Goal: Task Accomplishment & Management: Complete application form

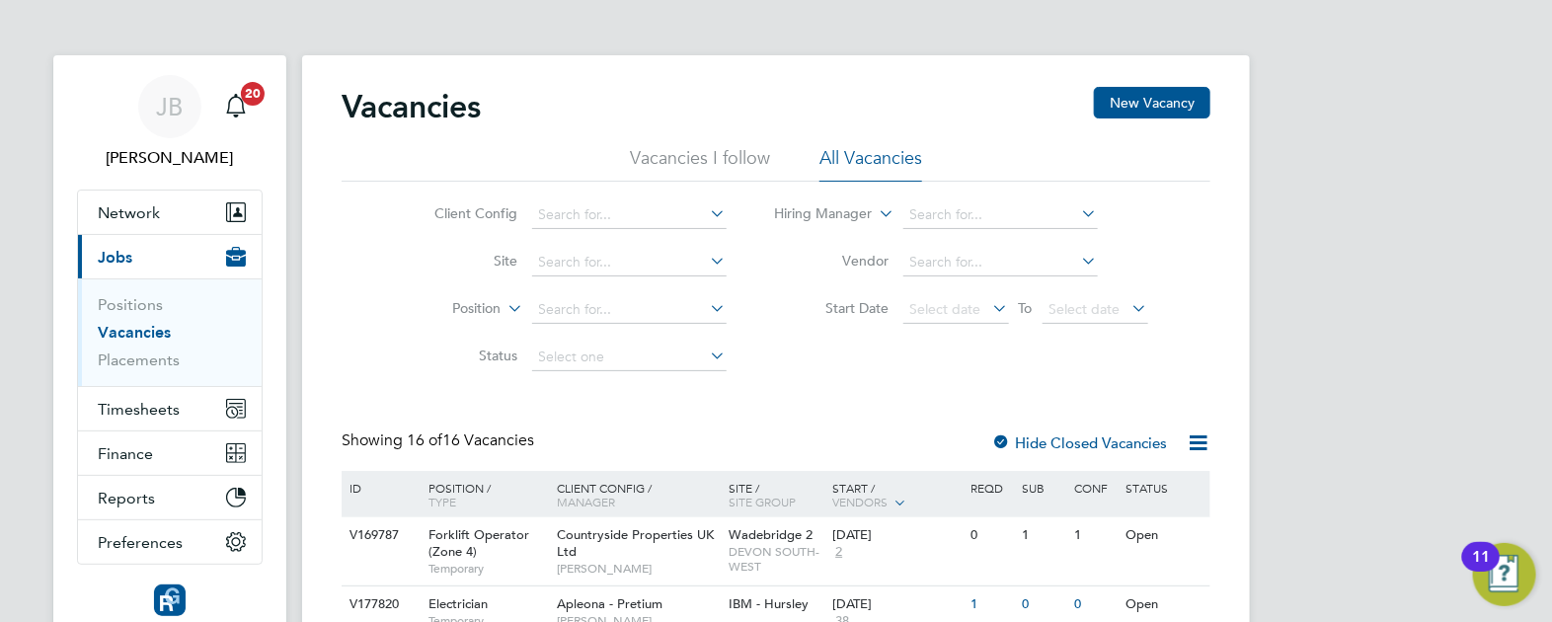
click at [132, 305] on link "Positions" at bounding box center [130, 304] width 65 height 19
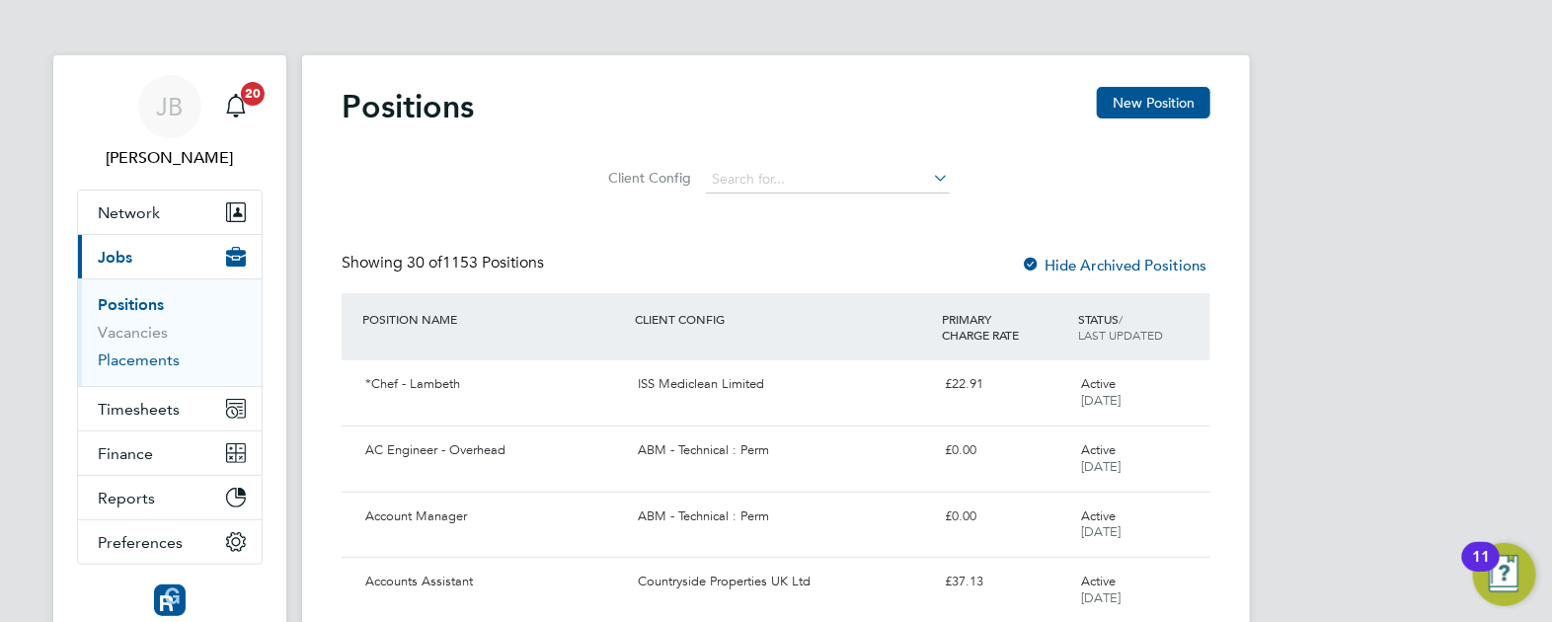
click at [137, 360] on link "Placements" at bounding box center [139, 359] width 82 height 19
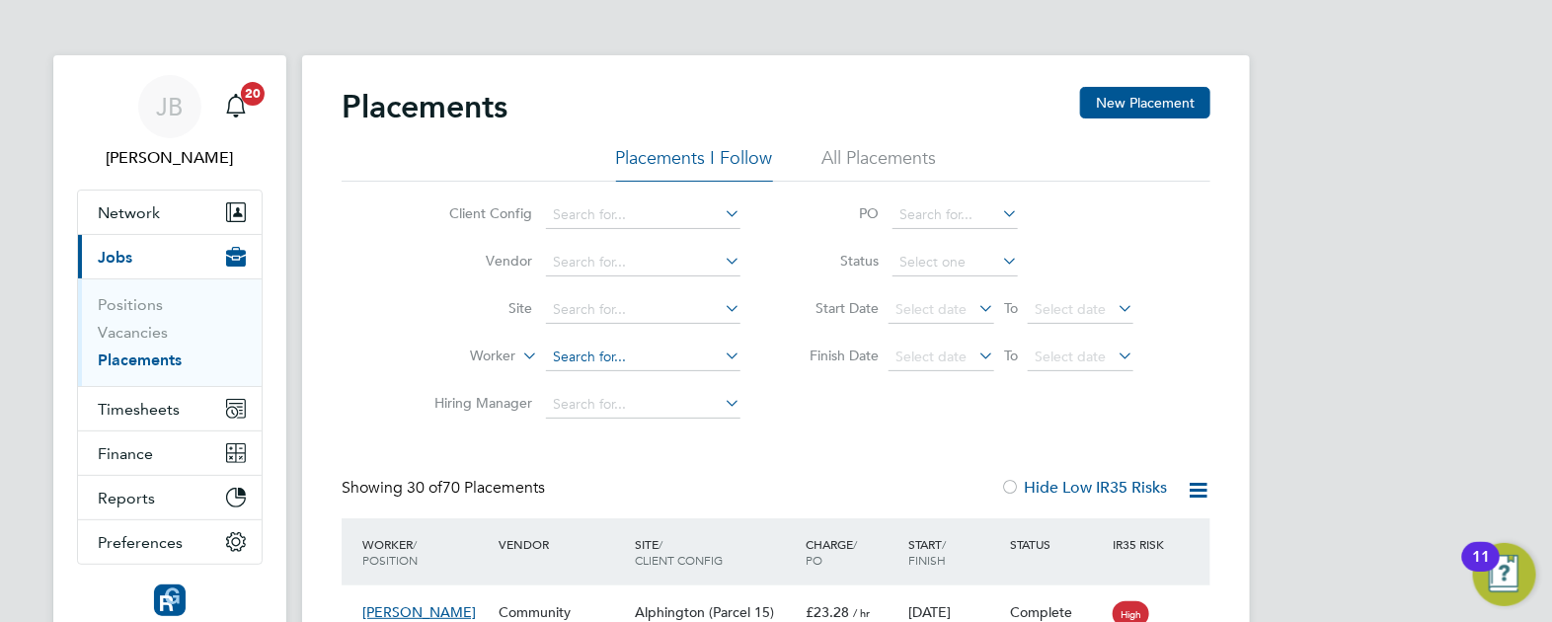
drag, startPoint x: 622, startPoint y: 342, endPoint x: 631, endPoint y: 348, distance: 10.7
click at [625, 342] on li "Worker" at bounding box center [579, 357] width 371 height 47
click at [650, 335] on li "Worker" at bounding box center [579, 357] width 371 height 47
click at [655, 355] on input at bounding box center [643, 358] width 194 height 28
type input "farn"
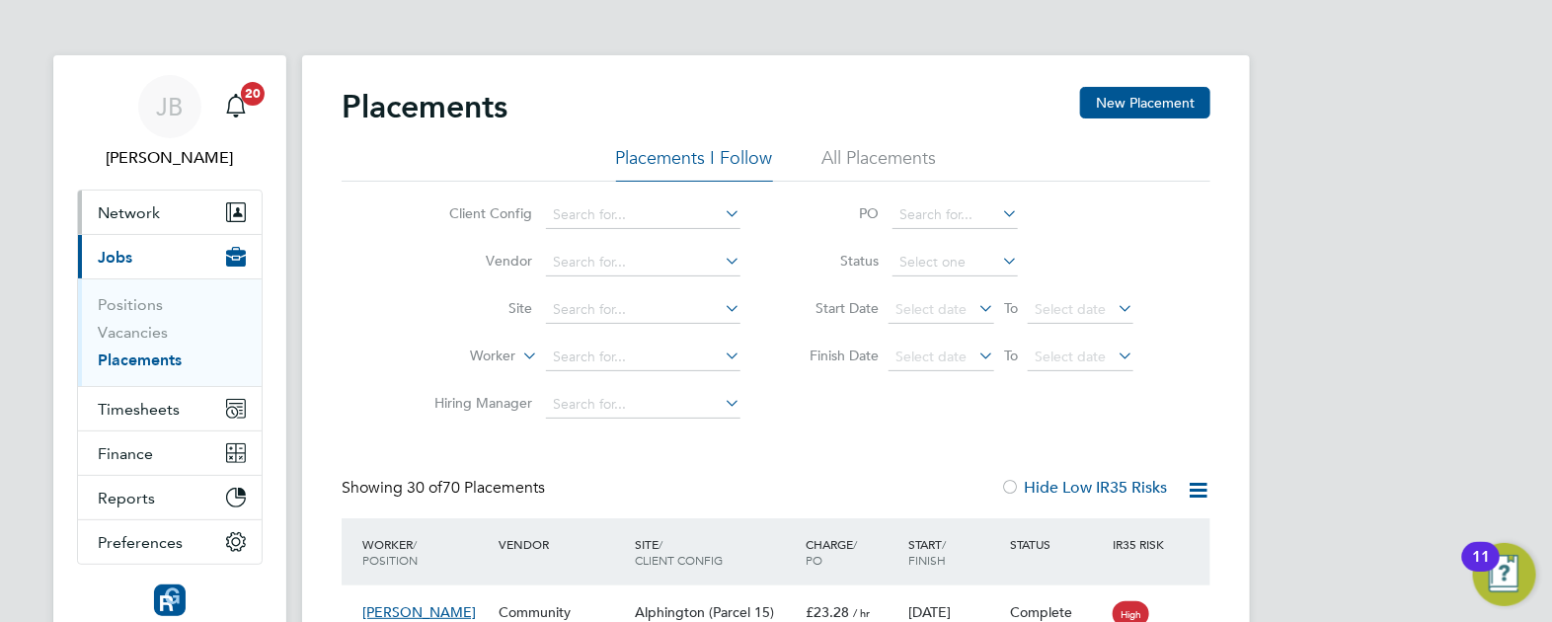
click at [141, 218] on span "Network" at bounding box center [129, 212] width 62 height 19
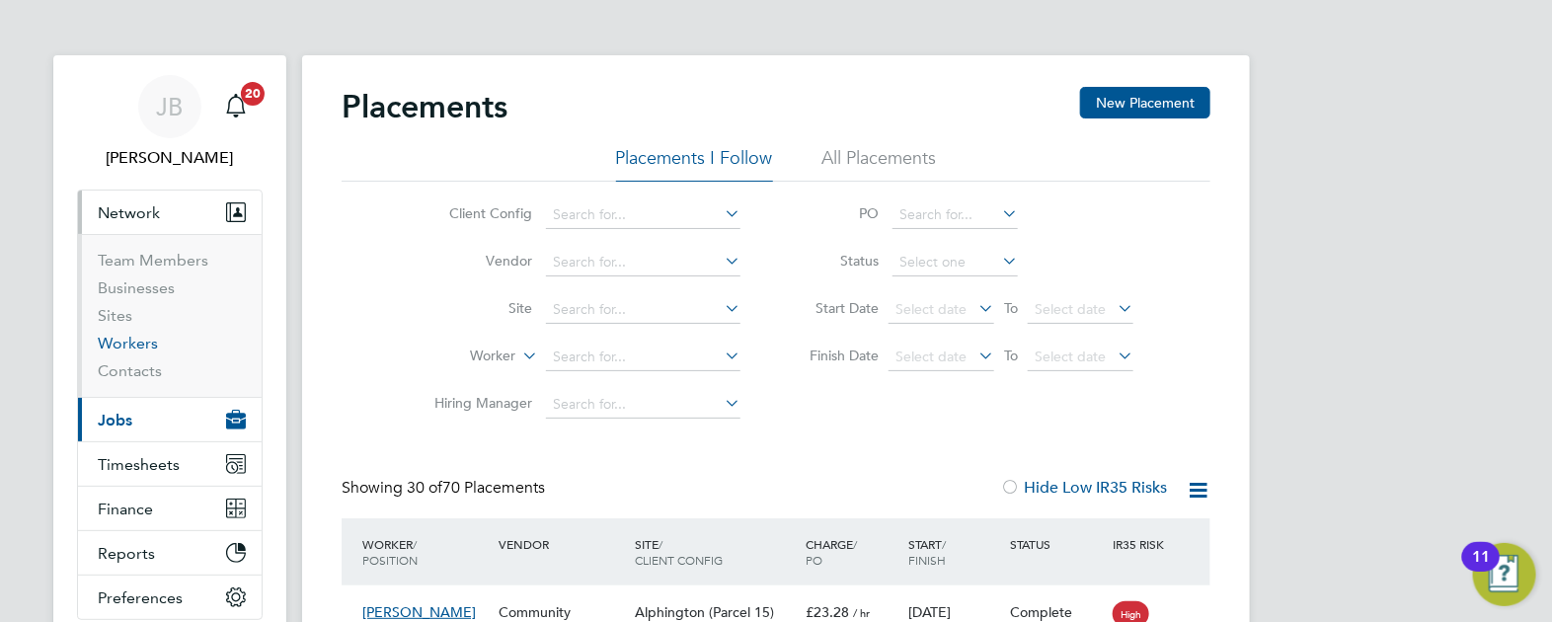
click at [128, 337] on link "Workers" at bounding box center [128, 343] width 60 height 19
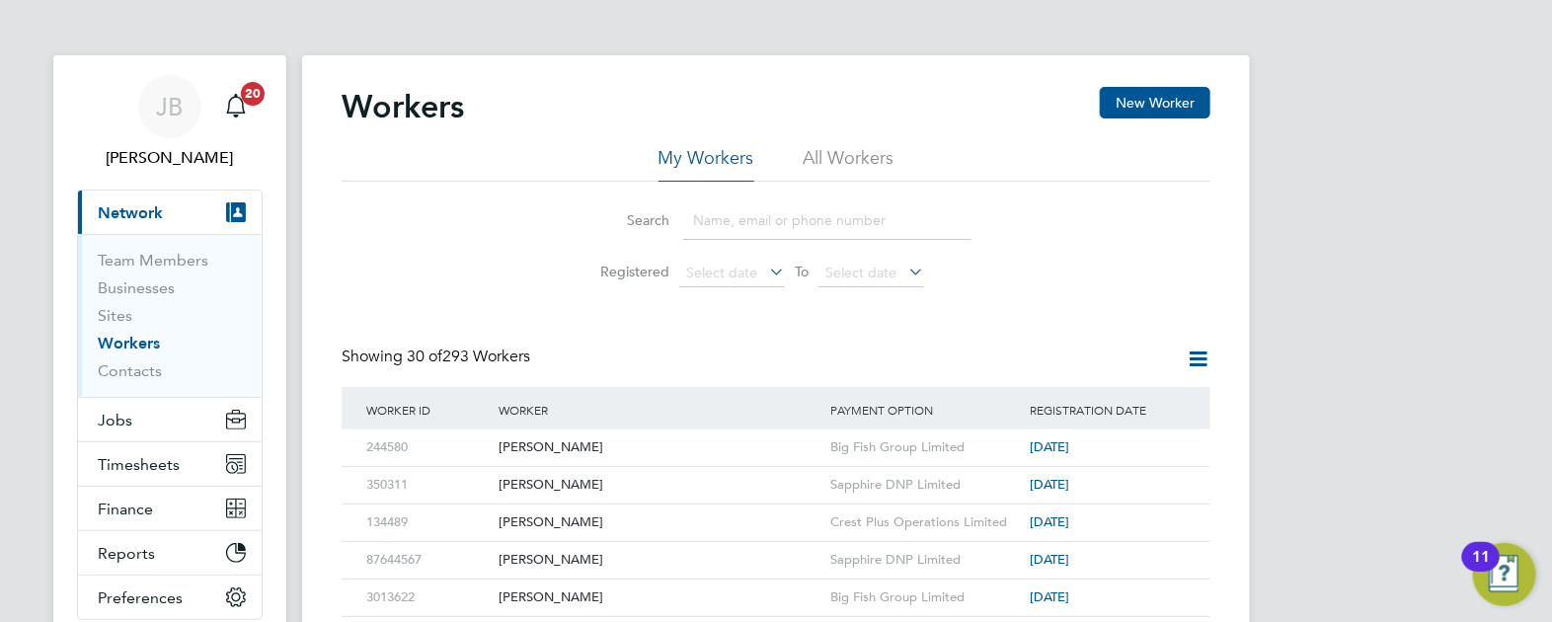
click at [743, 222] on input at bounding box center [827, 220] width 288 height 39
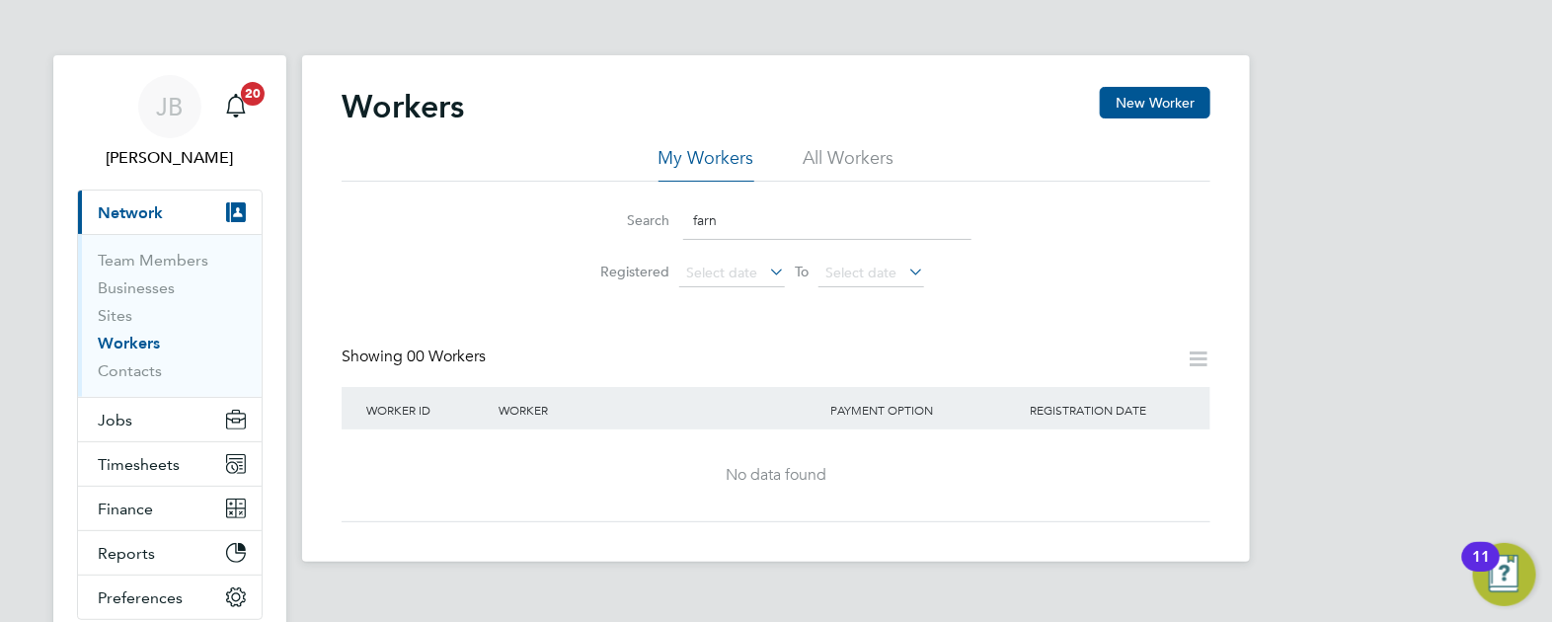
drag, startPoint x: 790, startPoint y: 228, endPoint x: 768, endPoint y: 228, distance: 21.7
click at [768, 228] on input "farn" at bounding box center [827, 220] width 288 height 39
click at [842, 151] on li "All Workers" at bounding box center [849, 164] width 91 height 36
click at [750, 228] on input "farn" at bounding box center [827, 220] width 288 height 39
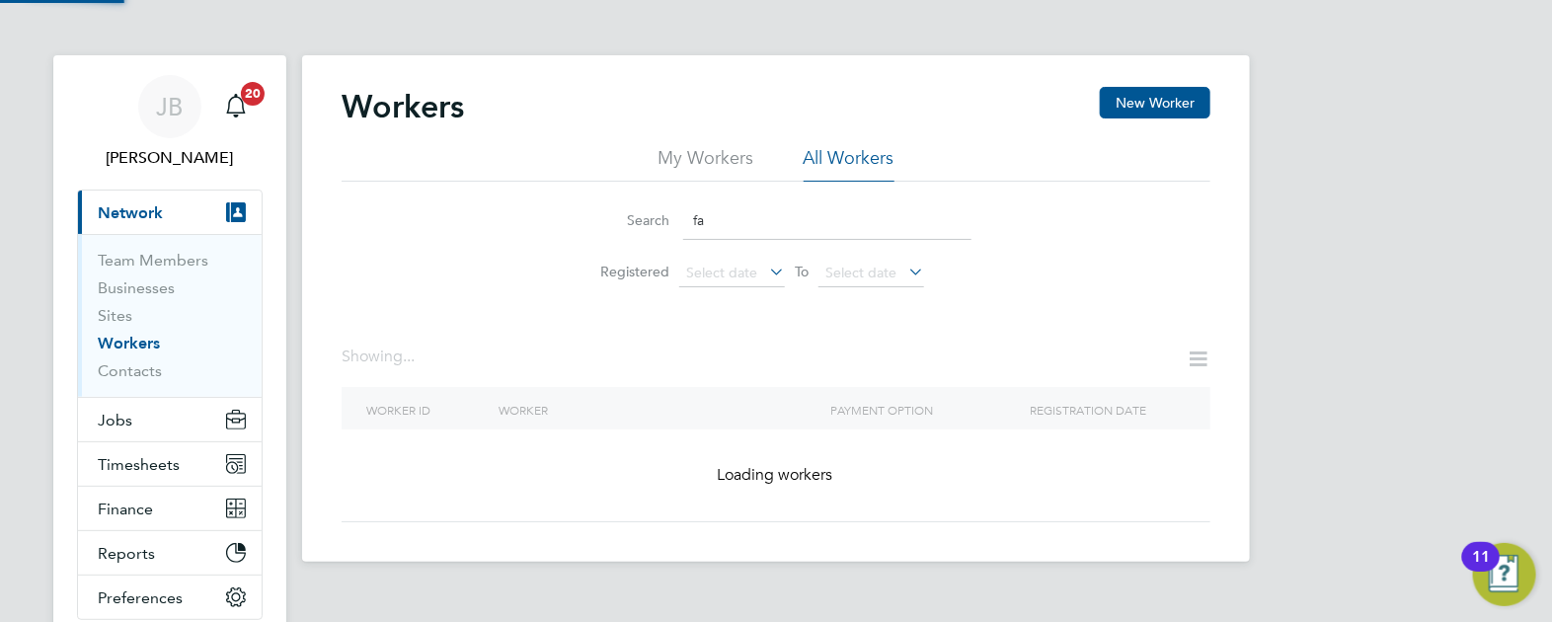
type input "f"
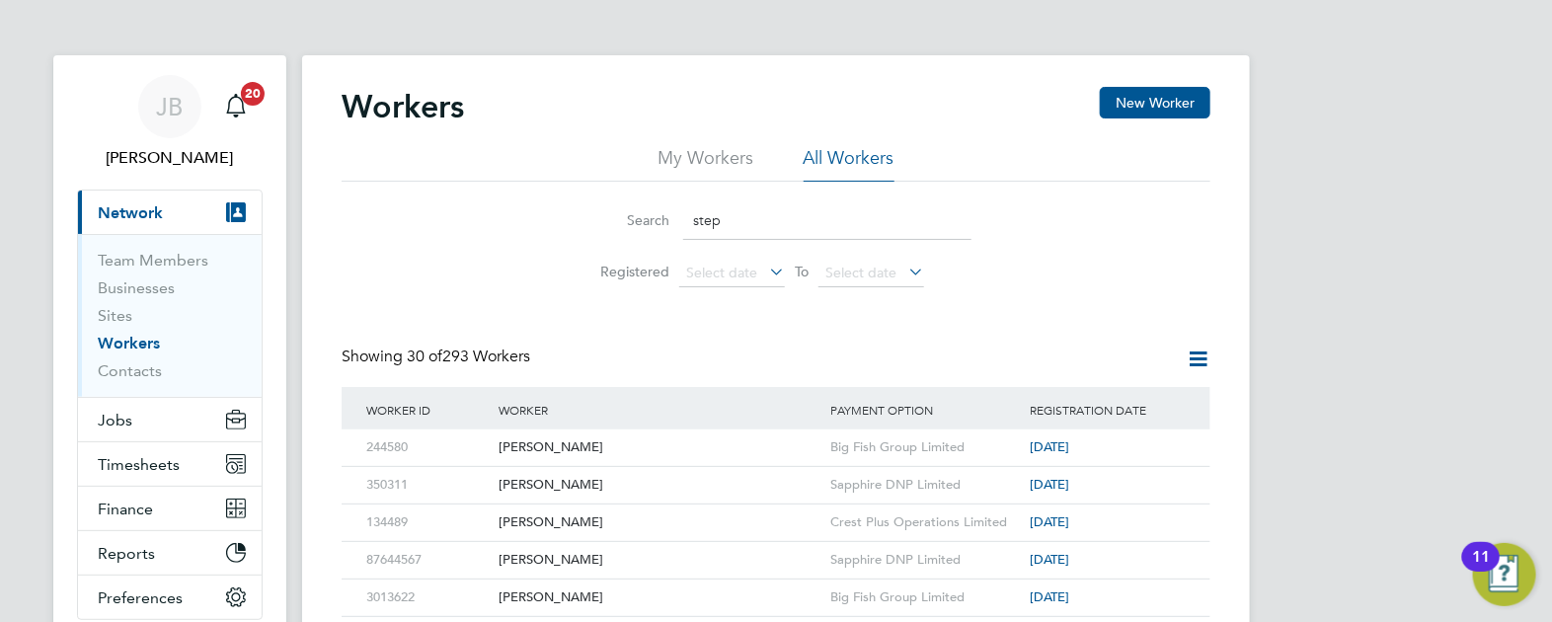
type input "steph"
drag, startPoint x: 804, startPoint y: 232, endPoint x: 465, endPoint y: 211, distance: 339.3
click at [465, 211] on div "Search Registered Select date To Select date" at bounding box center [776, 240] width 869 height 116
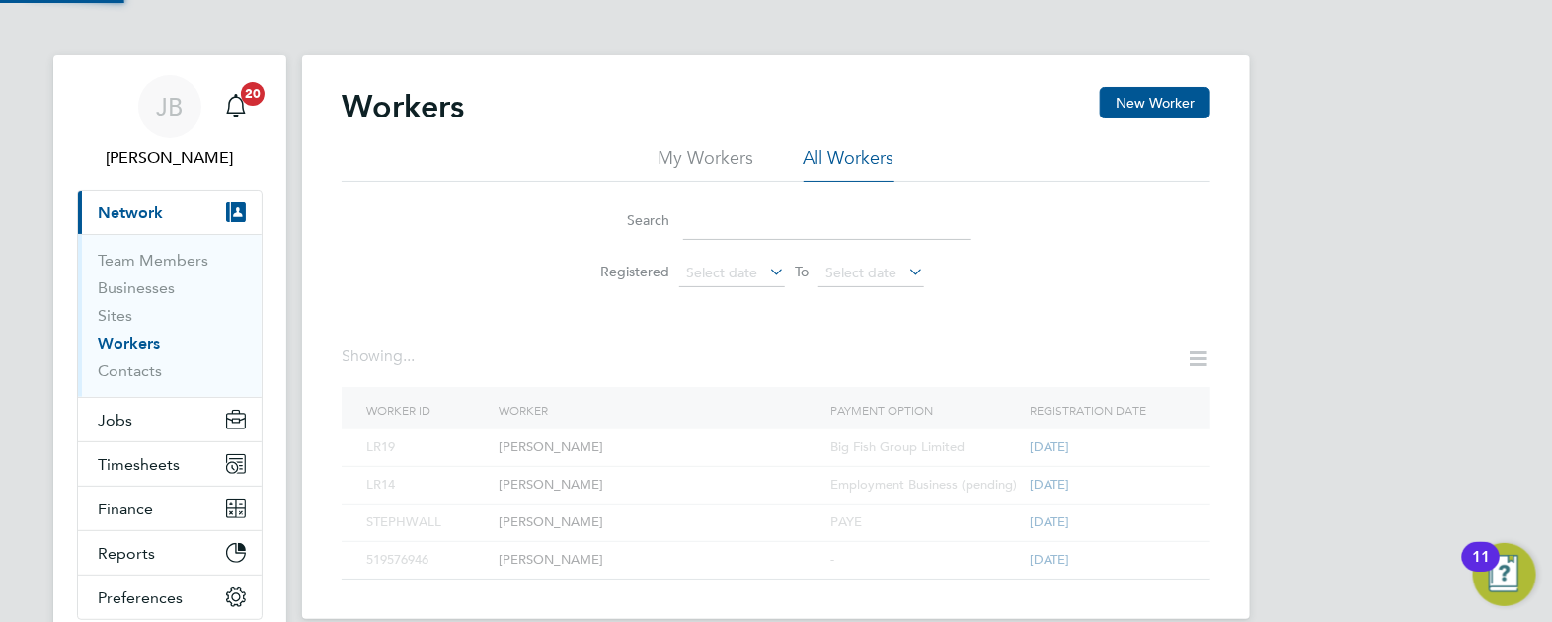
click at [613, 197] on li "Search" at bounding box center [776, 221] width 440 height 58
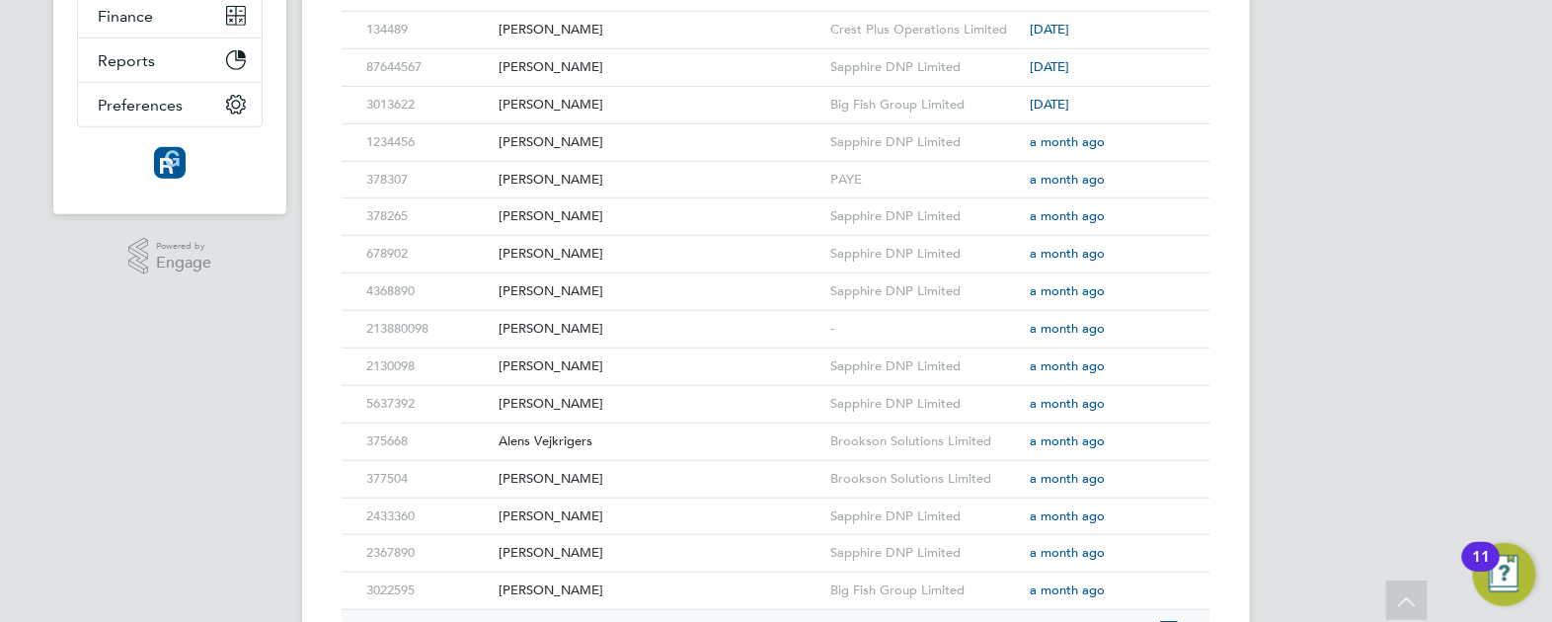
scroll to position [863, 0]
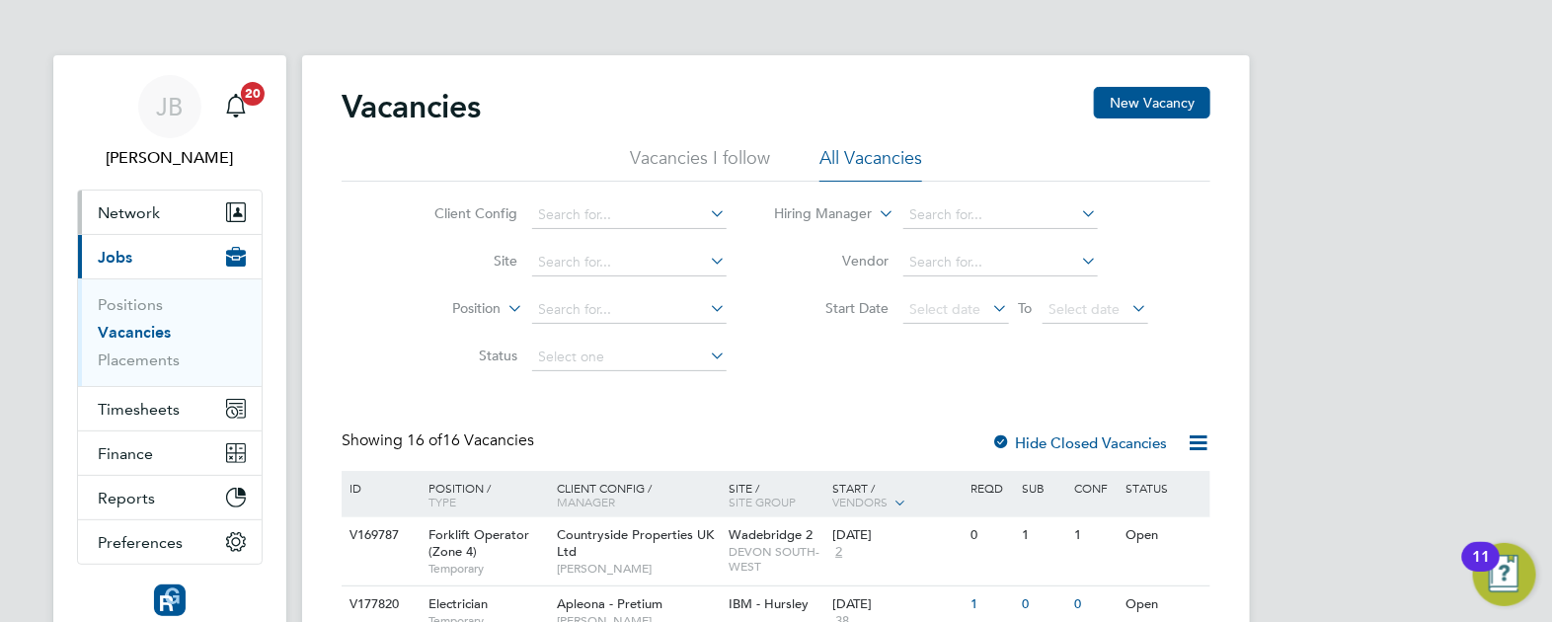
click at [136, 203] on span "Network" at bounding box center [129, 212] width 62 height 19
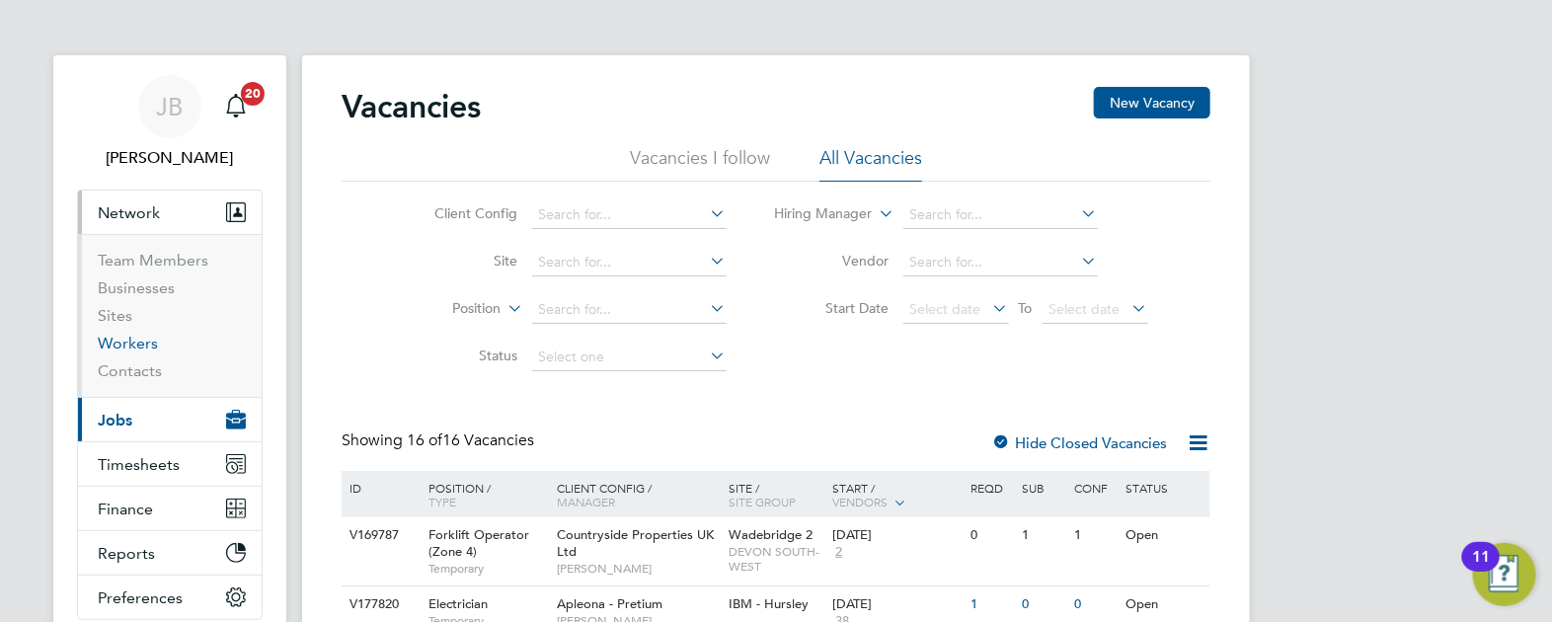
click at [136, 337] on link "Workers" at bounding box center [128, 343] width 60 height 19
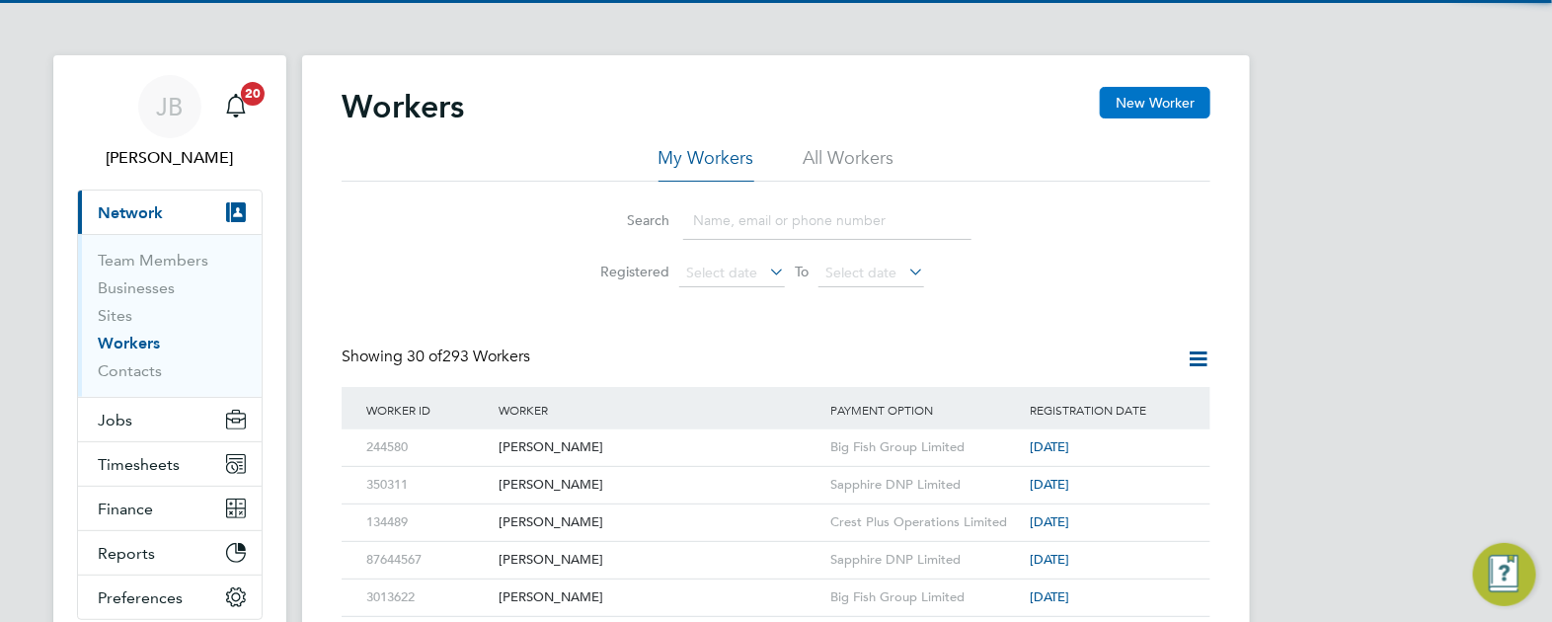
click at [1167, 112] on button "New Worker" at bounding box center [1155, 103] width 111 height 32
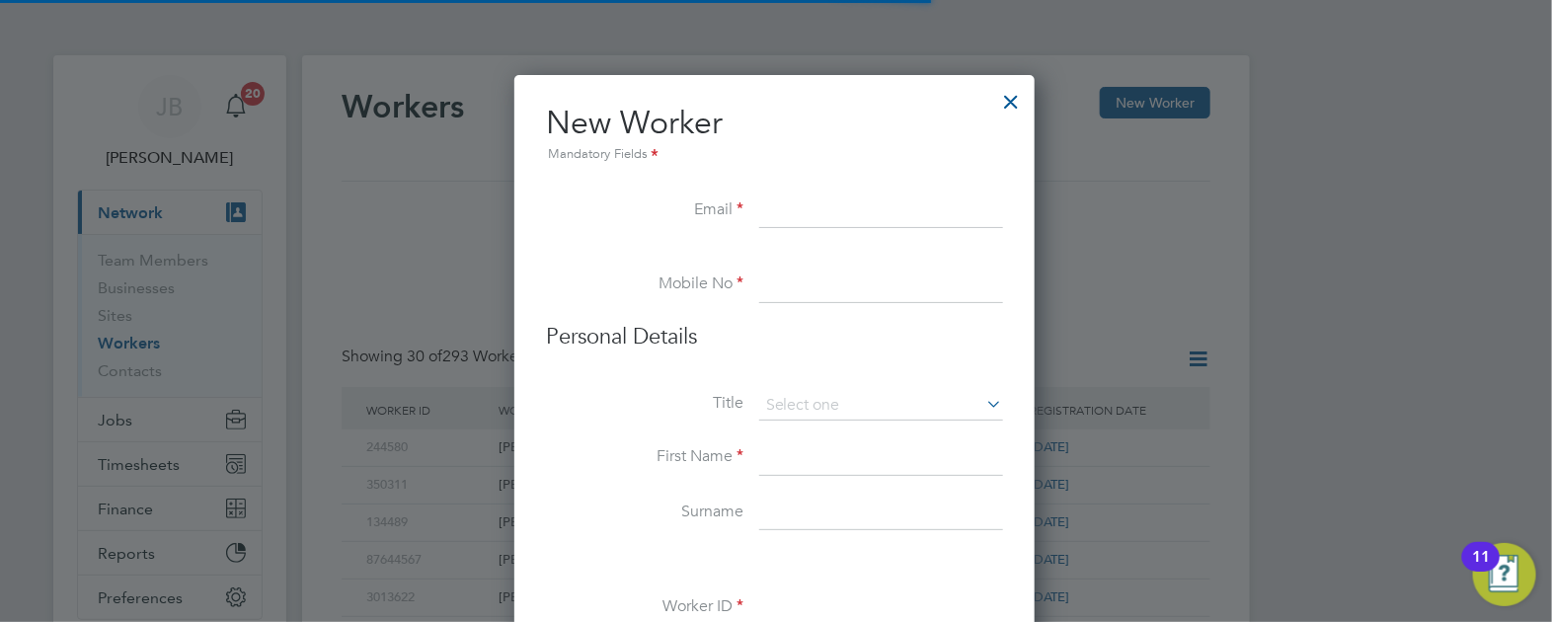
scroll to position [1676, 523]
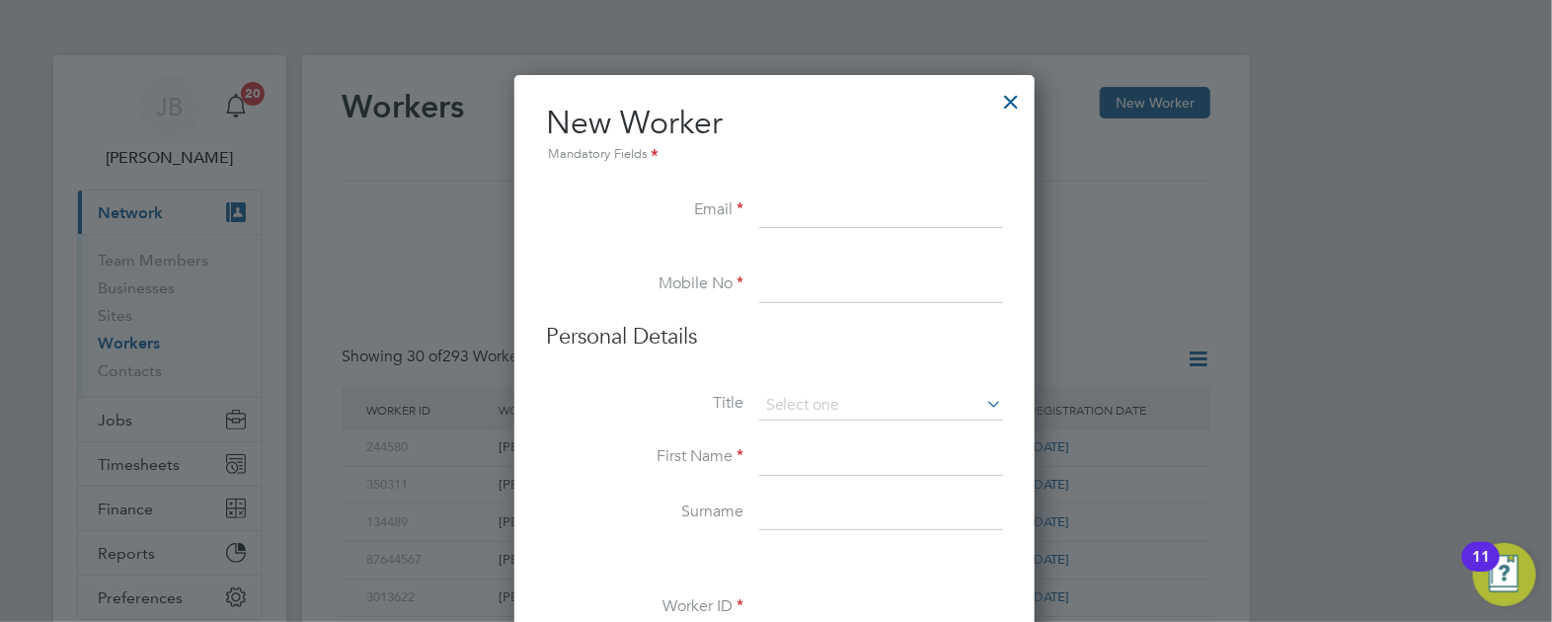
paste input "[EMAIL_ADDRESS][DOMAIN_NAME]"
type input "[EMAIL_ADDRESS][DOMAIN_NAME]"
click at [818, 284] on input at bounding box center [881, 286] width 244 height 36
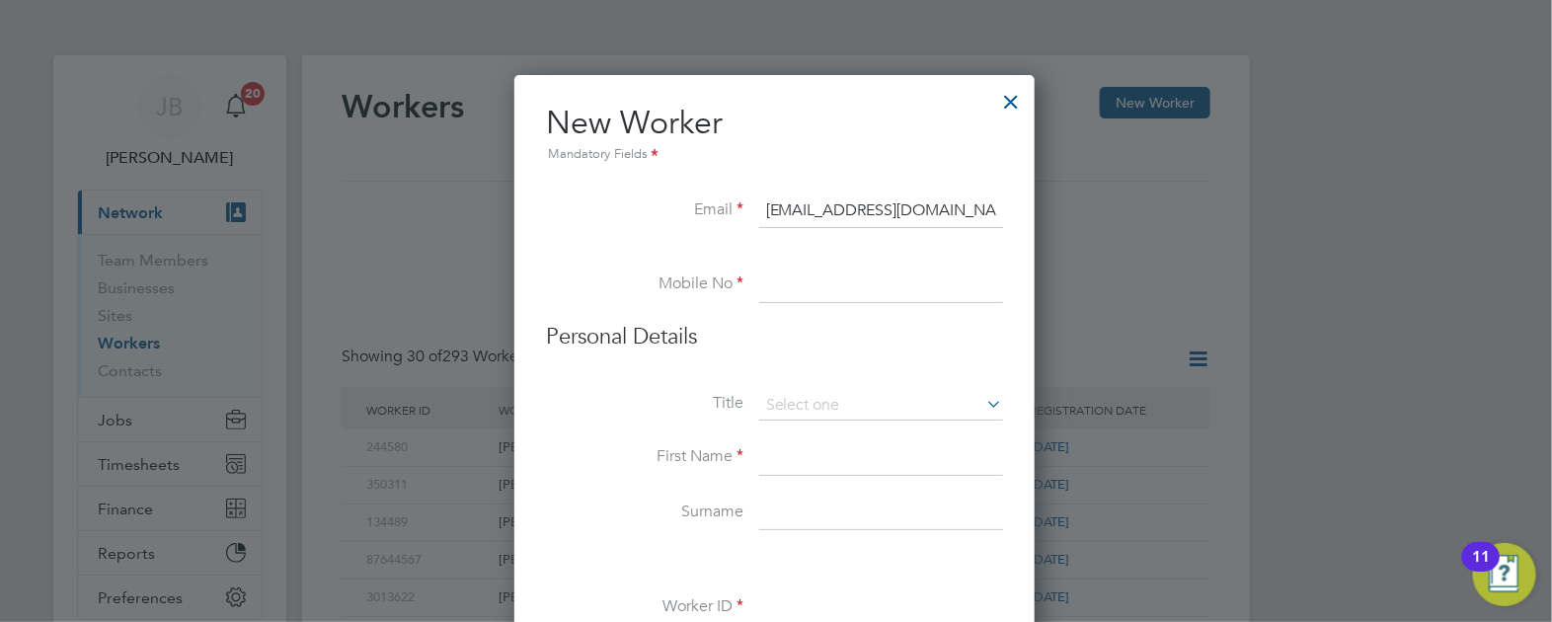
paste input "07543869671"
type input "07543869671"
click at [800, 208] on input "[EMAIL_ADDRESS][DOMAIN_NAME]" at bounding box center [881, 212] width 244 height 36
type input "[EMAIL_ADDRESS][DOMAIN_NAME]"
click at [800, 286] on input "07543869671" at bounding box center [881, 286] width 244 height 36
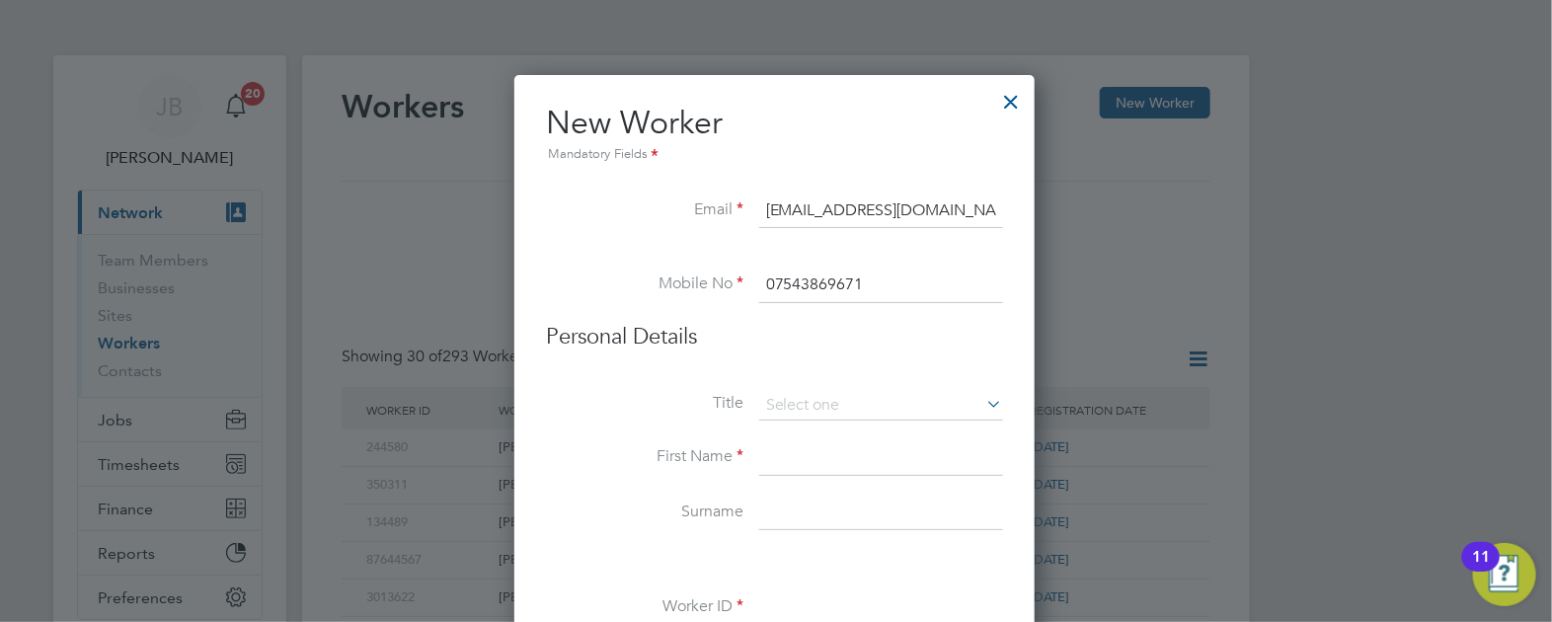
type input "07543869671"
drag, startPoint x: 807, startPoint y: 476, endPoint x: 833, endPoint y: 468, distance: 27.8
click at [810, 477] on li "First Name" at bounding box center [774, 467] width 457 height 55
click at [844, 454] on input at bounding box center [881, 458] width 244 height 36
type input "Stephane"
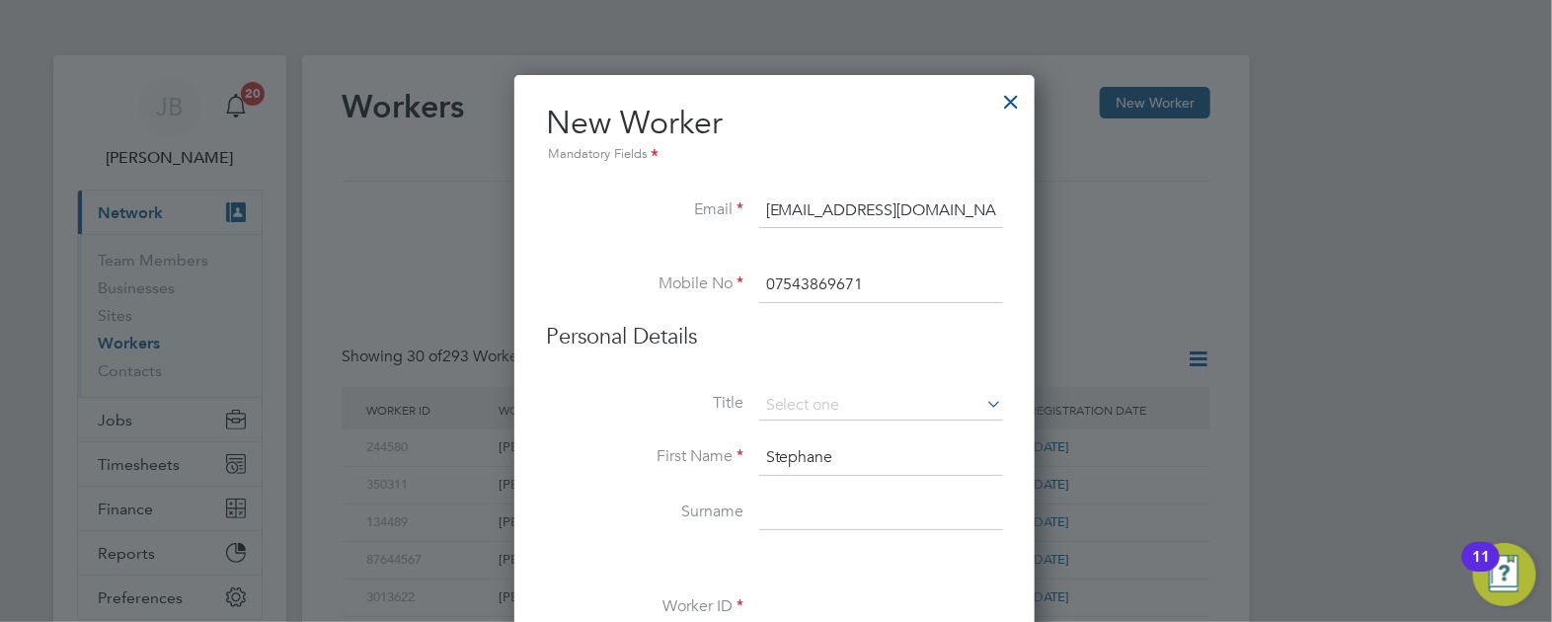
type input "Farnes"
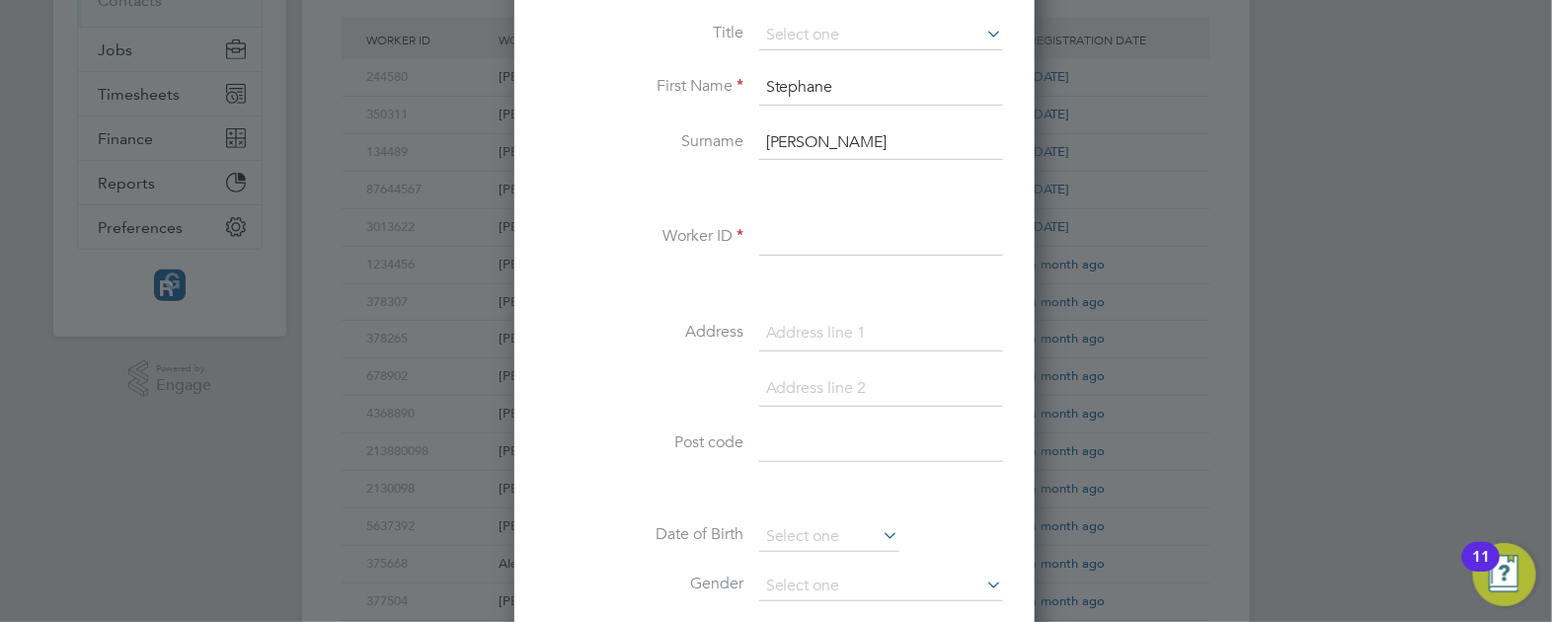
type input "Stephane"
click at [829, 242] on input at bounding box center [881, 238] width 244 height 36
paste input "99738"
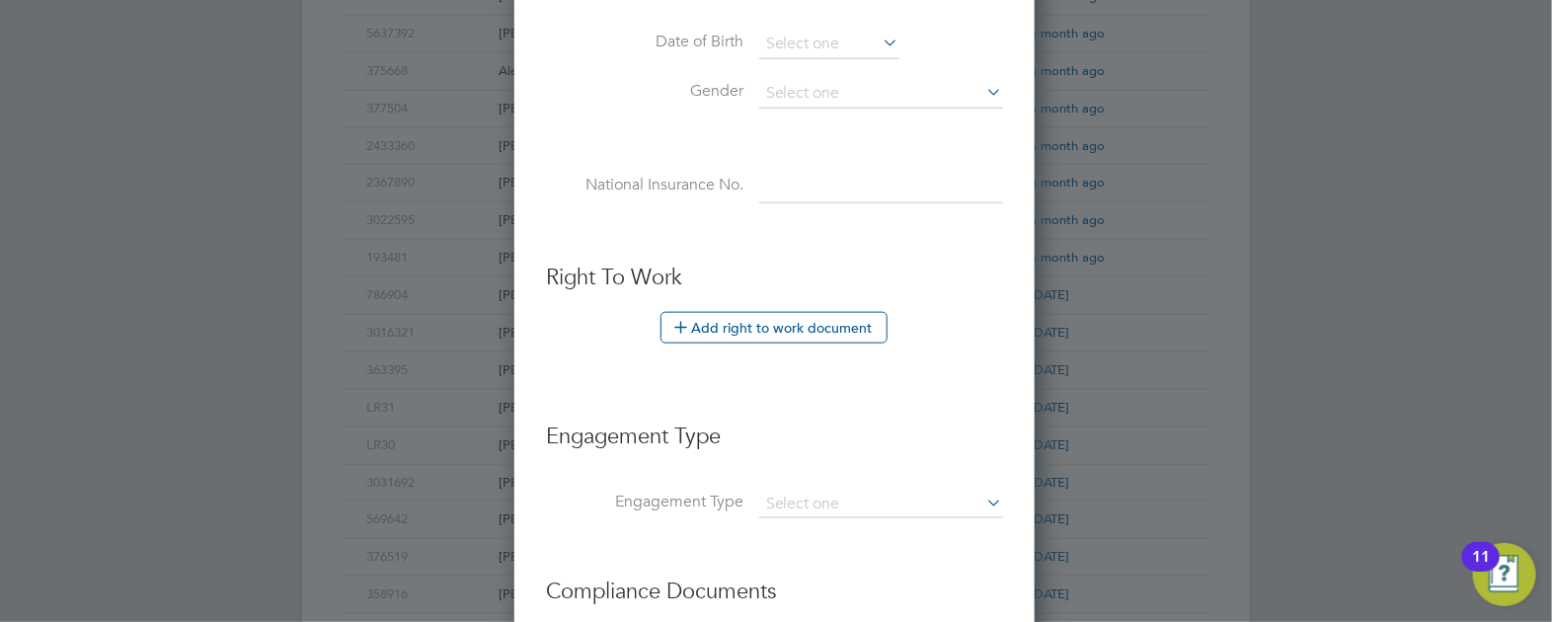
type input "99738"
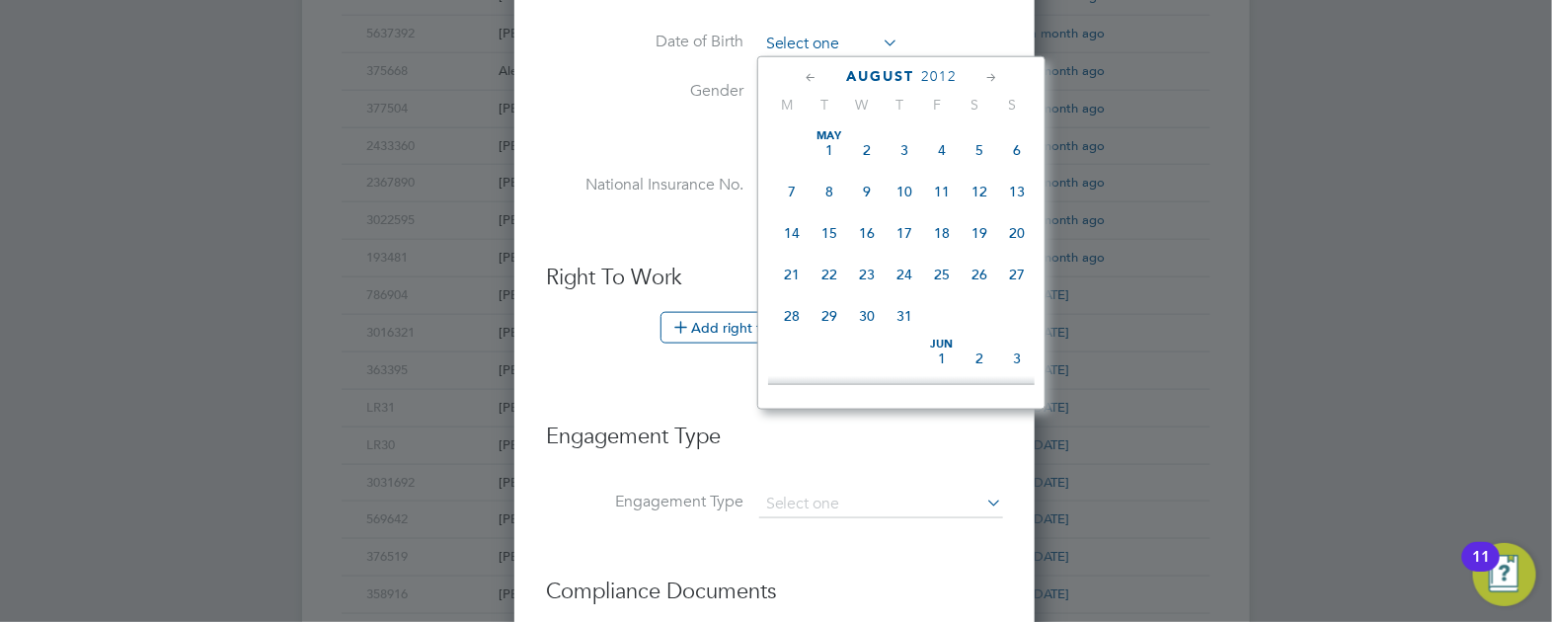
click at [827, 43] on input at bounding box center [829, 45] width 140 height 30
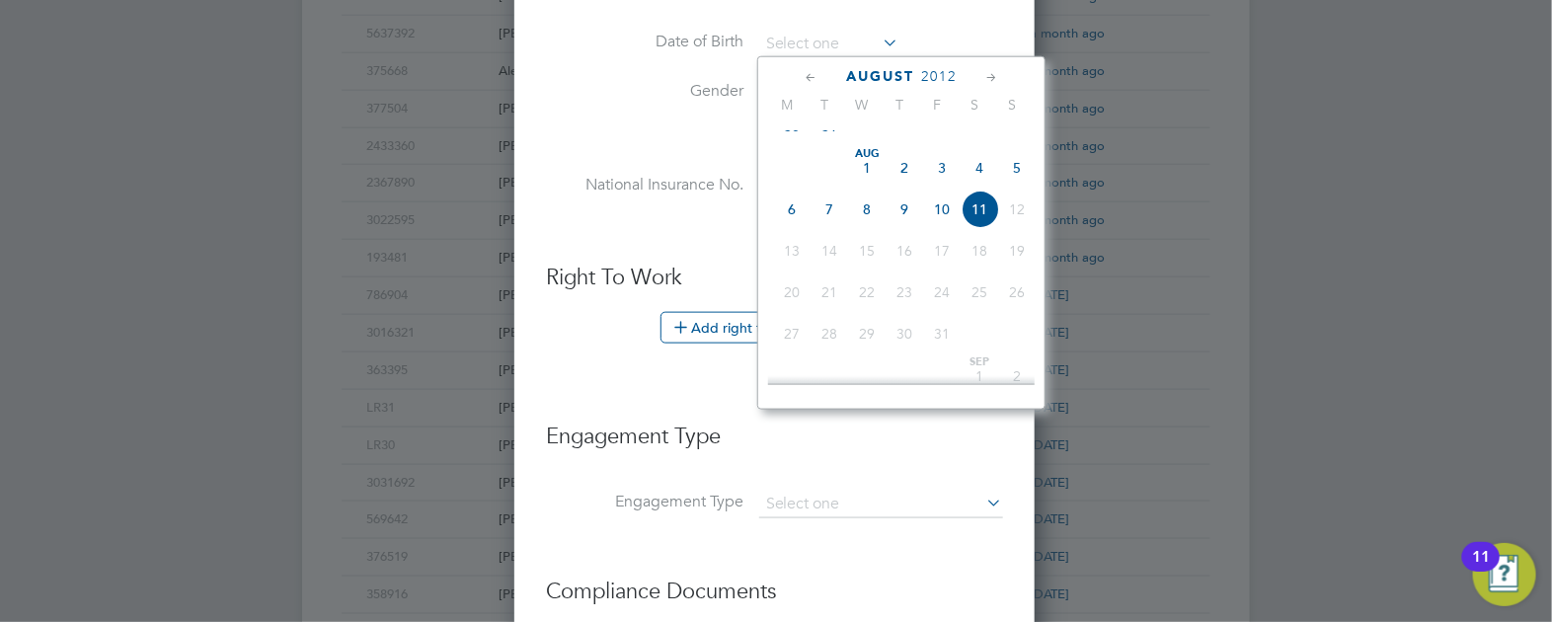
click at [887, 74] on span "August" at bounding box center [880, 76] width 68 height 17
click at [940, 79] on span "2025" at bounding box center [939, 76] width 36 height 17
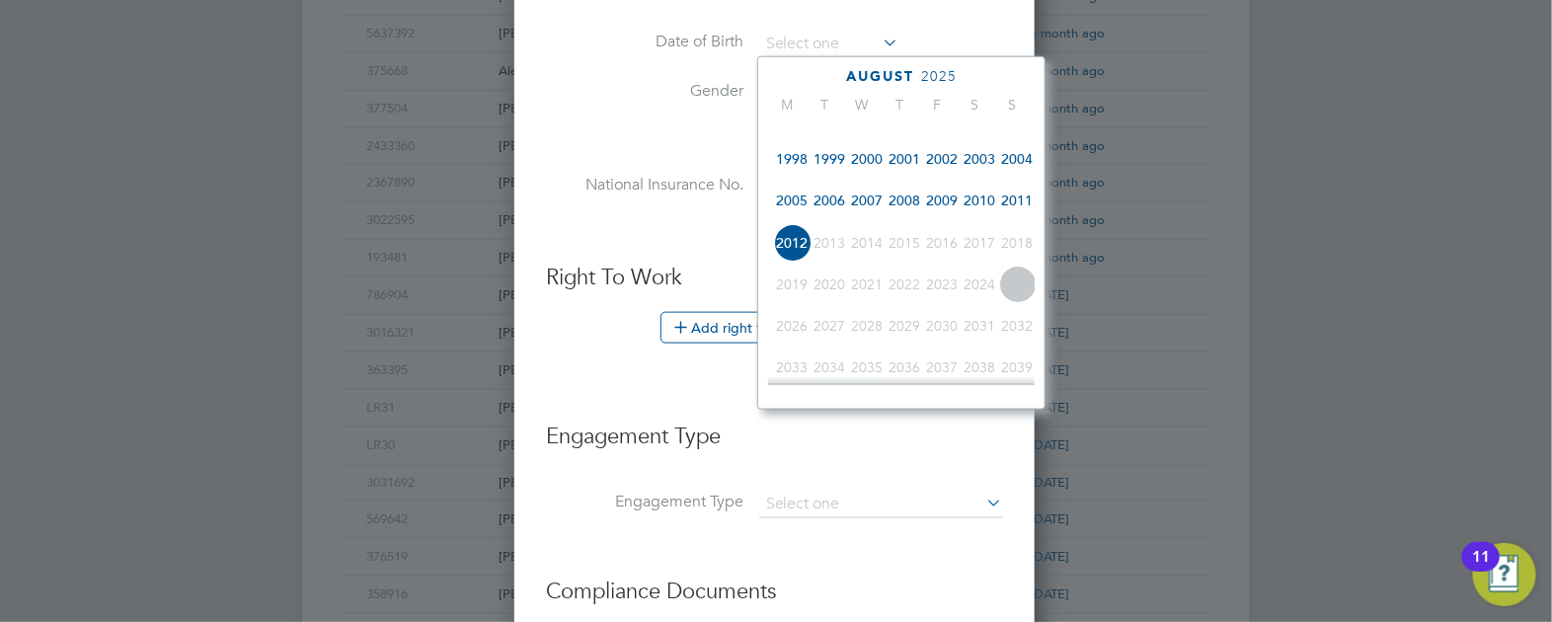
scroll to position [409, 0]
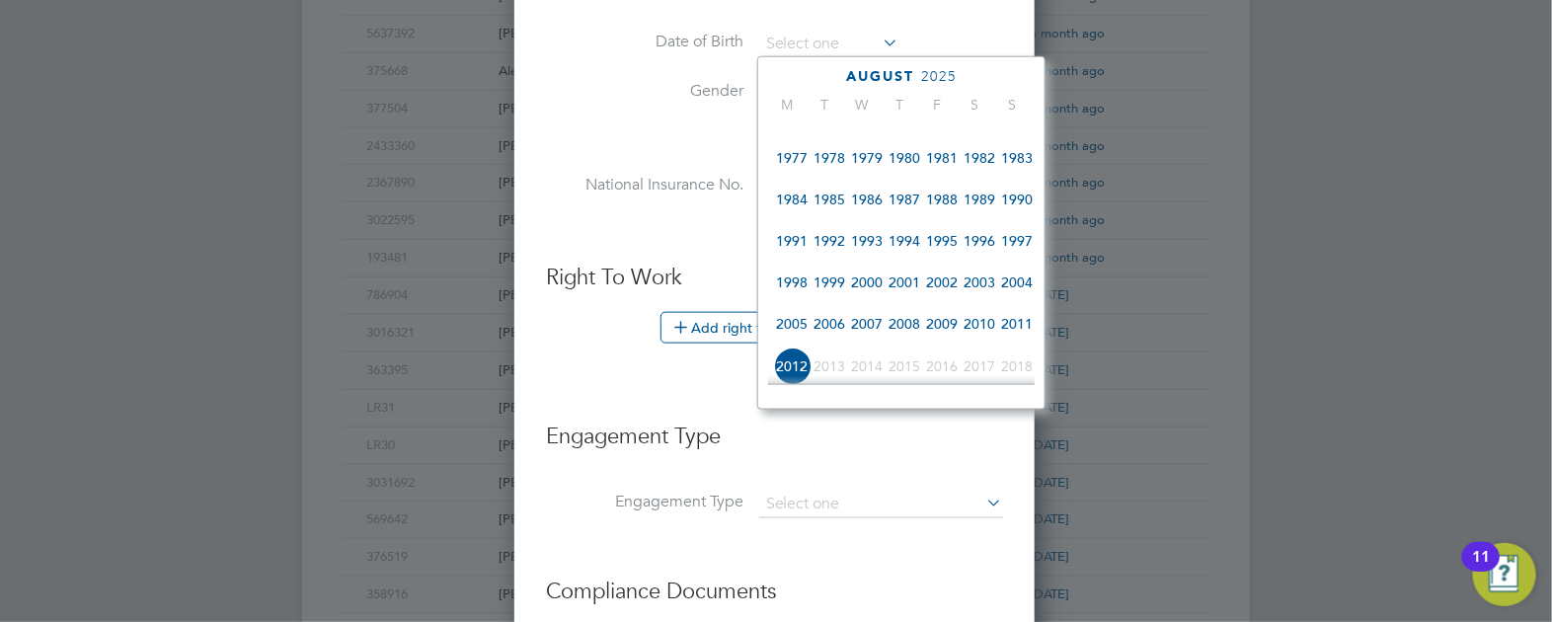
click at [935, 168] on span "1981" at bounding box center [942, 158] width 38 height 38
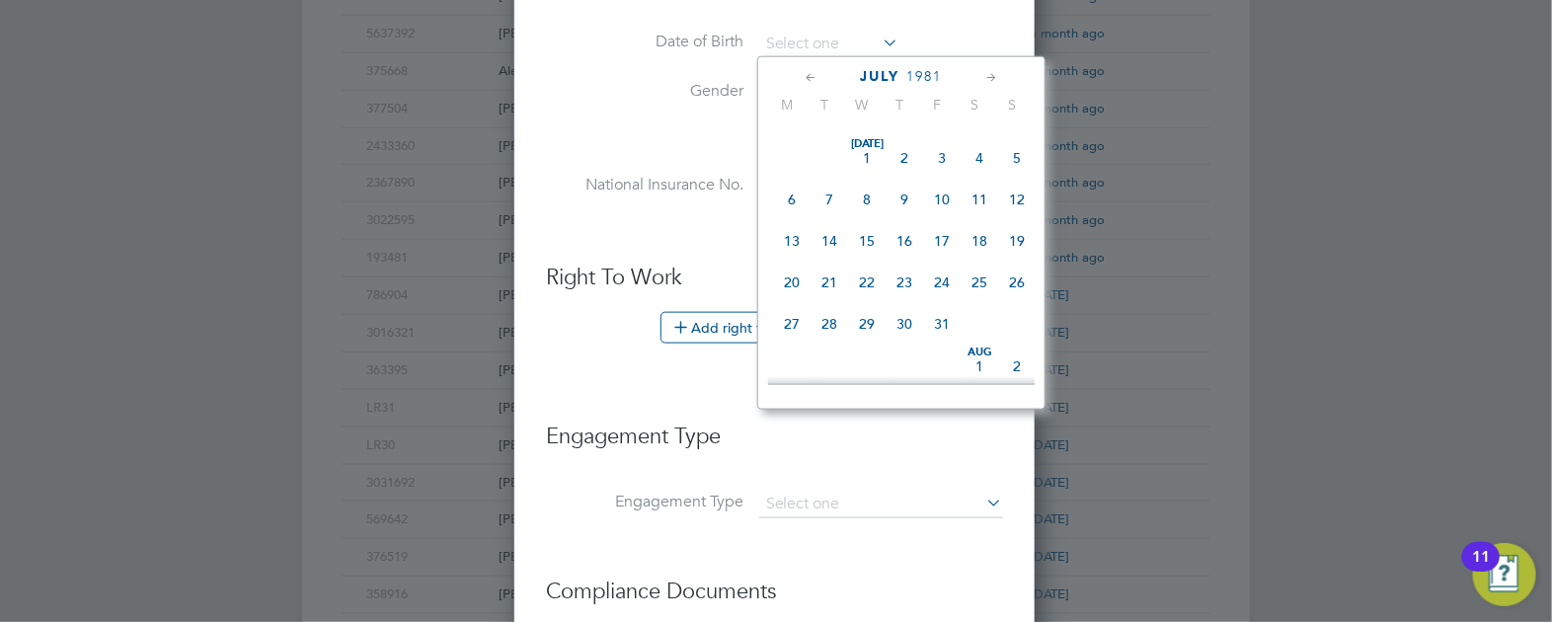
click at [987, 77] on icon at bounding box center [991, 78] width 19 height 22
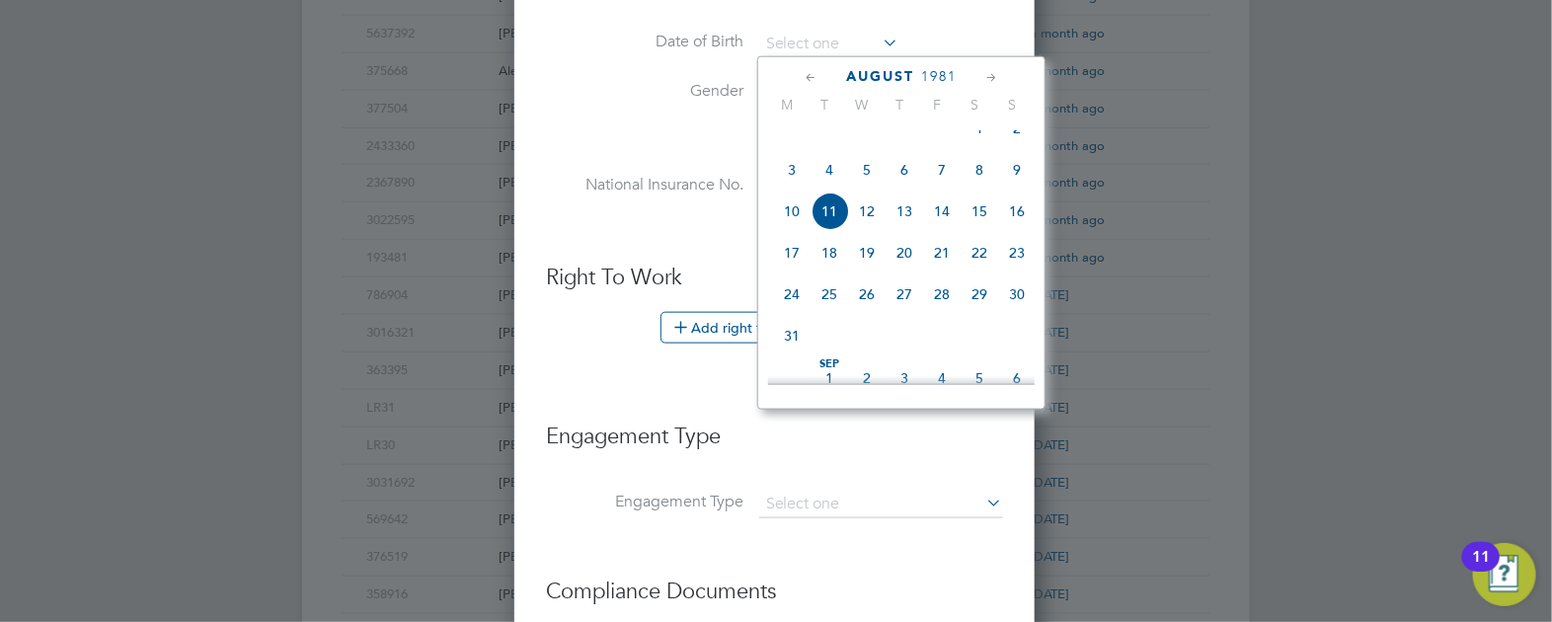
click at [987, 77] on icon at bounding box center [991, 78] width 19 height 22
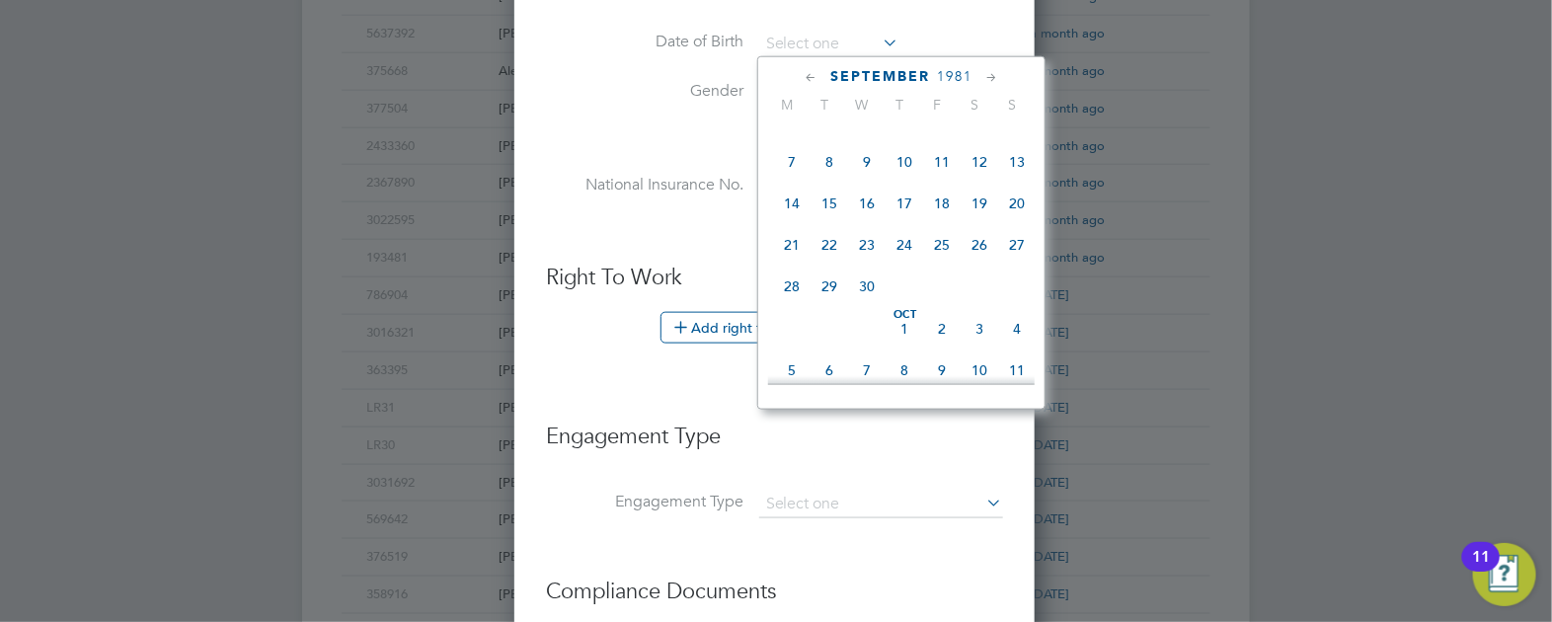
click at [987, 77] on icon at bounding box center [991, 78] width 19 height 22
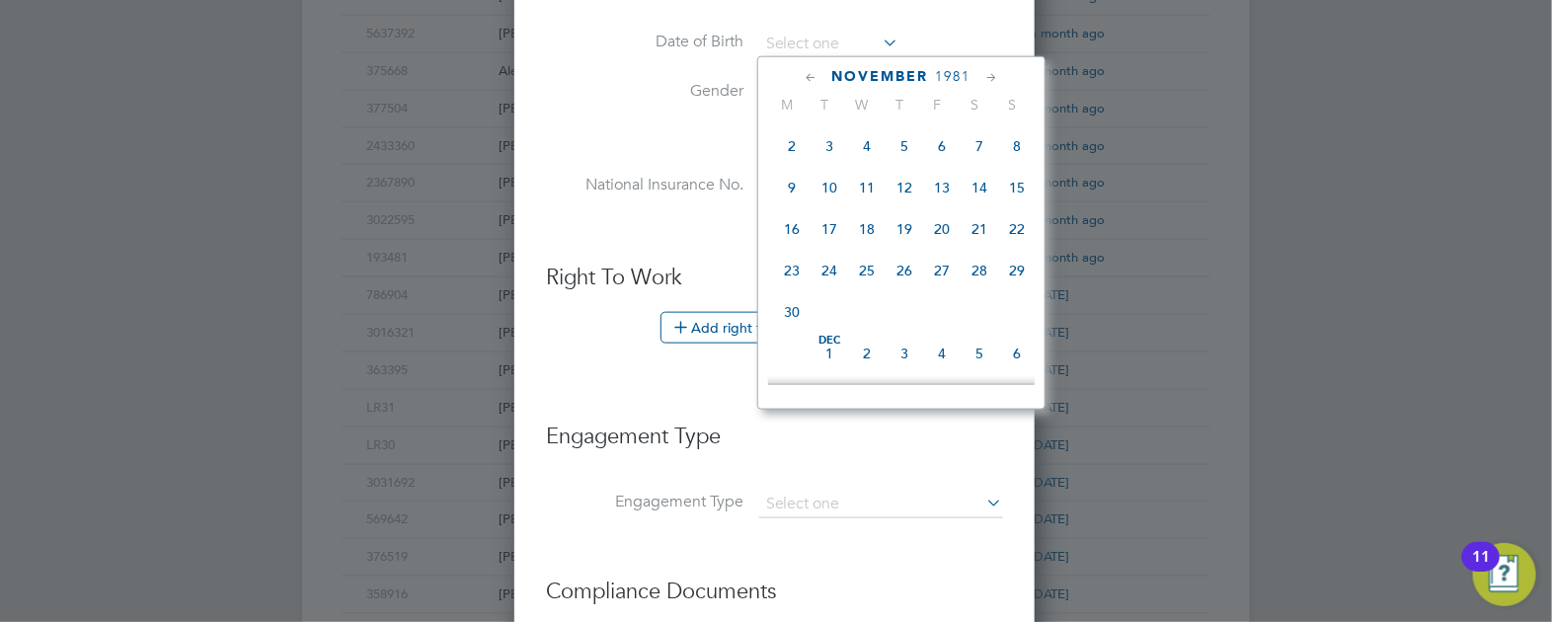
click at [987, 77] on icon at bounding box center [991, 78] width 19 height 22
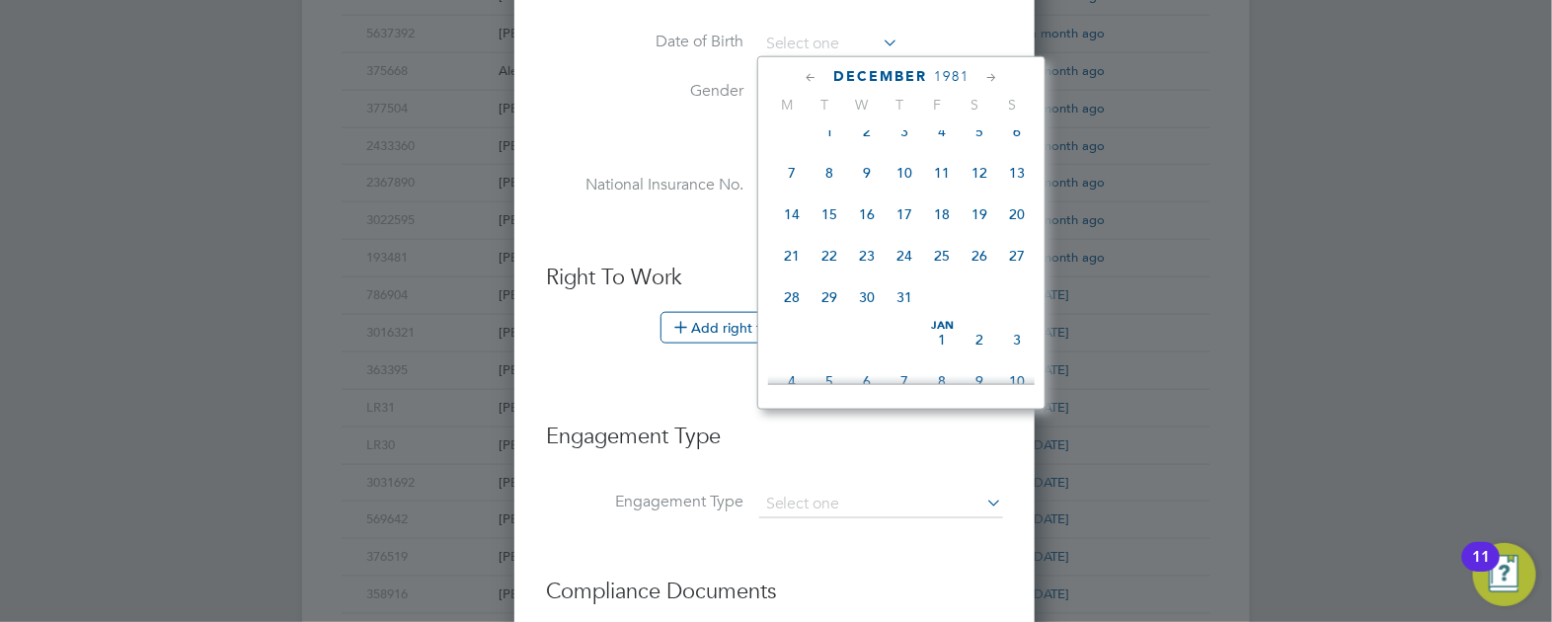
click at [839, 234] on span "15" at bounding box center [830, 215] width 38 height 38
type input "[DATE]"
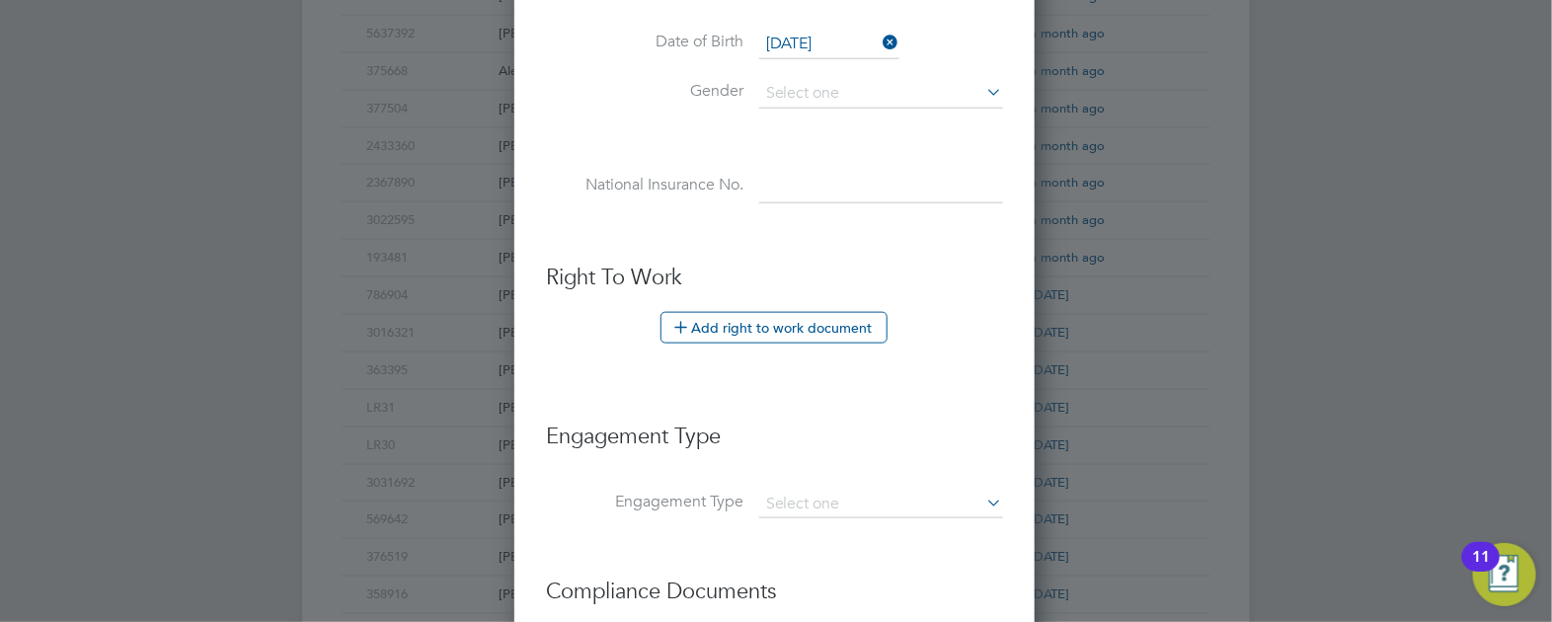
click at [804, 69] on li "Date of Birth 15 Dec 1981" at bounding box center [774, 54] width 457 height 49
click at [822, 90] on input at bounding box center [881, 94] width 244 height 30
click at [823, 116] on li "[DEMOGRAPHIC_DATA]" at bounding box center [881, 120] width 245 height 26
type input "[DEMOGRAPHIC_DATA]"
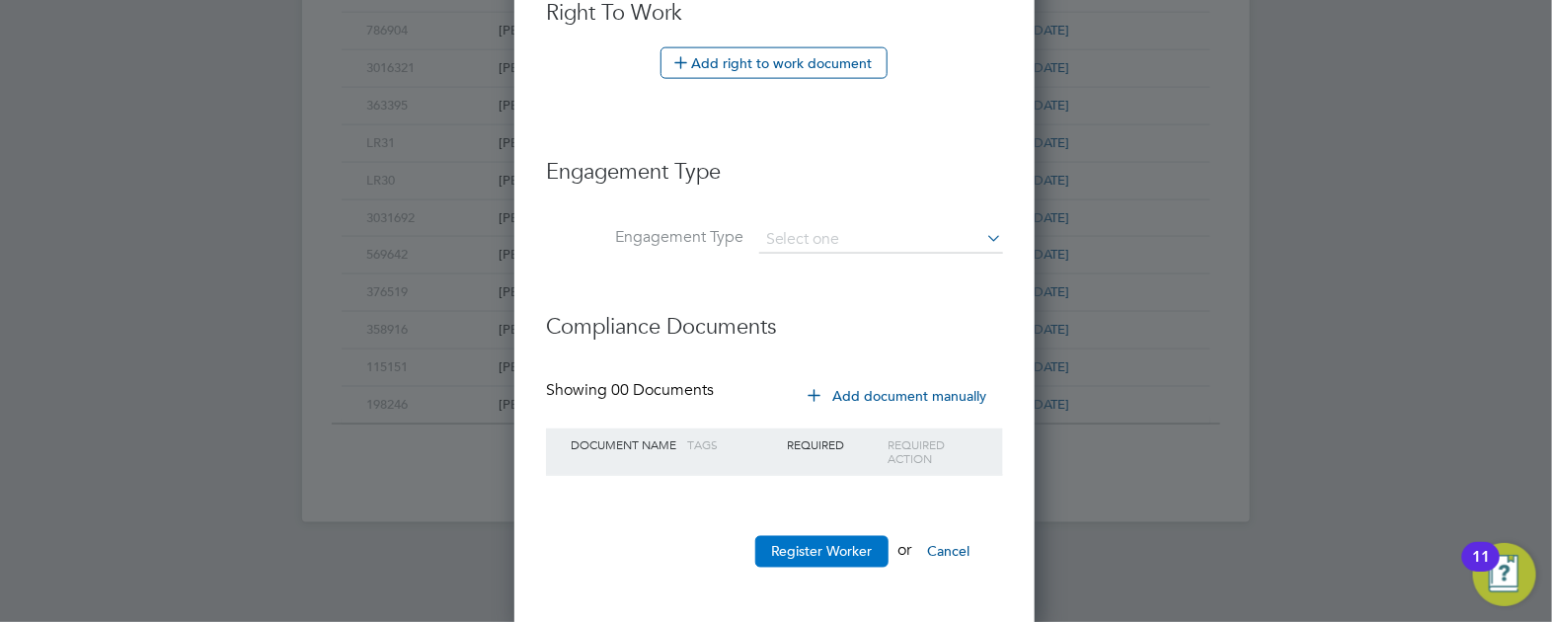
click at [840, 543] on button "Register Worker" at bounding box center [821, 552] width 133 height 32
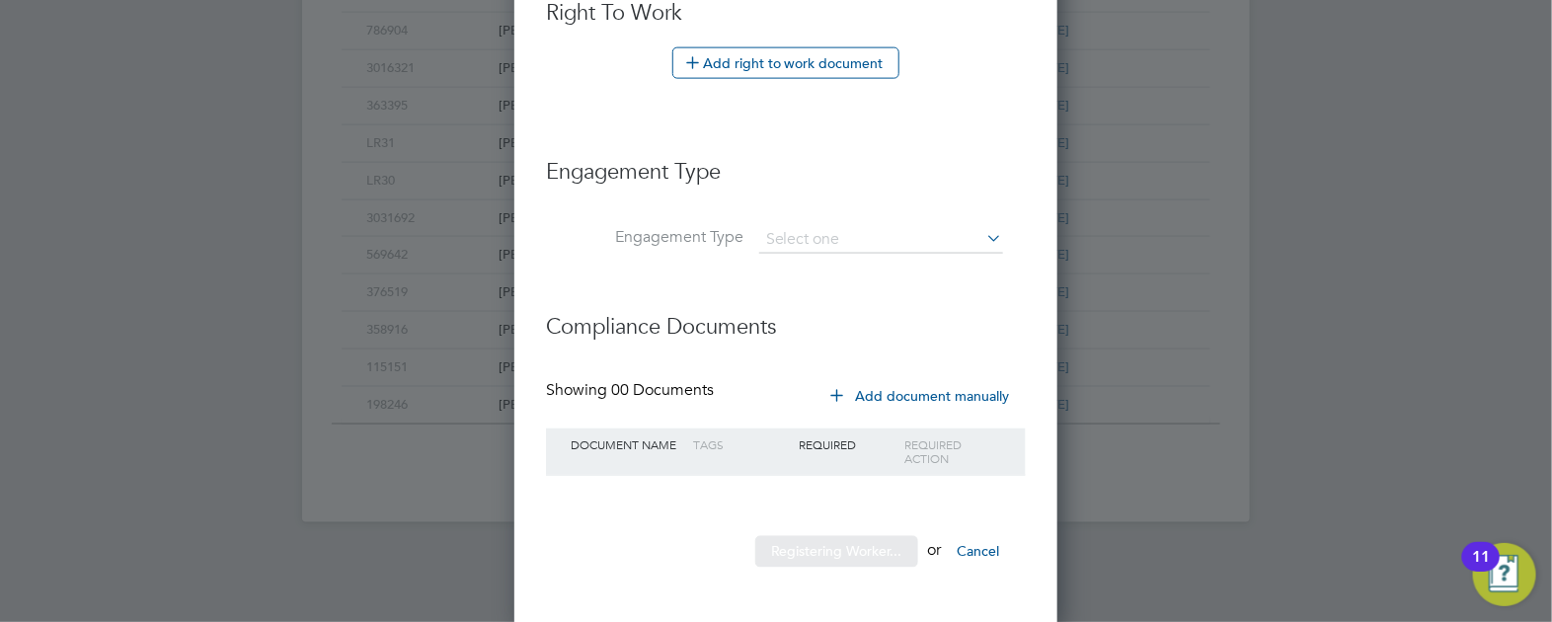
scroll to position [0, 0]
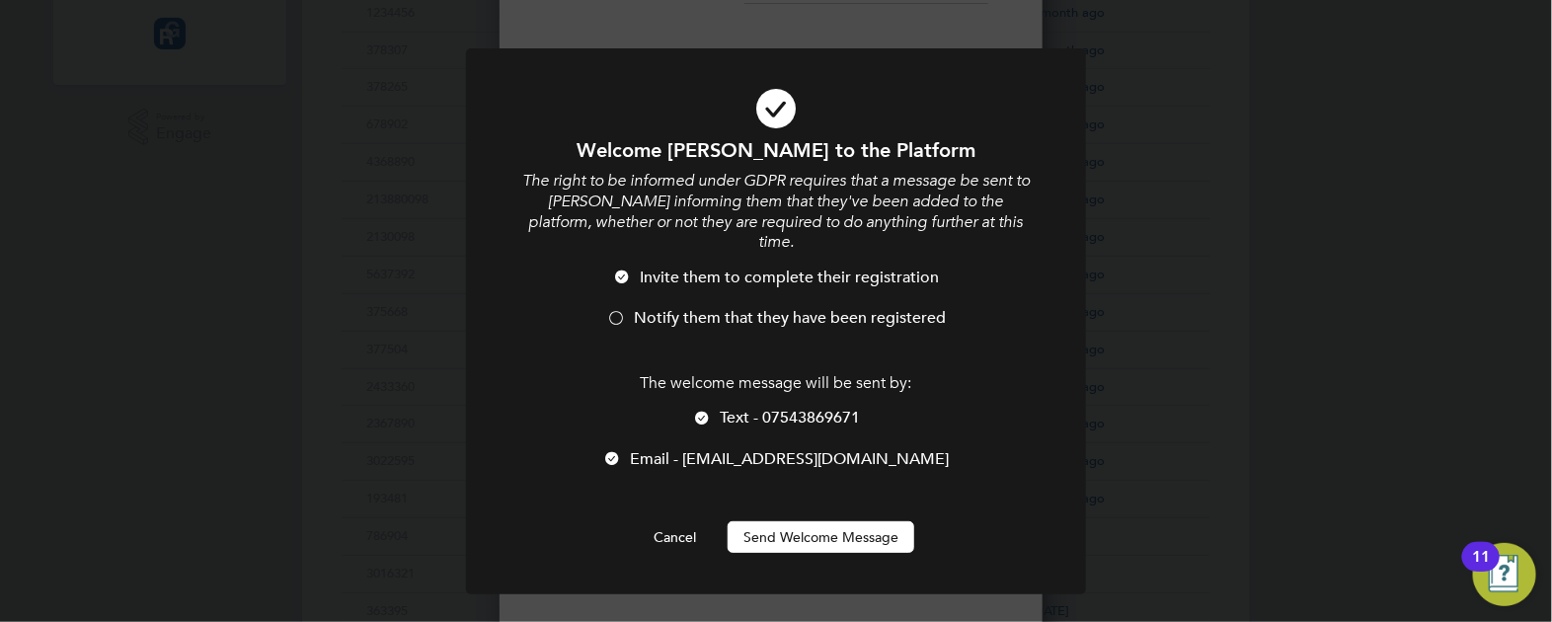
click at [693, 308] on span "Notify them that they have been registered" at bounding box center [790, 318] width 312 height 20
click at [710, 410] on div at bounding box center [702, 420] width 20 height 20
click at [771, 408] on span "Text - 07543869671" at bounding box center [790, 418] width 140 height 20
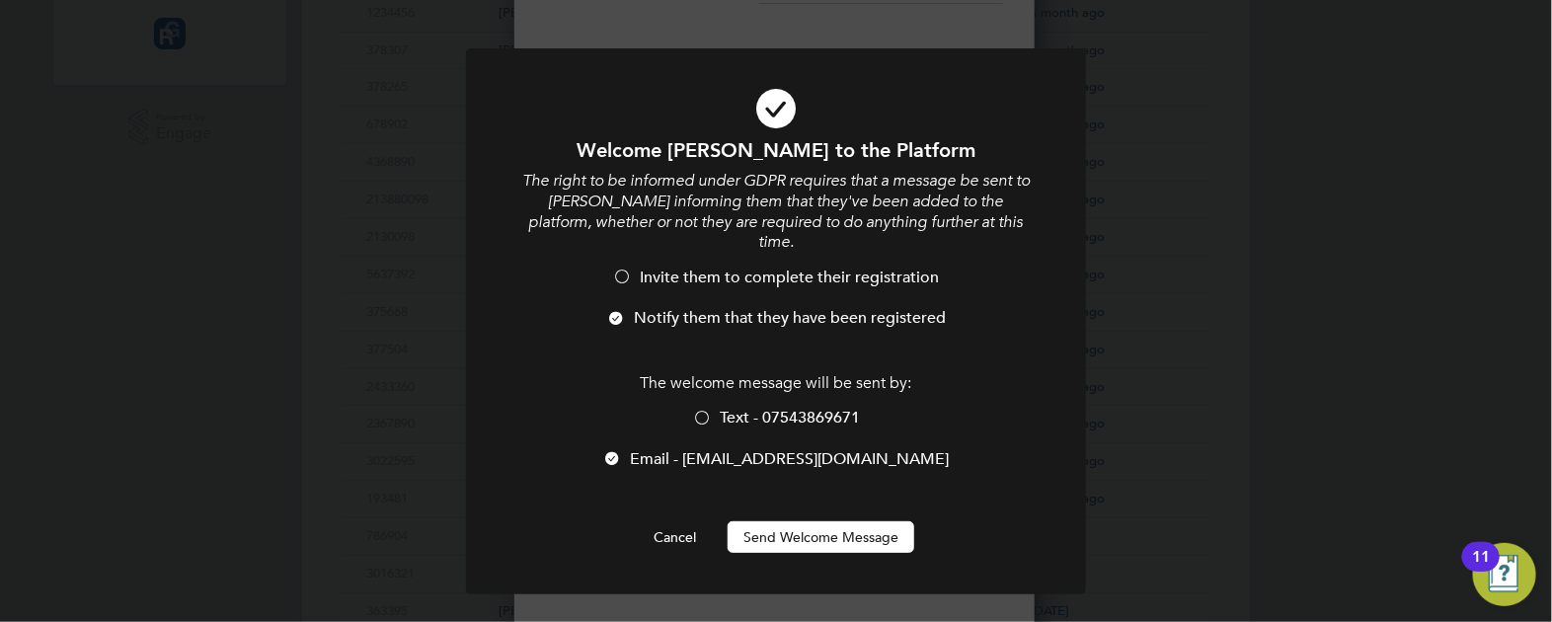
click at [827, 521] on button "Send Welcome Message" at bounding box center [821, 537] width 187 height 32
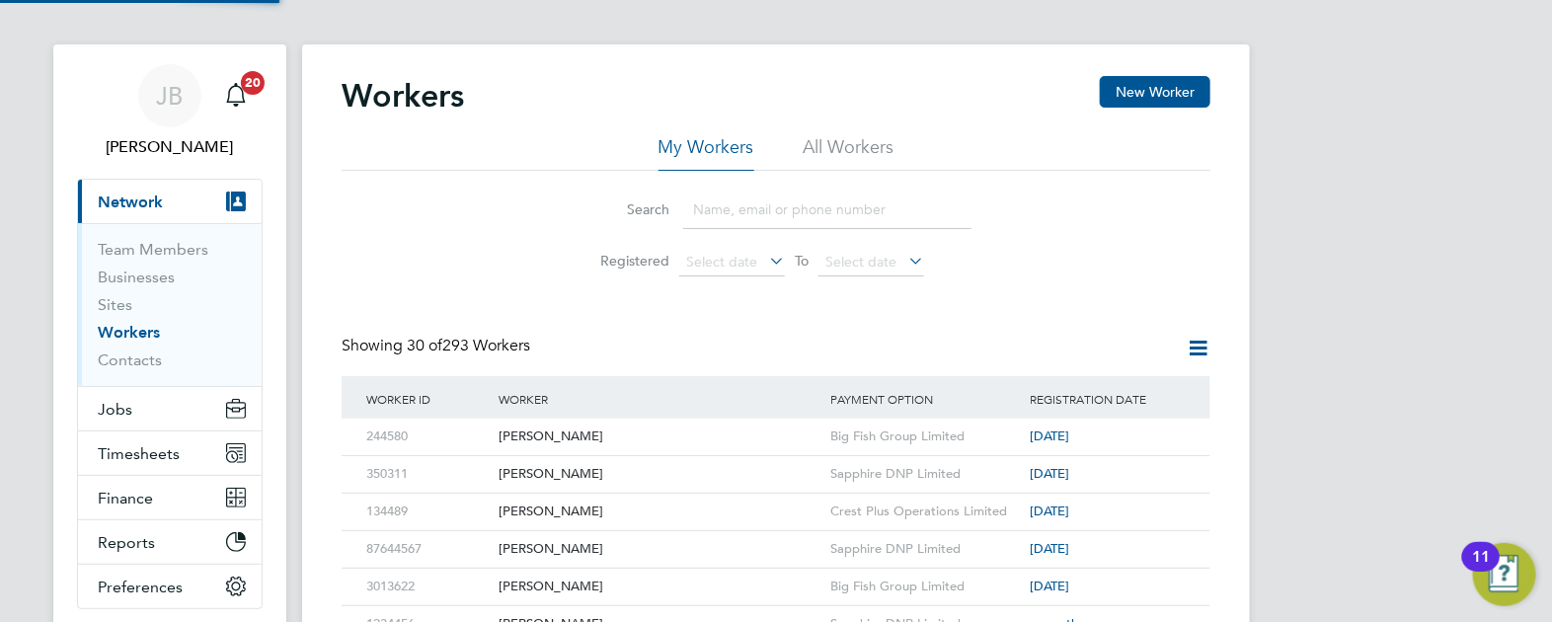
scroll to position [0, 0]
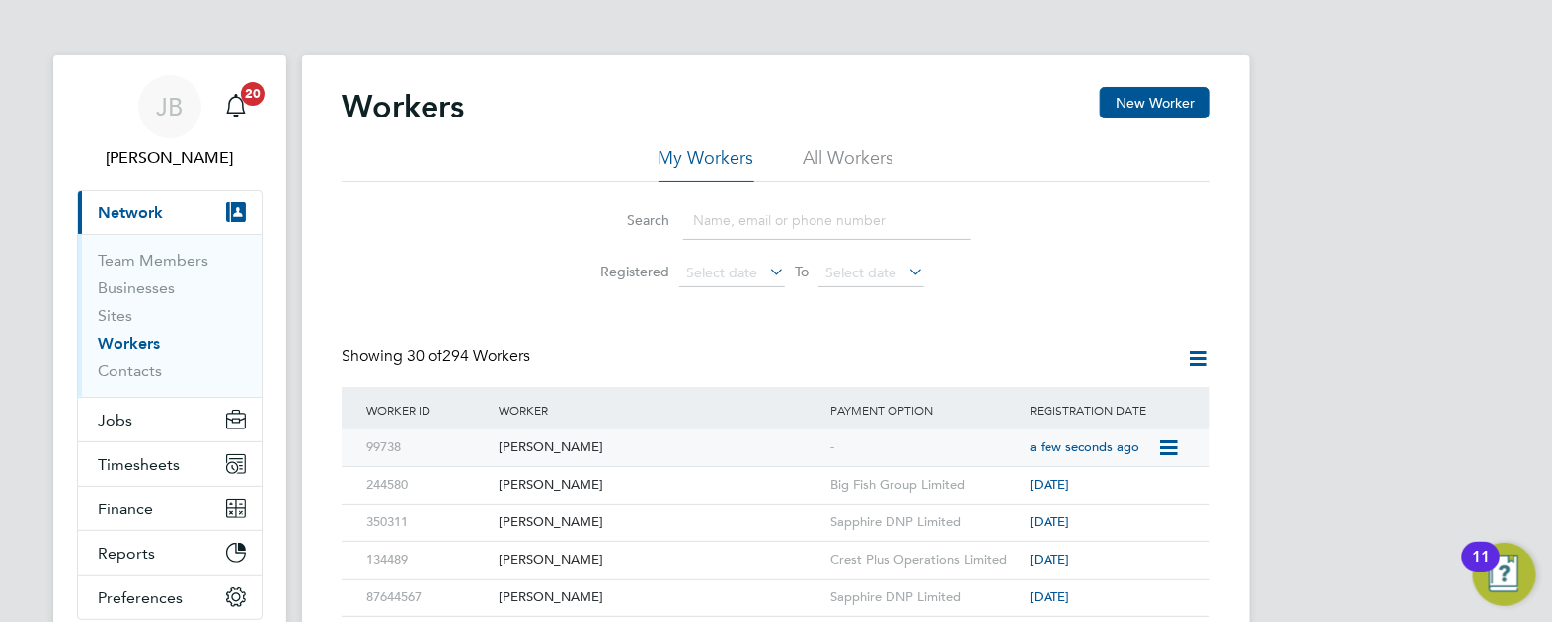
click at [504, 455] on div "[PERSON_NAME]" at bounding box center [660, 447] width 332 height 37
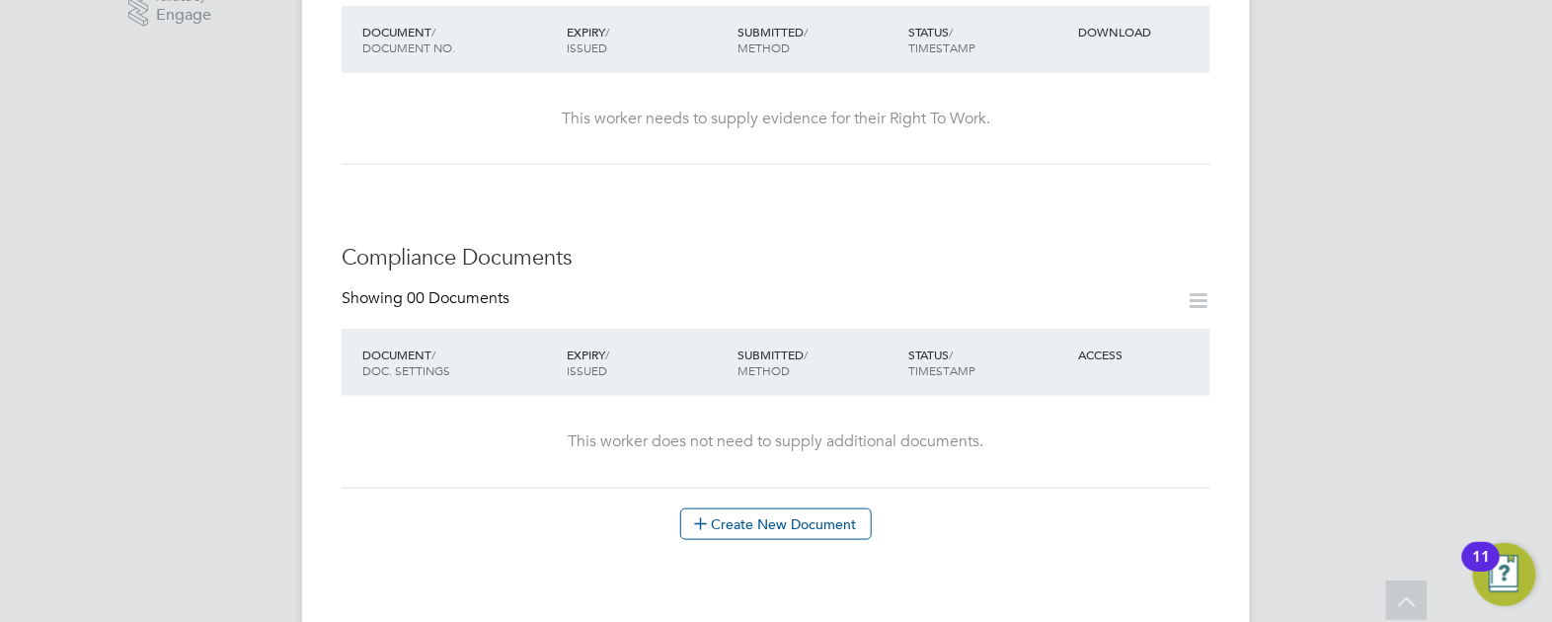
scroll to position [370, 0]
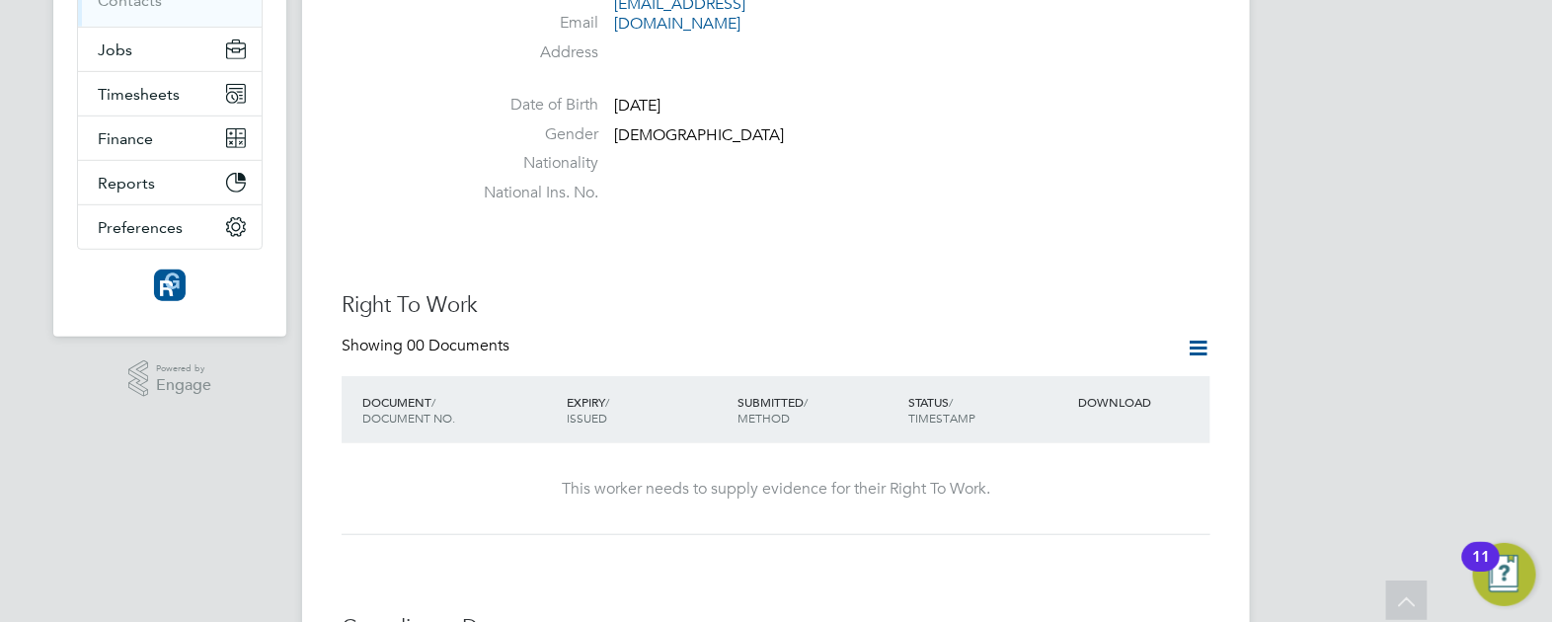
click at [1190, 336] on icon at bounding box center [1198, 348] width 25 height 25
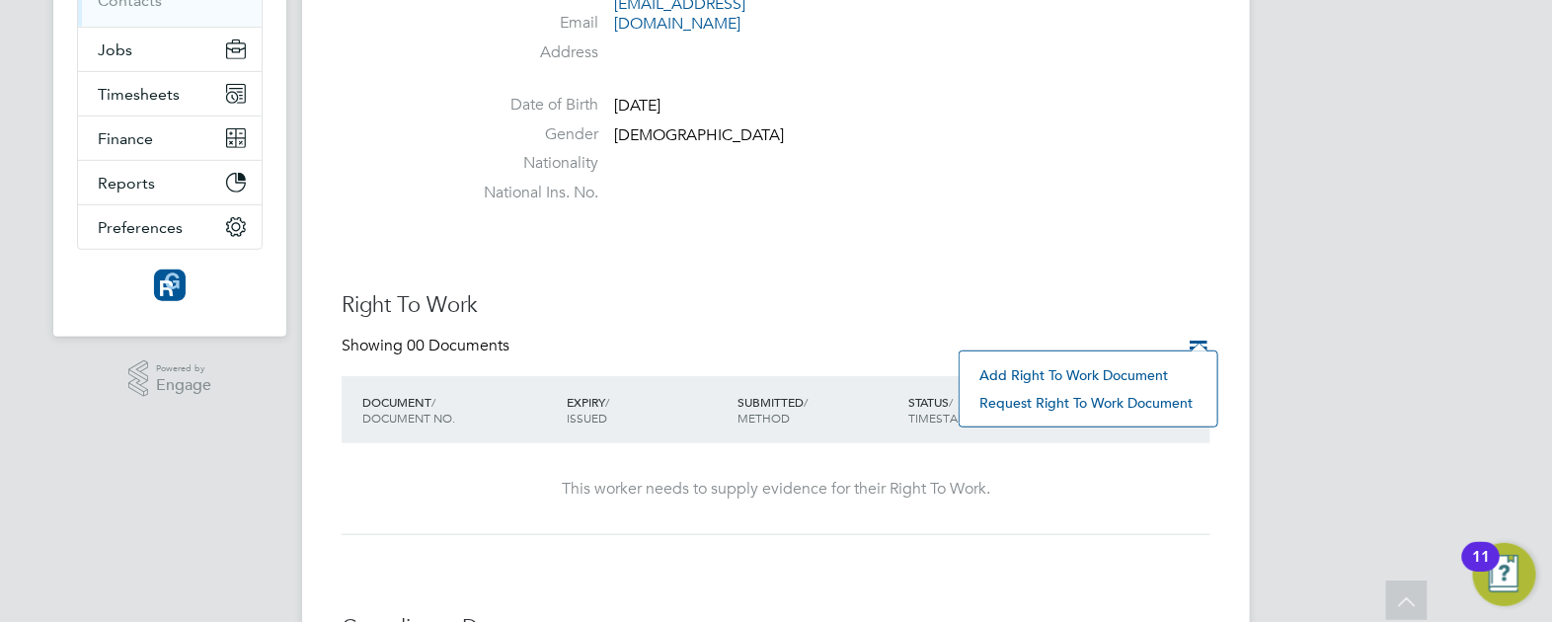
click at [1022, 367] on li "Add Right To Work Document" at bounding box center [1088, 375] width 238 height 28
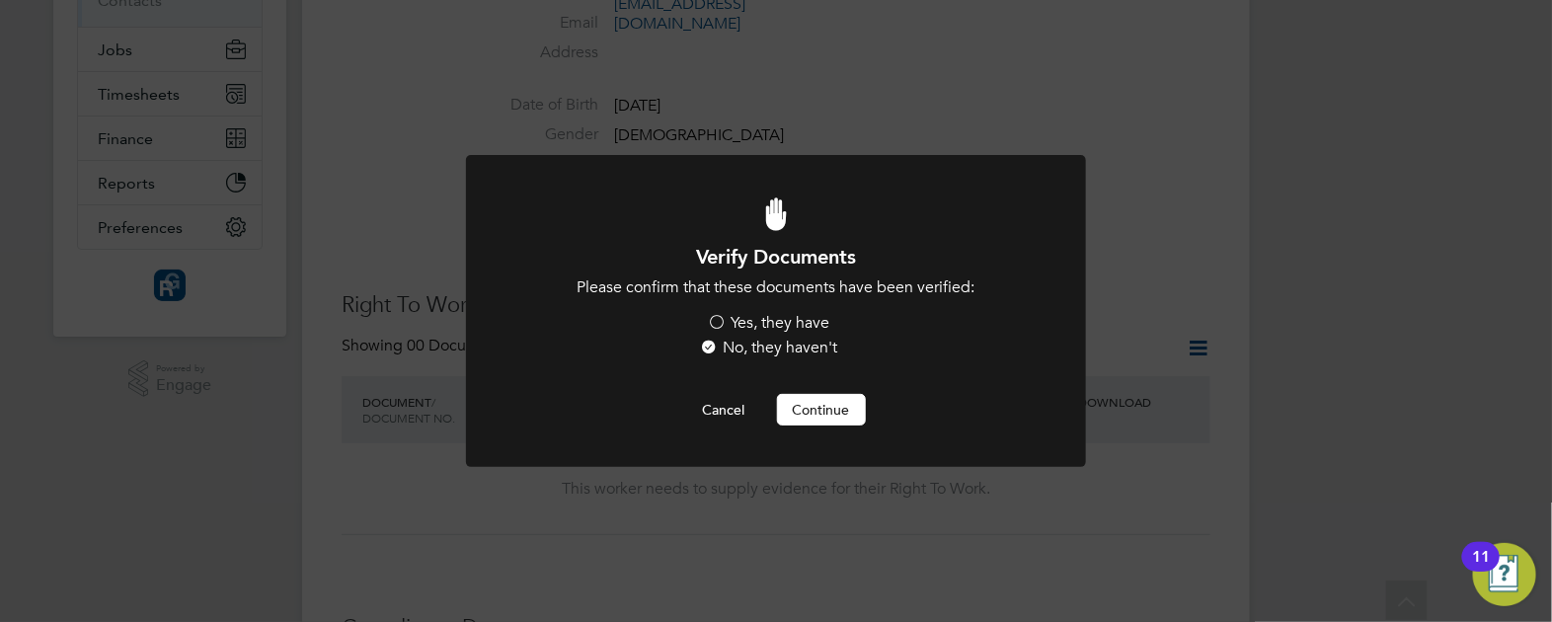
click at [780, 319] on label "Yes, they have" at bounding box center [769, 323] width 122 height 21
click at [0, 0] on input "Yes, they have" at bounding box center [0, 0] width 0 height 0
click at [818, 415] on button "Continue" at bounding box center [821, 410] width 89 height 32
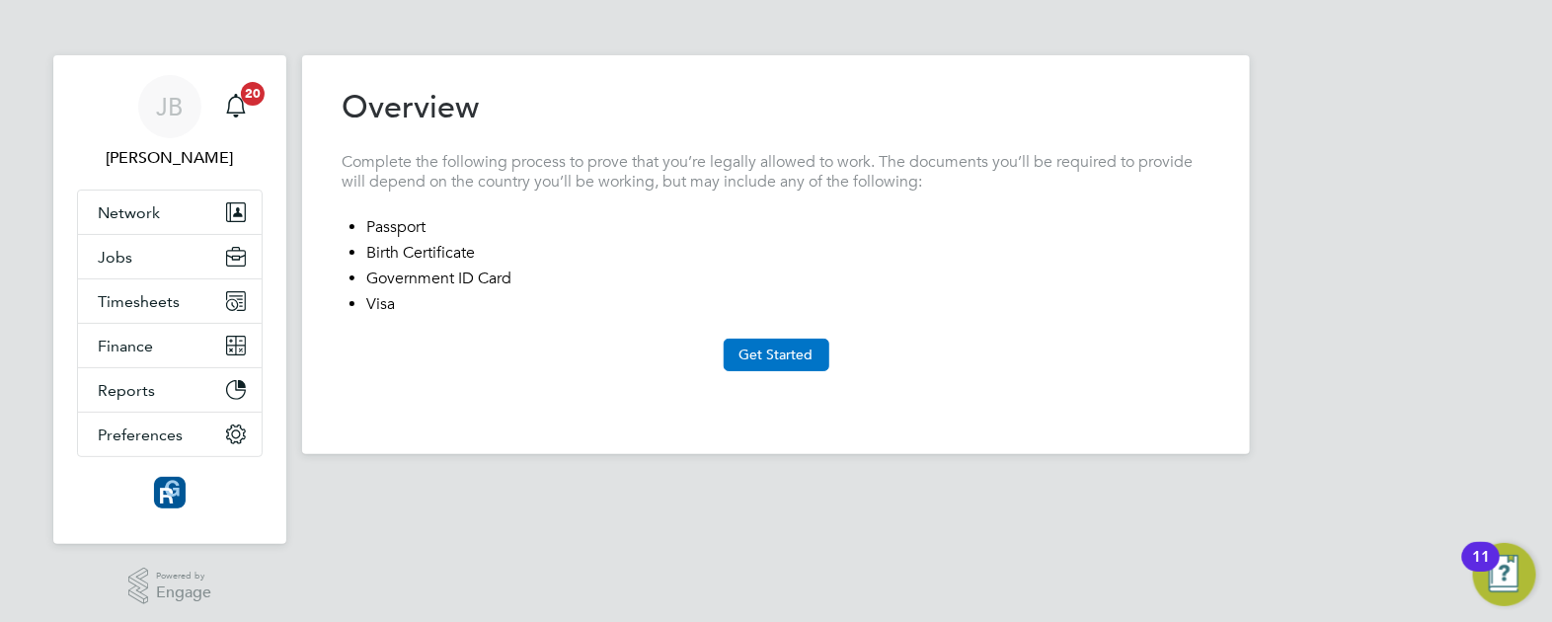
click at [775, 362] on button "Get Started" at bounding box center [777, 355] width 106 height 32
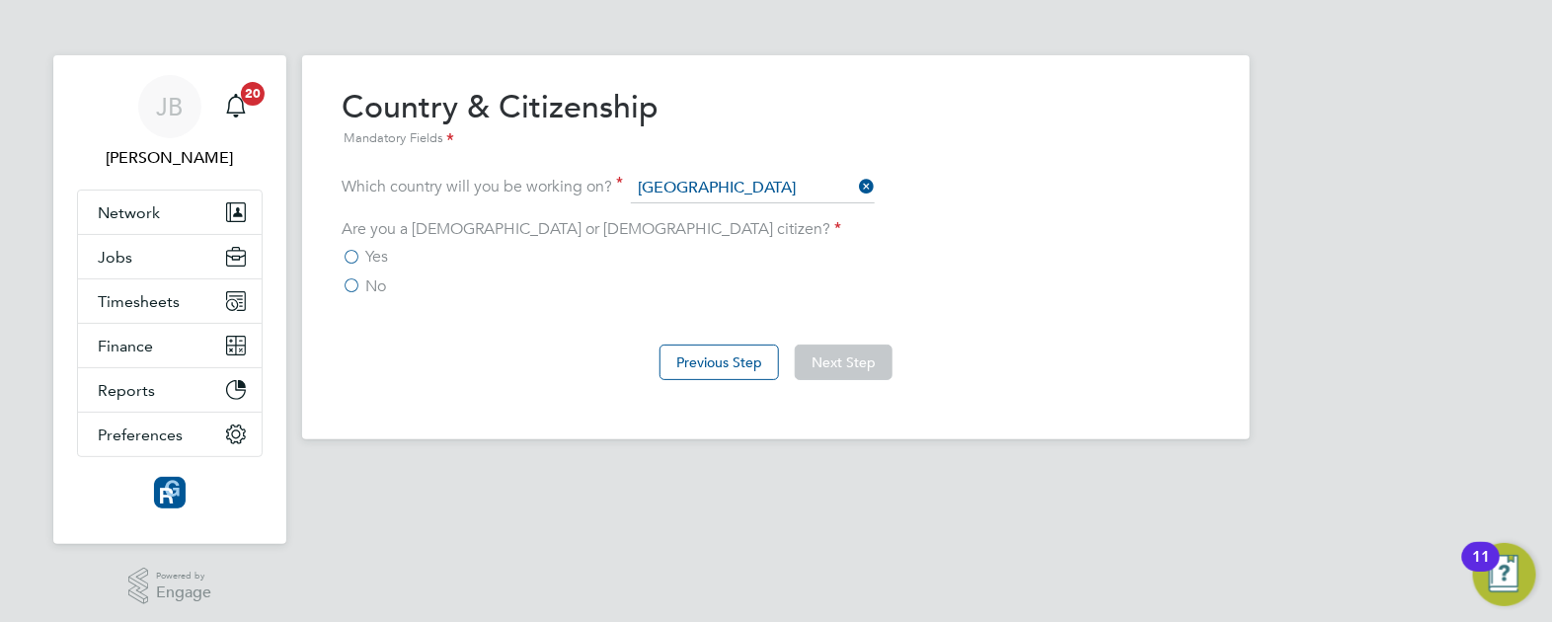
click at [386, 257] on span "Yes" at bounding box center [376, 257] width 23 height 20
click at [0, 0] on input "Yes" at bounding box center [0, 0] width 0 height 0
click at [865, 350] on button "Next Step" at bounding box center [844, 363] width 98 height 36
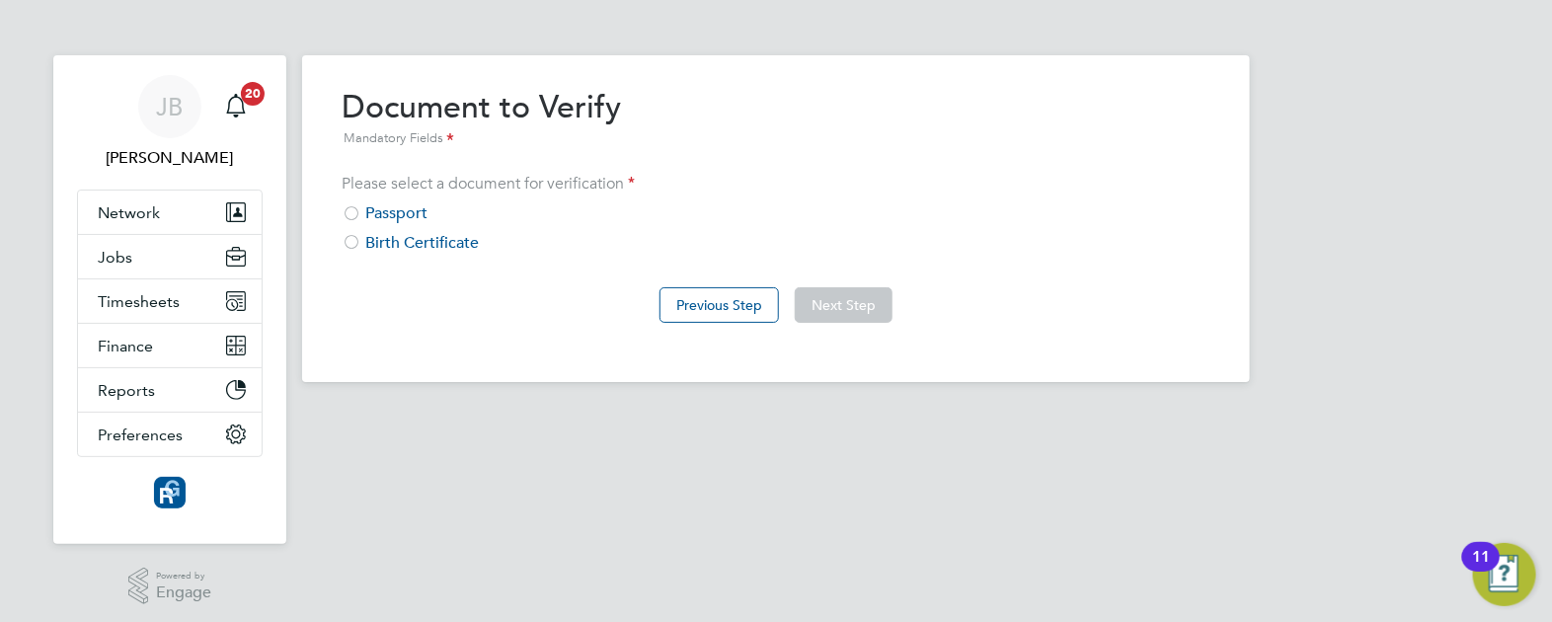
click at [407, 199] on div "Please select a document for verification Passport Birth Certificate" at bounding box center [776, 214] width 869 height 80
click at [411, 212] on div "Passport" at bounding box center [776, 213] width 869 height 21
click at [841, 308] on button "Next Step" at bounding box center [844, 305] width 98 height 36
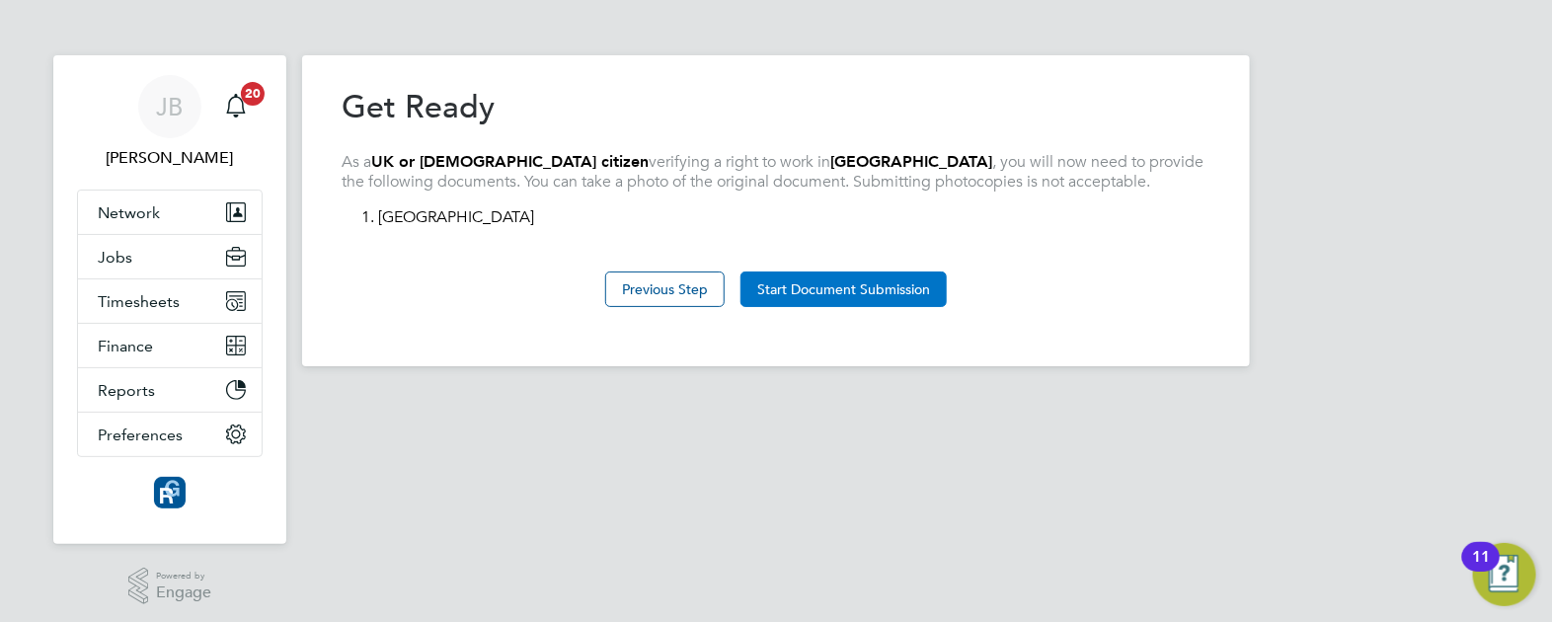
click at [834, 282] on button "Start Document Submission" at bounding box center [843, 289] width 206 height 36
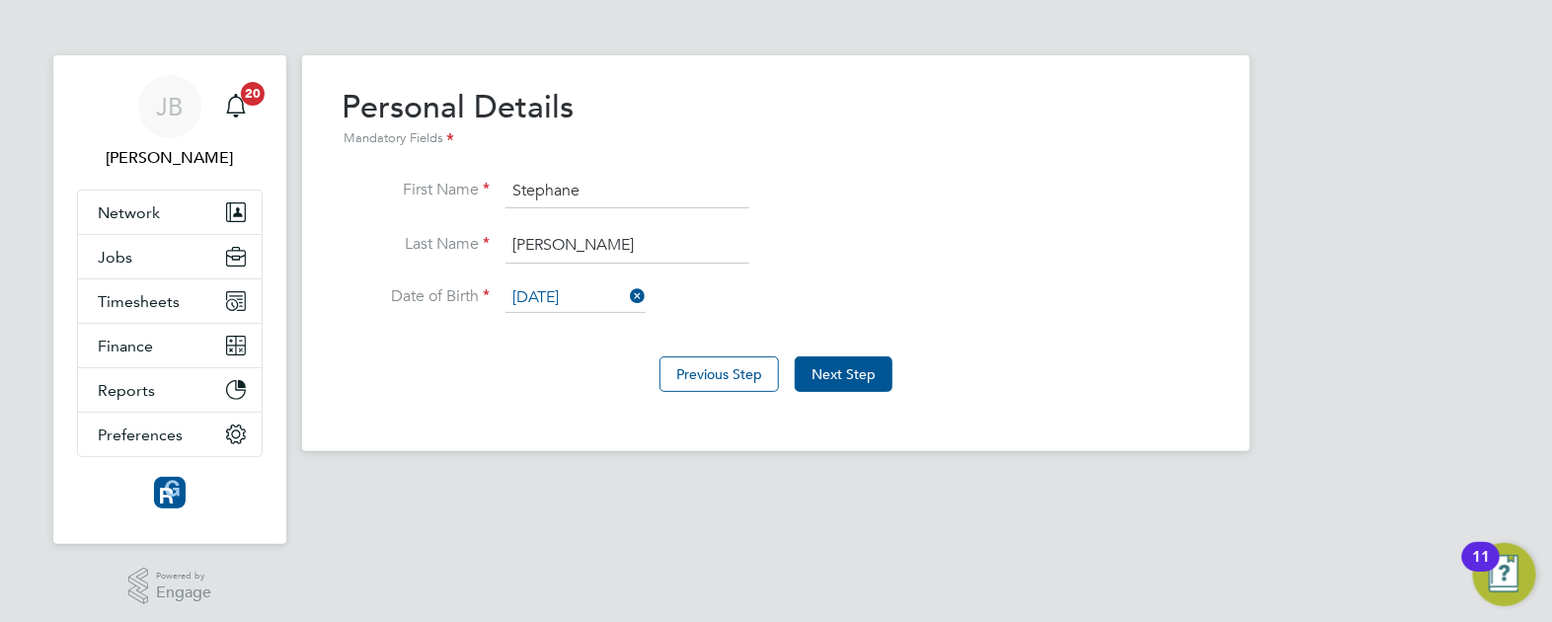
click at [521, 308] on input "[DATE]" at bounding box center [575, 298] width 140 height 30
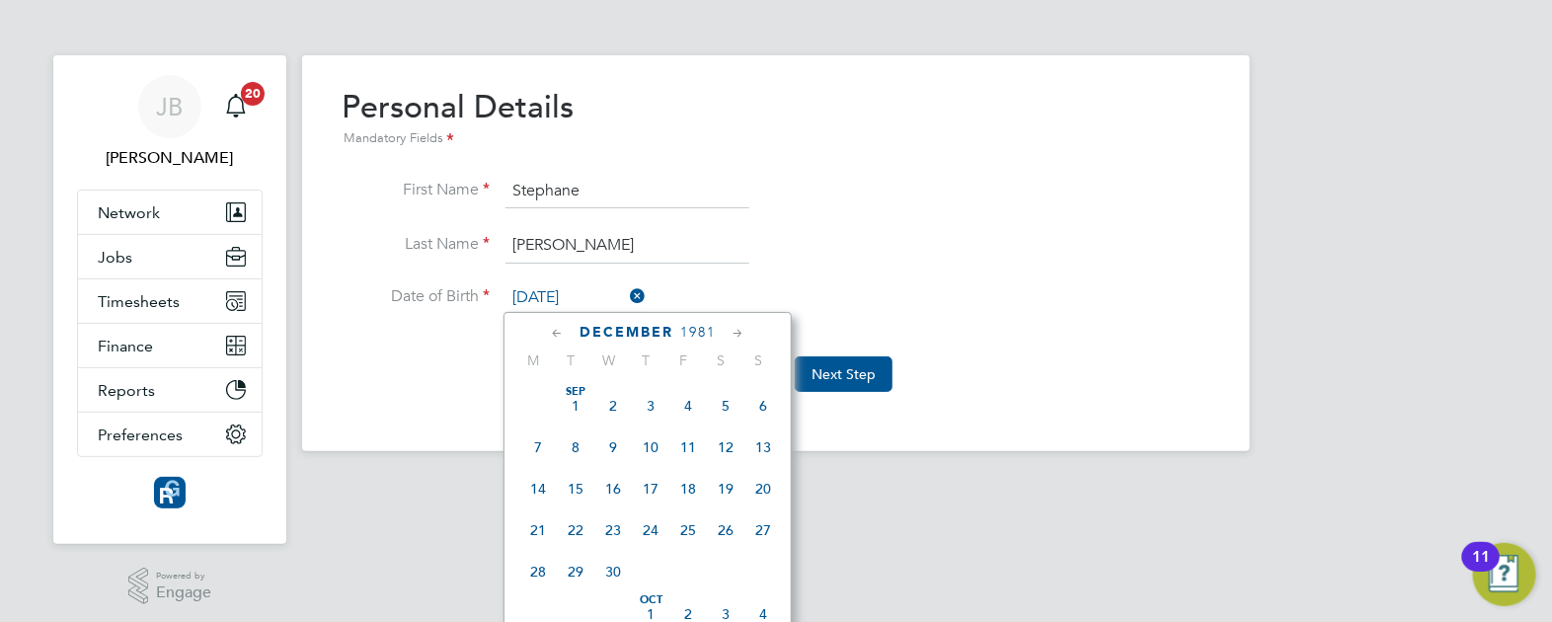
scroll to position [691, 0]
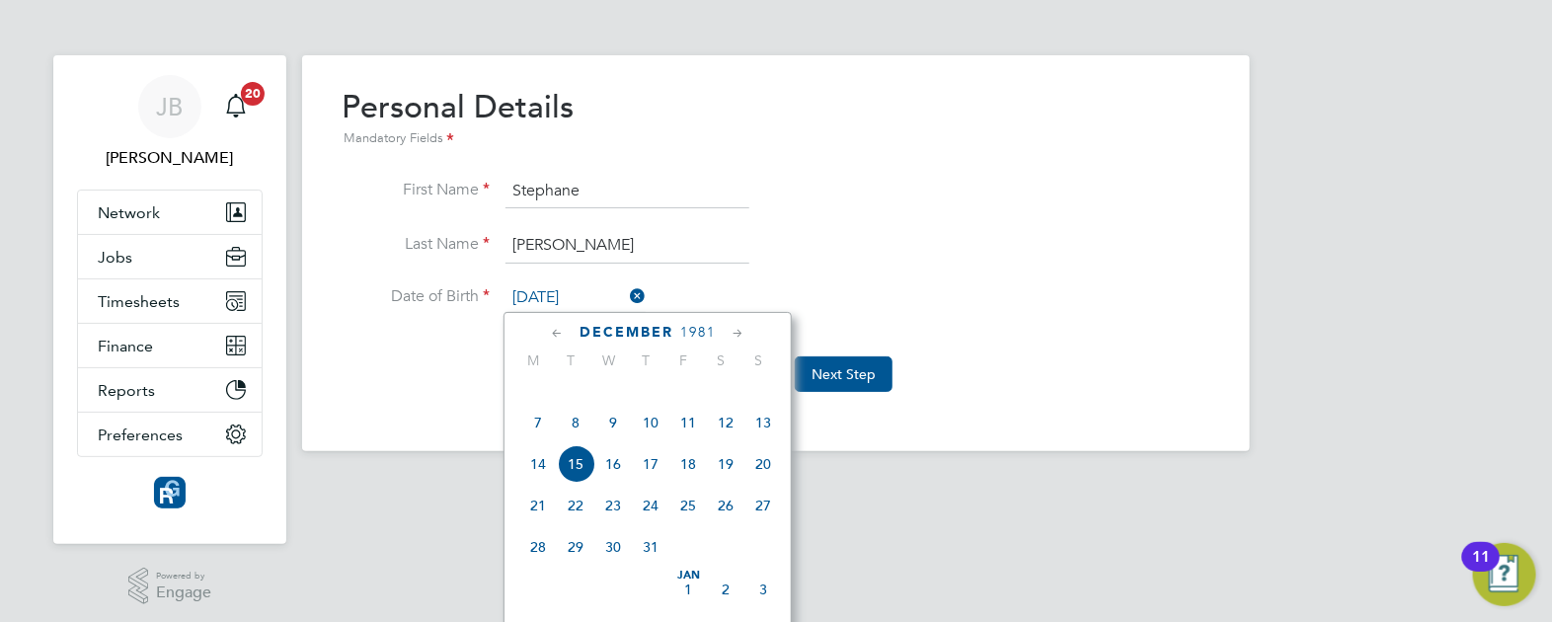
click at [1095, 273] on li "Last Name Farnes" at bounding box center [776, 255] width 869 height 55
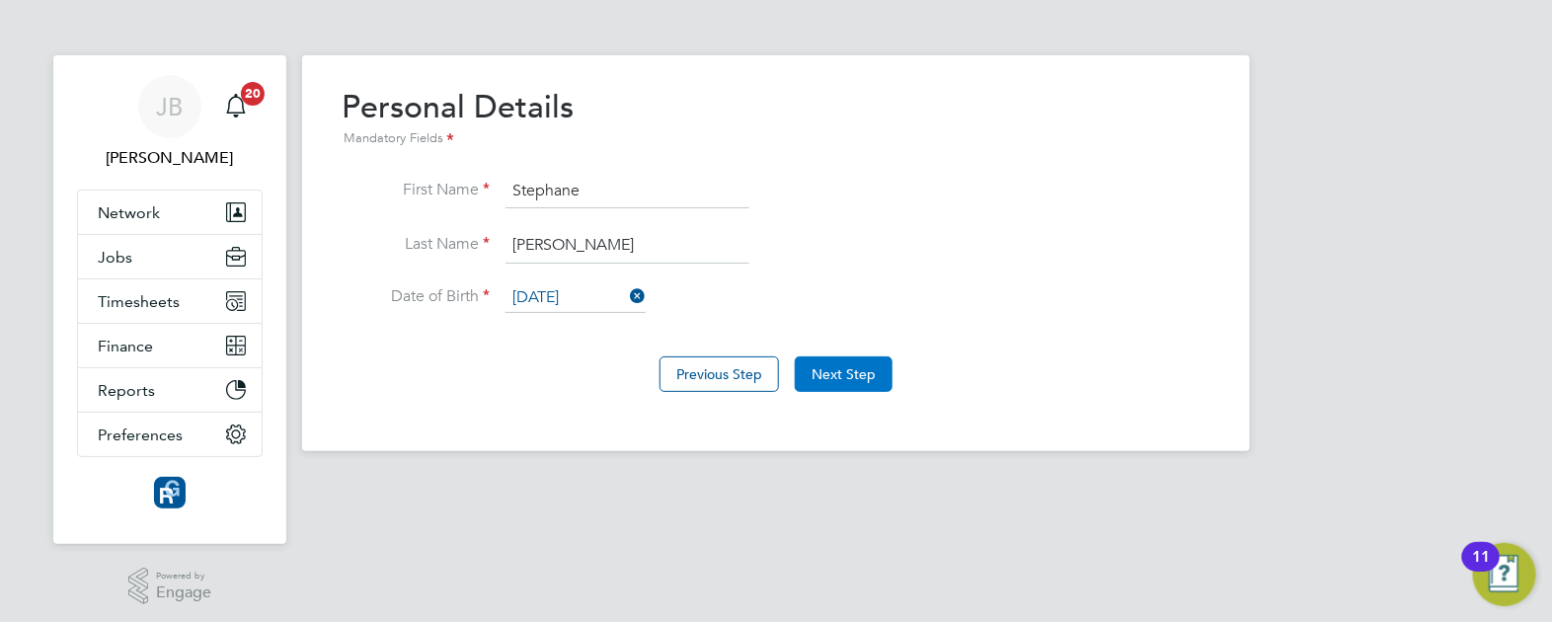
click at [853, 364] on button "Next Step" at bounding box center [844, 374] width 98 height 36
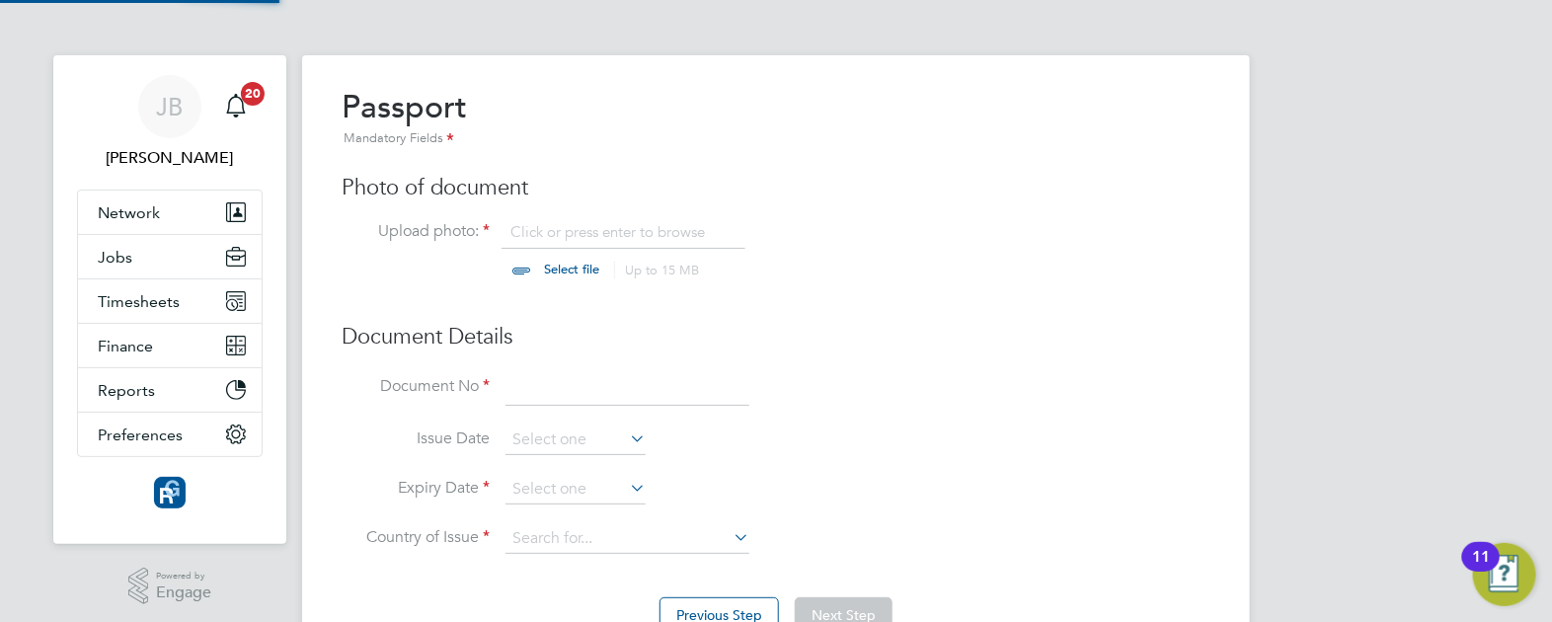
scroll to position [26, 244]
click at [548, 477] on input at bounding box center [575, 490] width 140 height 30
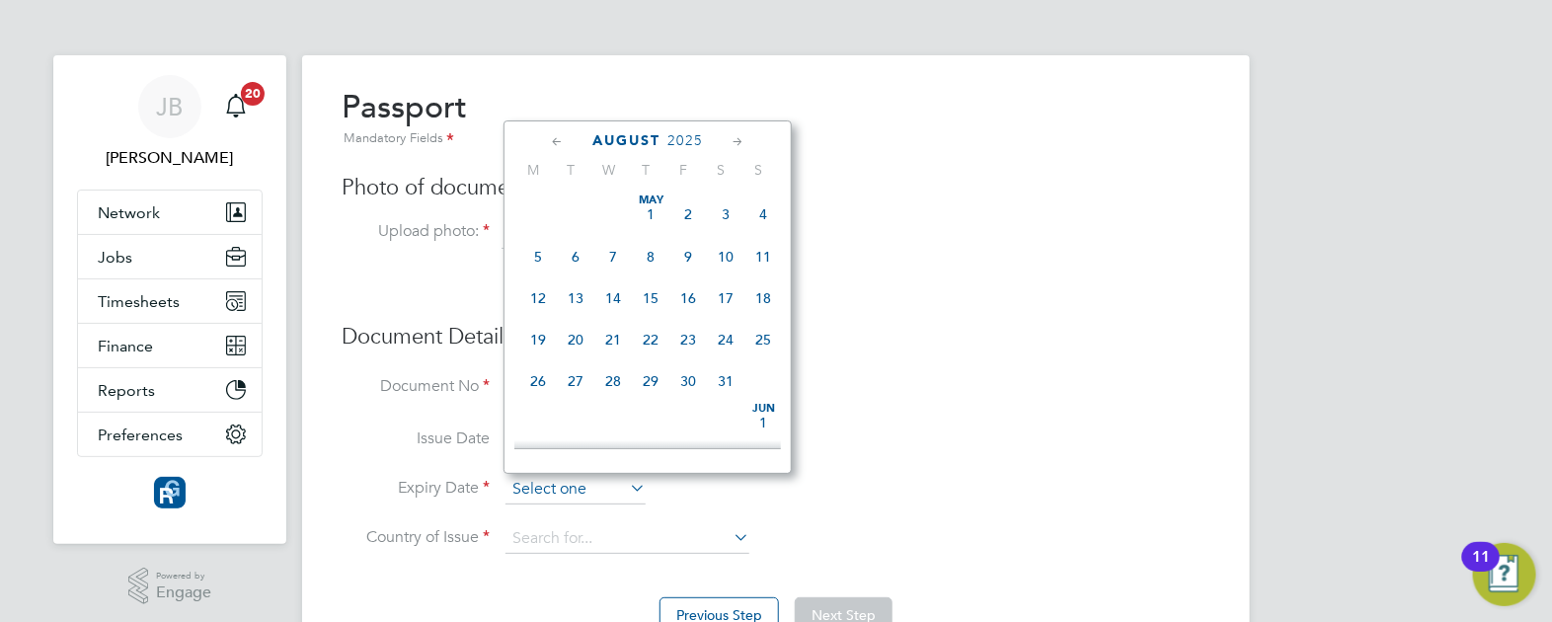
scroll to position [691, 0]
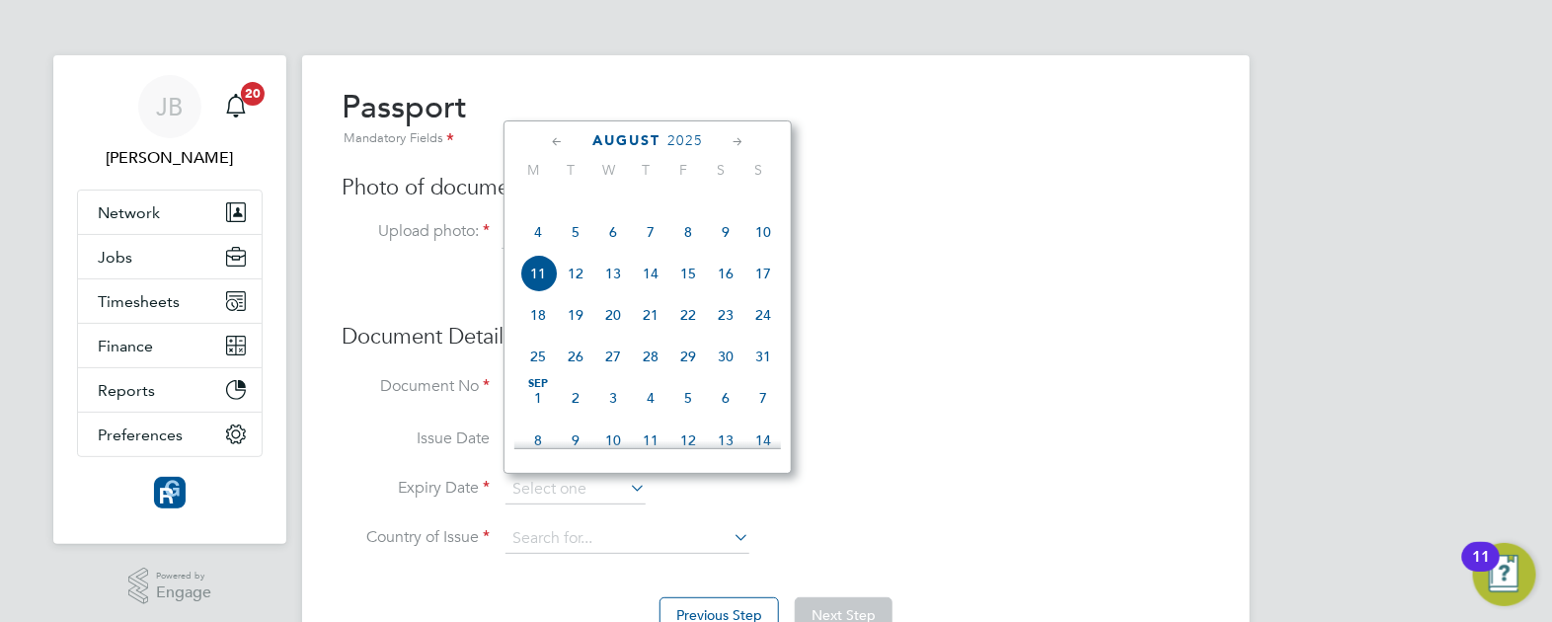
click at [675, 140] on span "2025" at bounding box center [685, 140] width 36 height 17
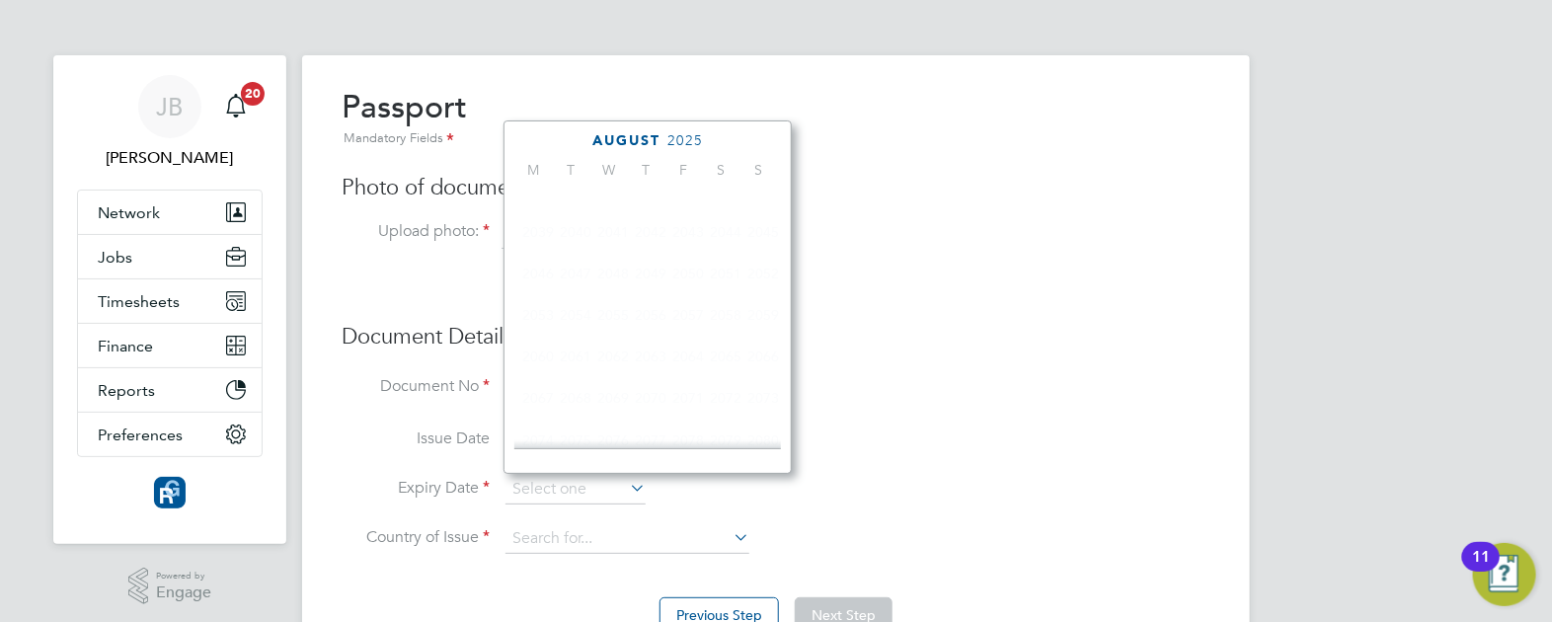
scroll to position [532, 0]
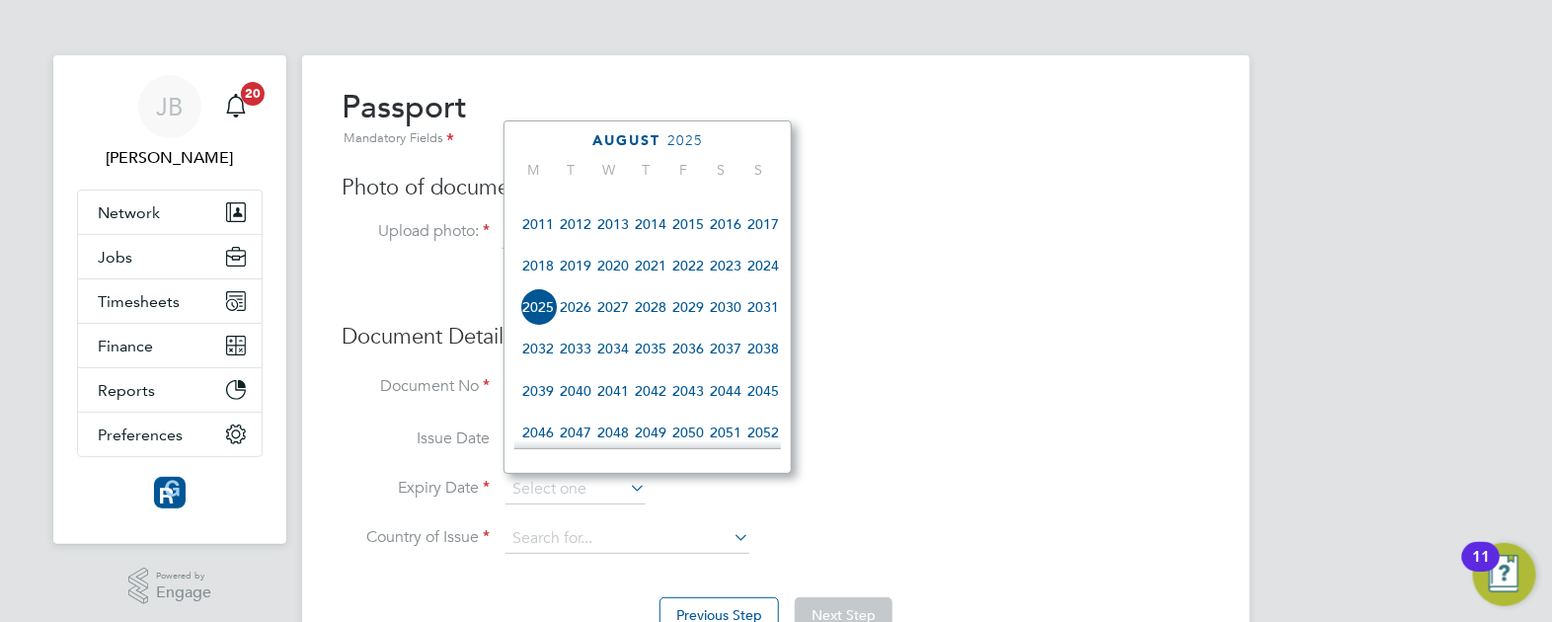
click at [660, 326] on span "2028" at bounding box center [651, 307] width 38 height 38
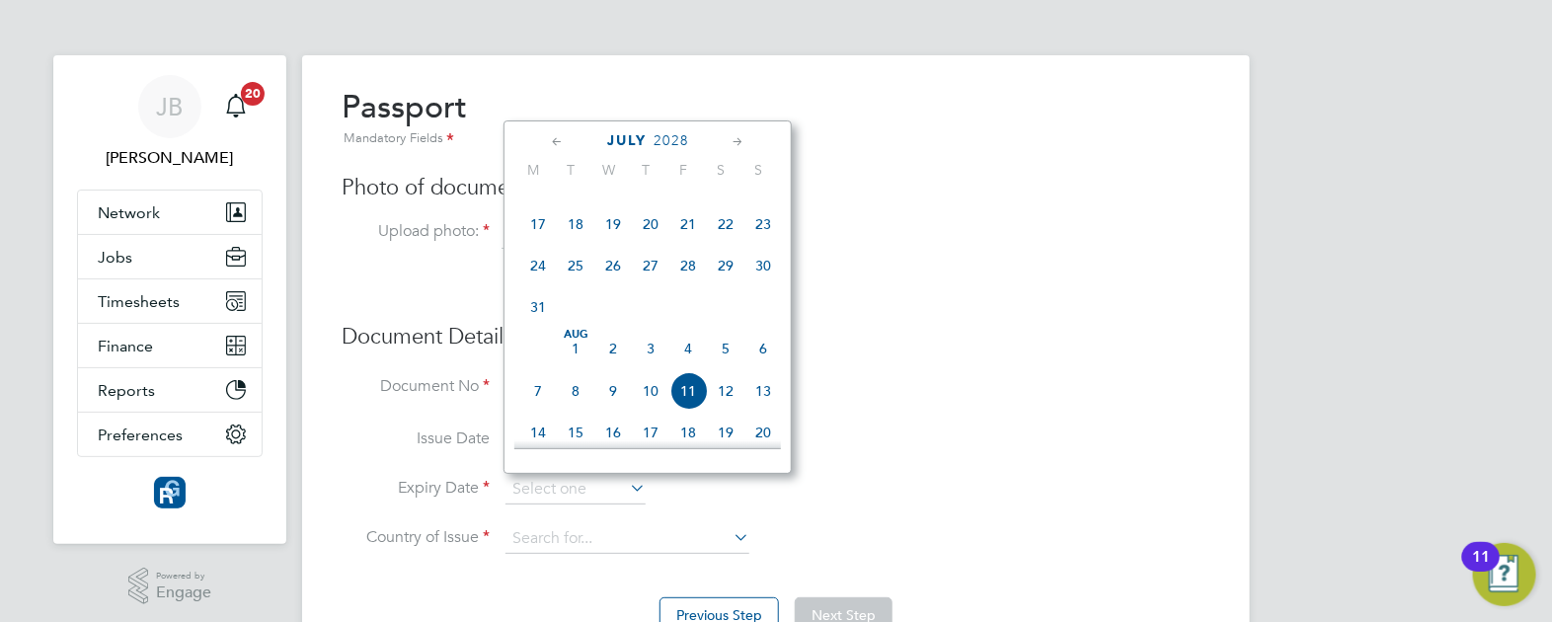
click at [737, 138] on icon at bounding box center [738, 142] width 19 height 22
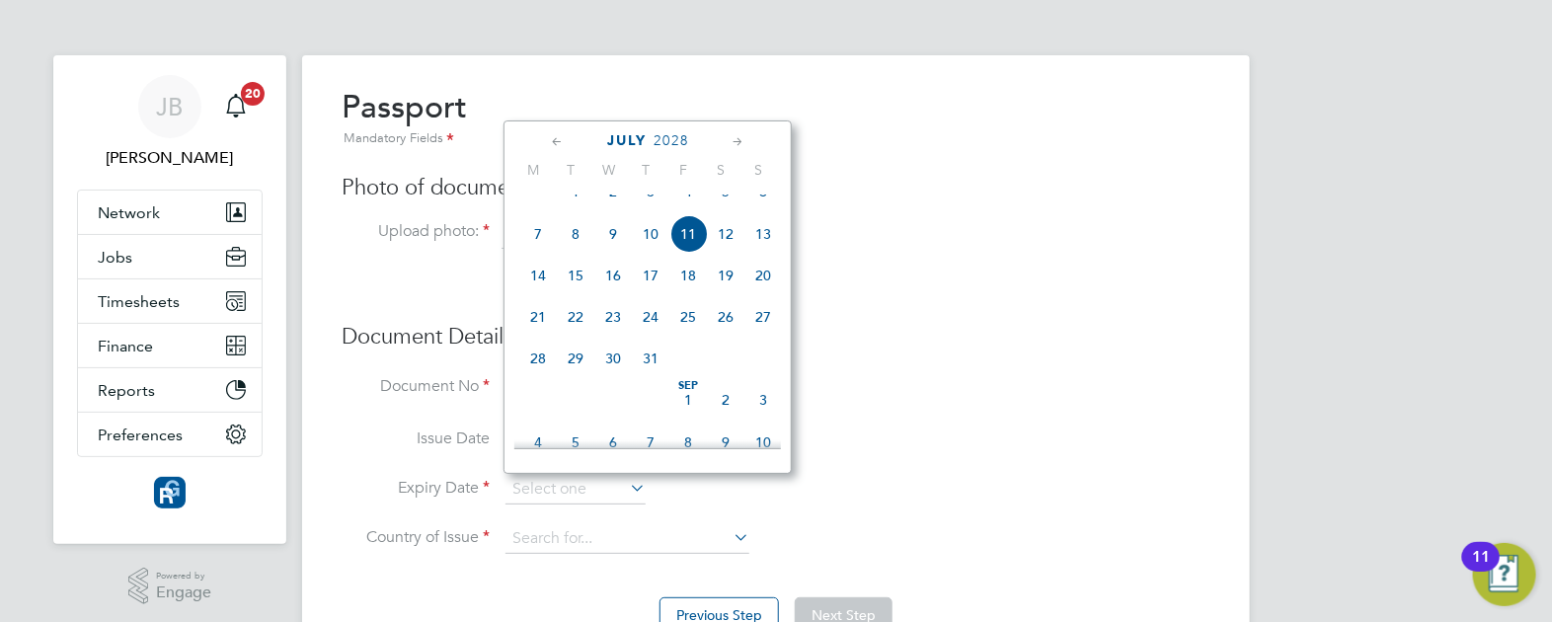
click at [737, 138] on icon at bounding box center [738, 142] width 19 height 22
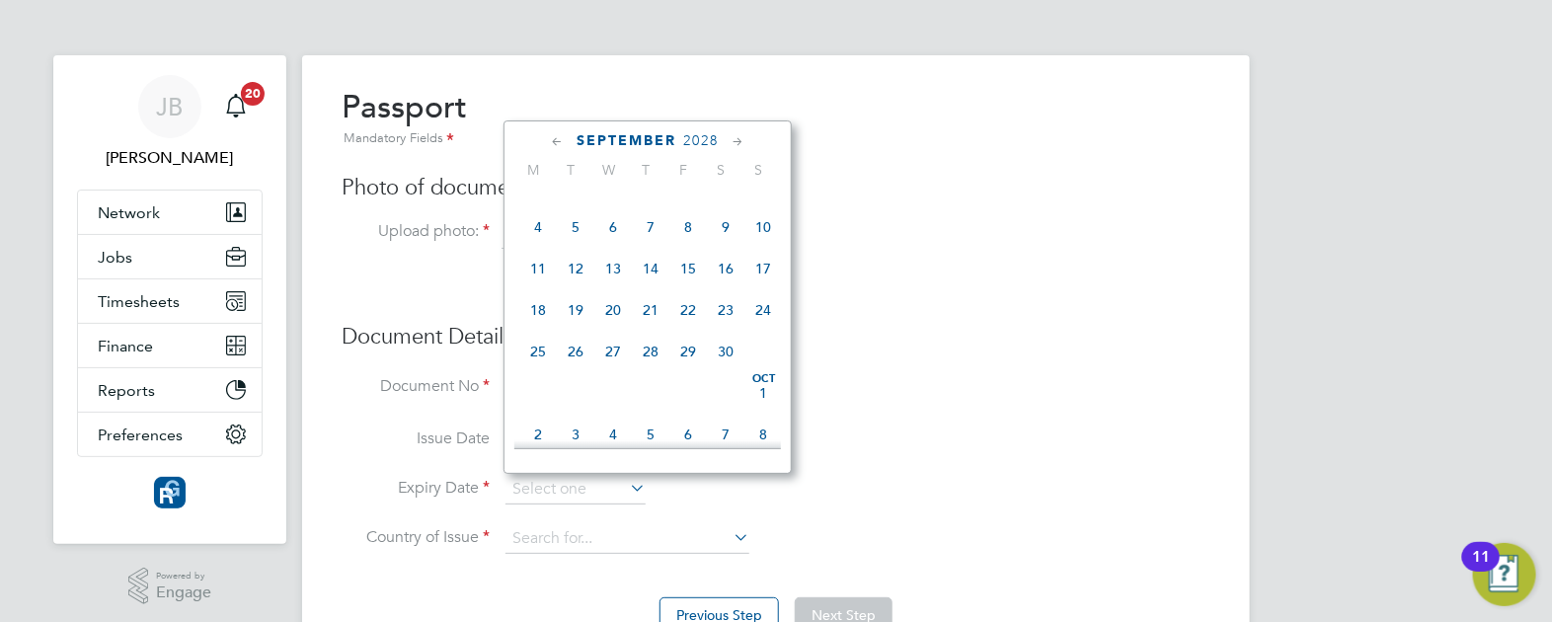
click at [542, 246] on span "4" at bounding box center [538, 227] width 38 height 38
type input "[DATE]"
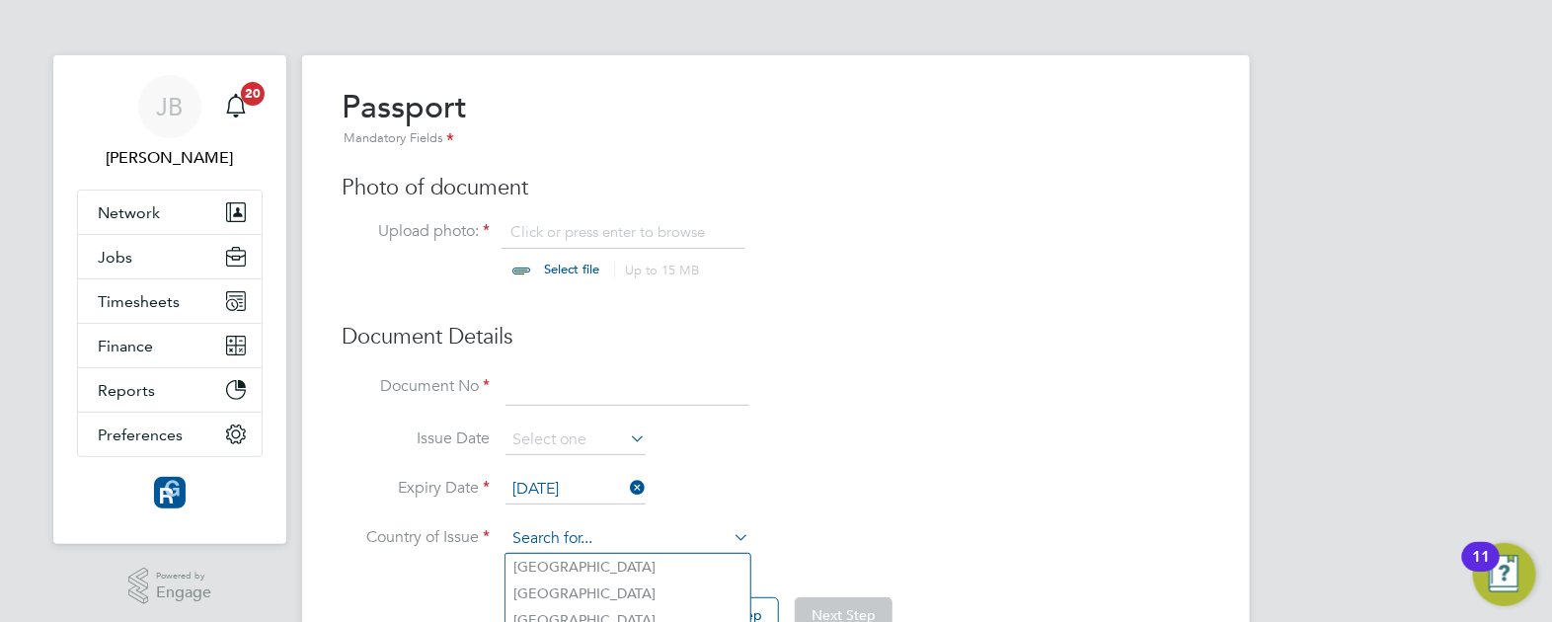
click at [707, 537] on input at bounding box center [627, 539] width 244 height 30
type input "United Kingdom"
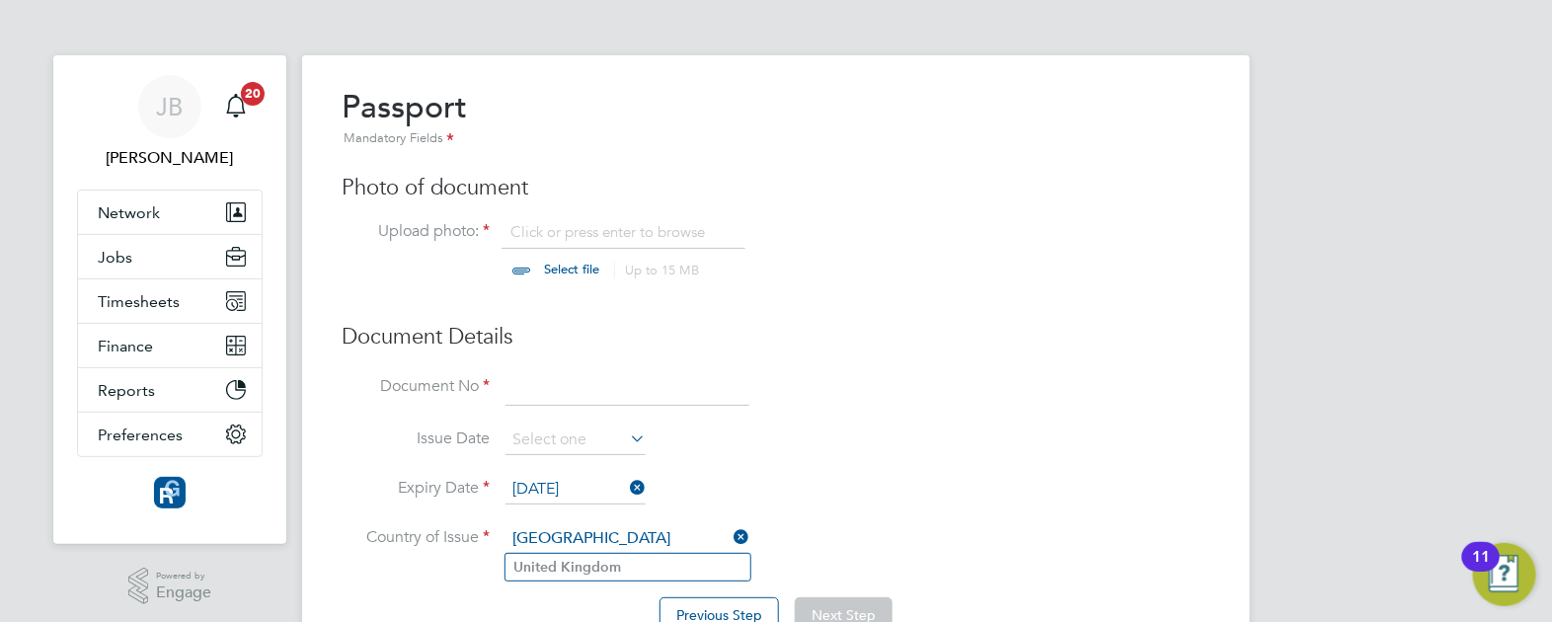
click at [881, 438] on li "Issue Date" at bounding box center [776, 450] width 869 height 49
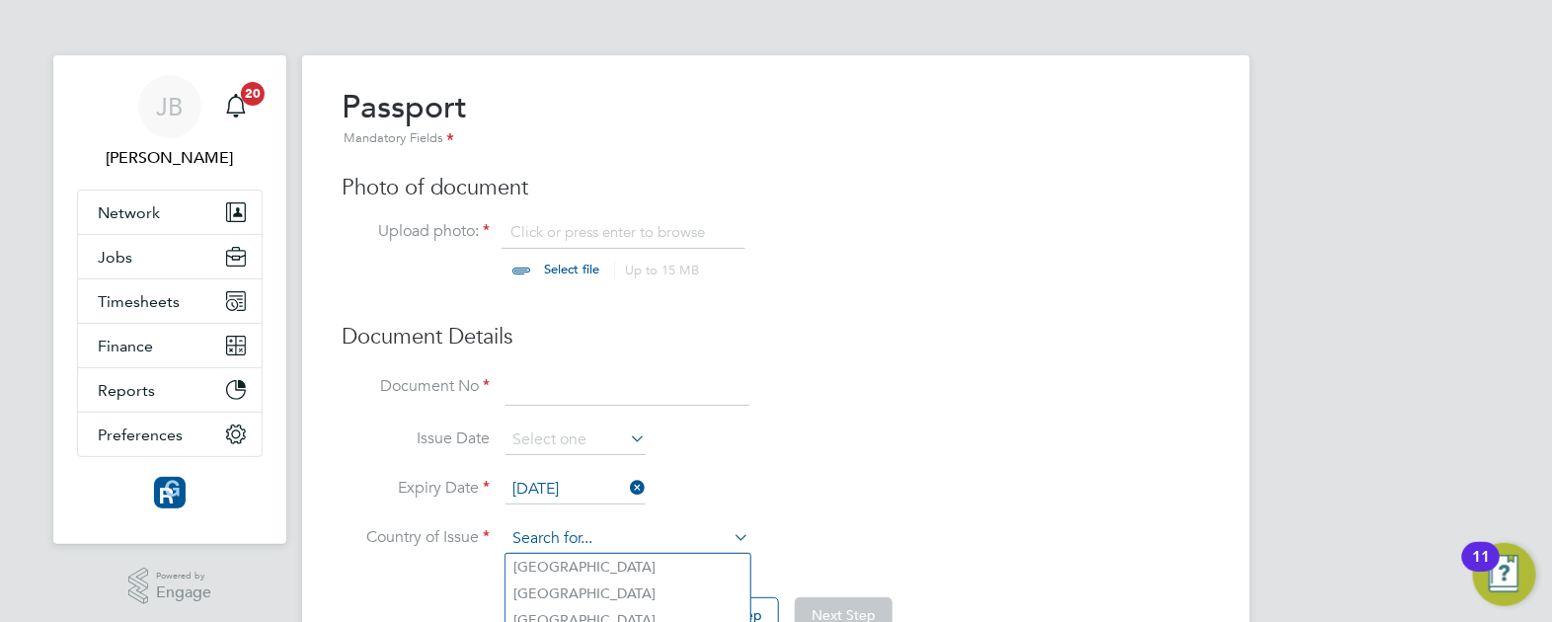
click at [640, 543] on input at bounding box center [627, 539] width 244 height 30
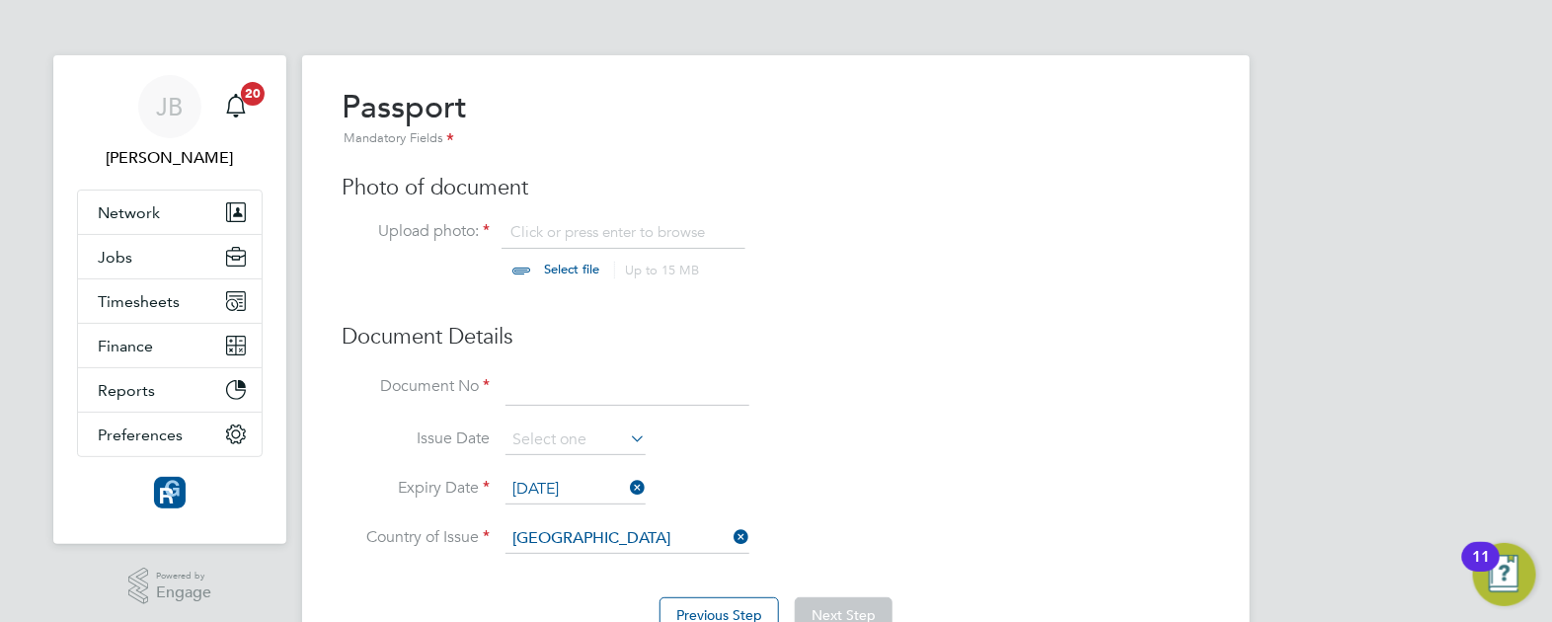
click at [568, 576] on li "United Kingdom" at bounding box center [627, 567] width 245 height 27
type input "United Kingdom"
click at [596, 388] on input at bounding box center [627, 389] width 244 height 36
type input "556738739"
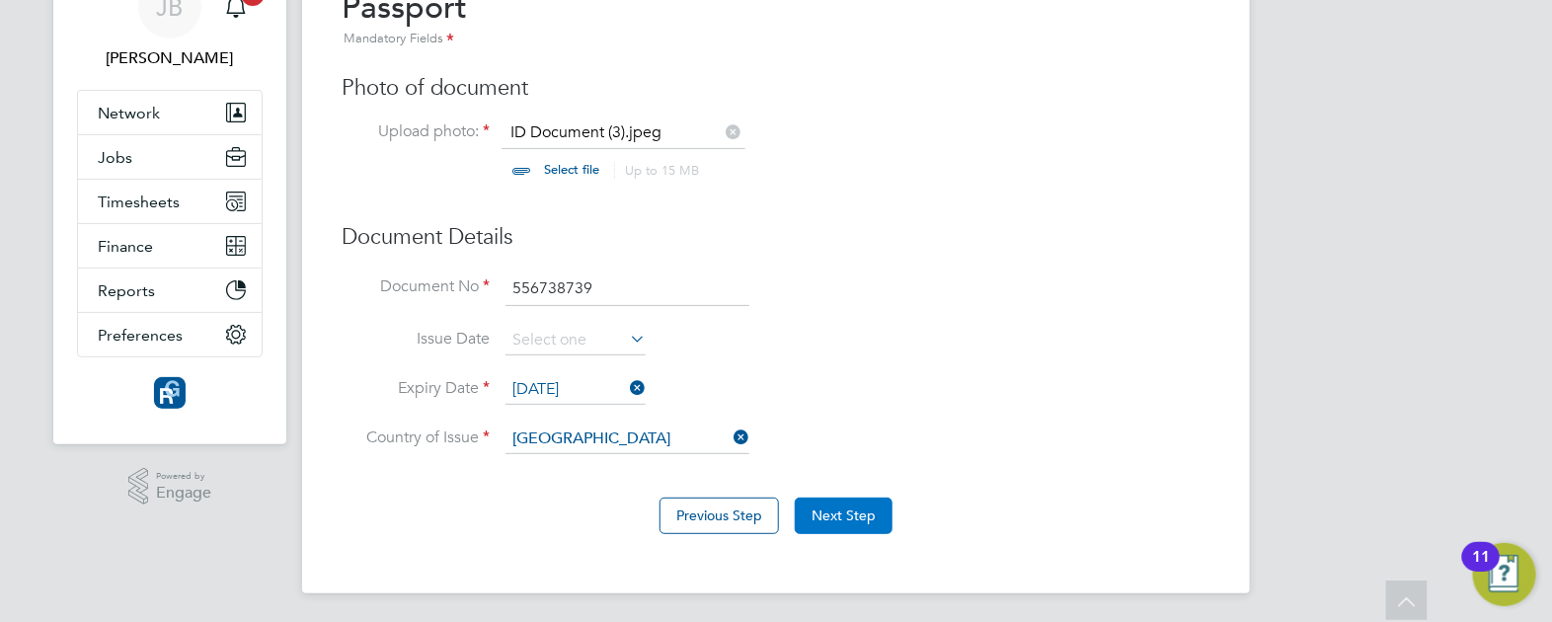
click at [854, 523] on button "Next Step" at bounding box center [844, 516] width 98 height 36
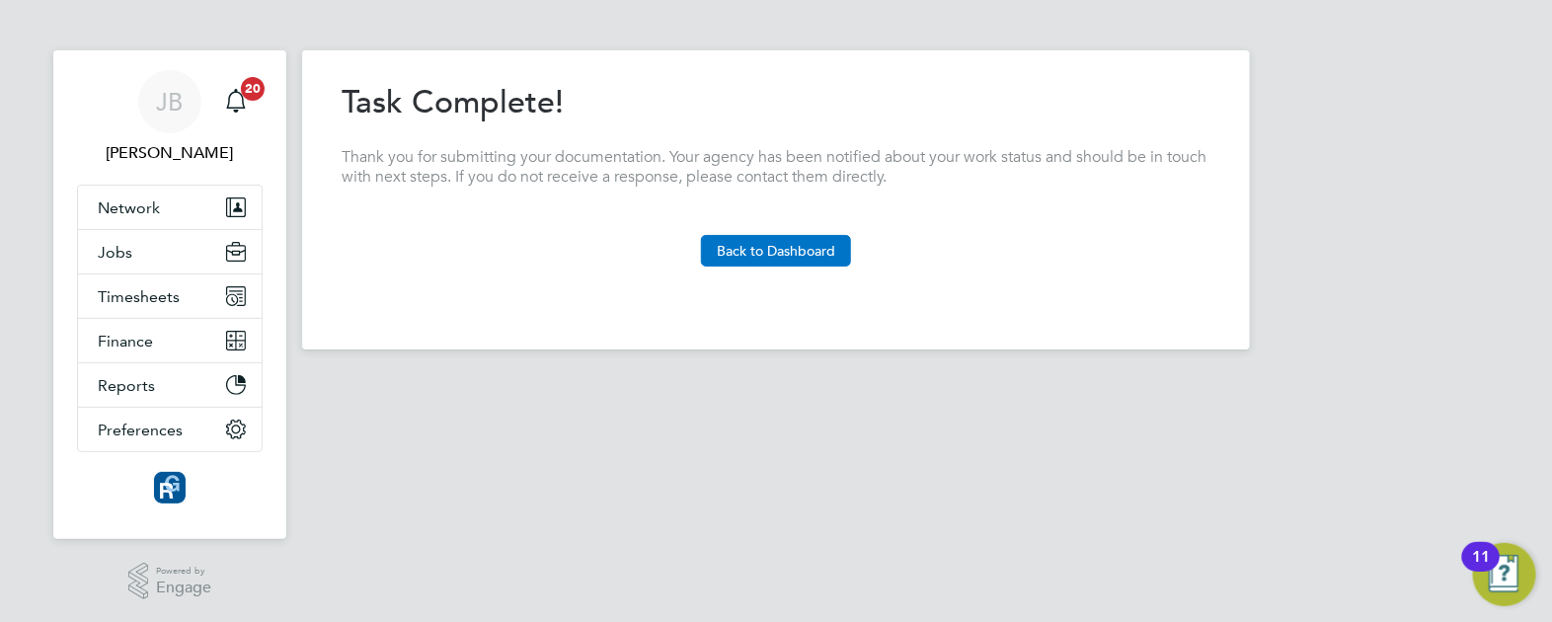
click at [783, 252] on button "Back to Dashboard" at bounding box center [776, 251] width 150 height 32
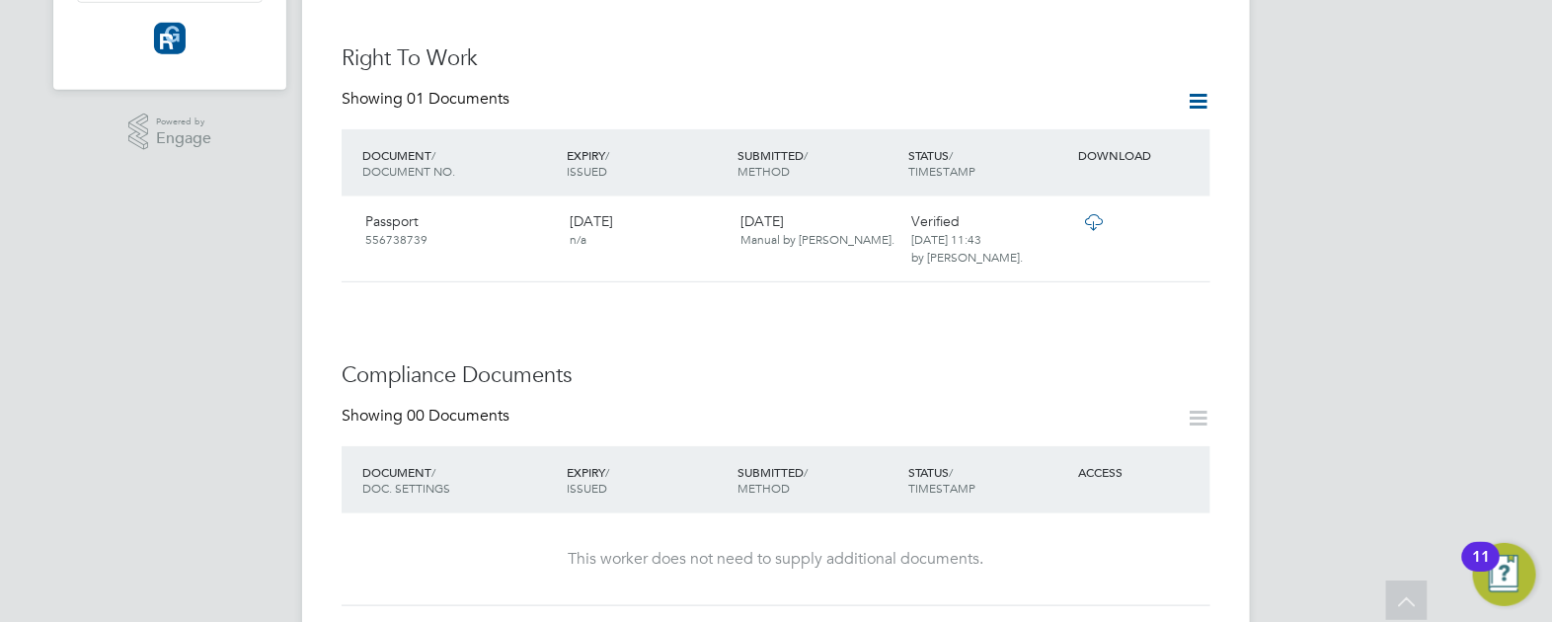
scroll to position [740, 0]
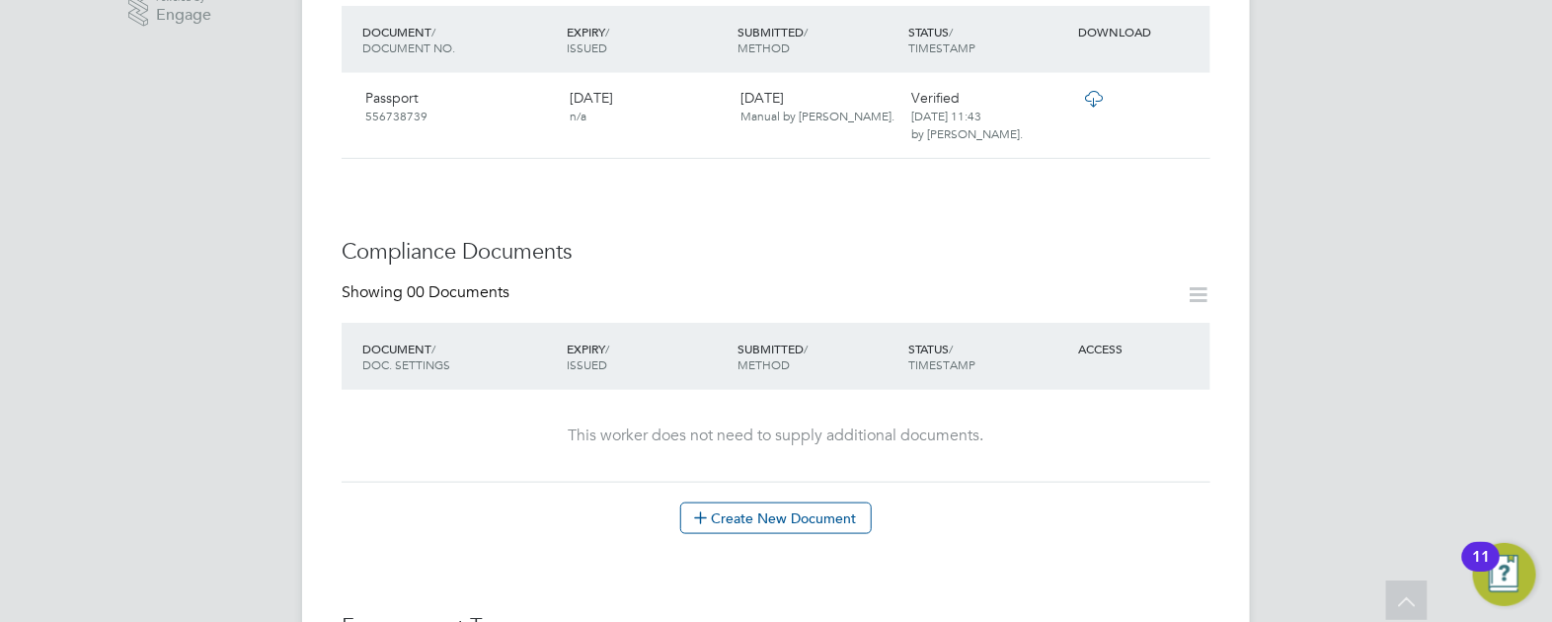
click at [1198, 282] on icon at bounding box center [1198, 294] width 25 height 25
click at [1200, 282] on icon at bounding box center [1198, 294] width 25 height 25
click at [792, 503] on button "Create New Document" at bounding box center [776, 519] width 192 height 32
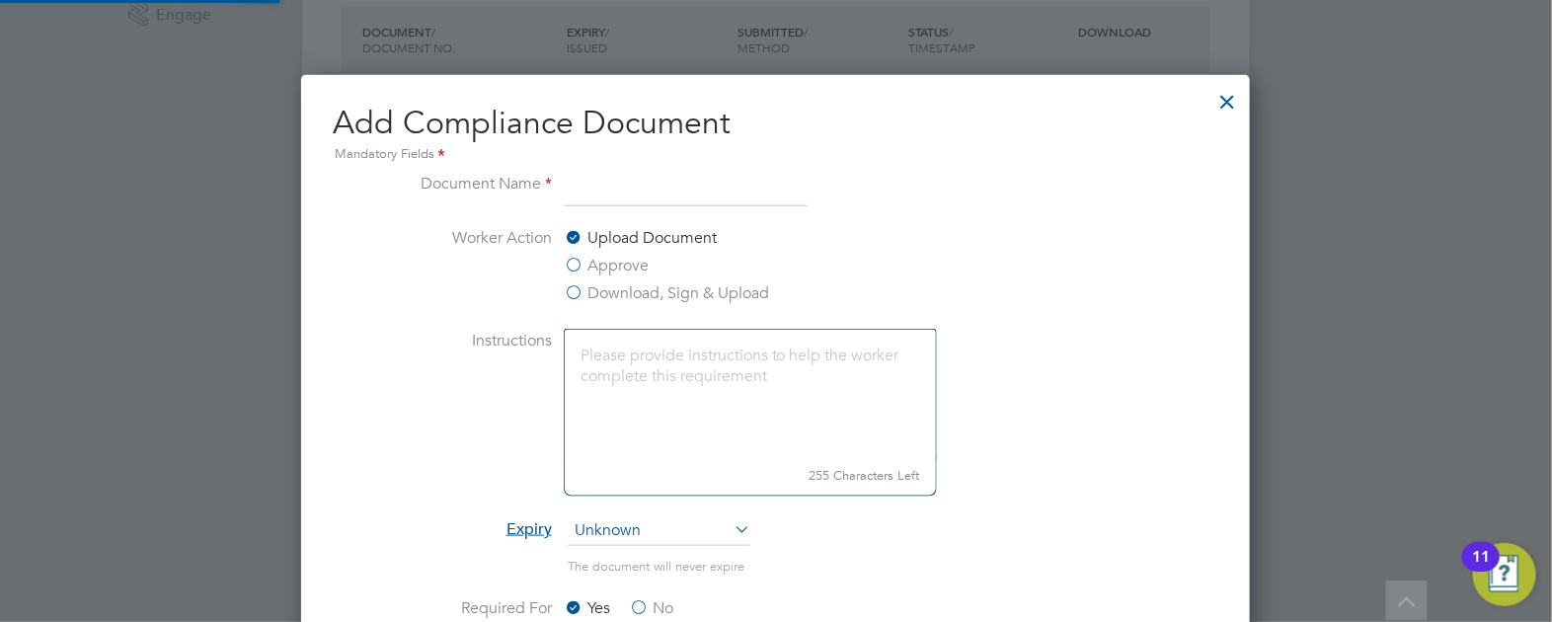
scroll to position [10, 9]
click at [1231, 107] on div at bounding box center [1227, 97] width 36 height 36
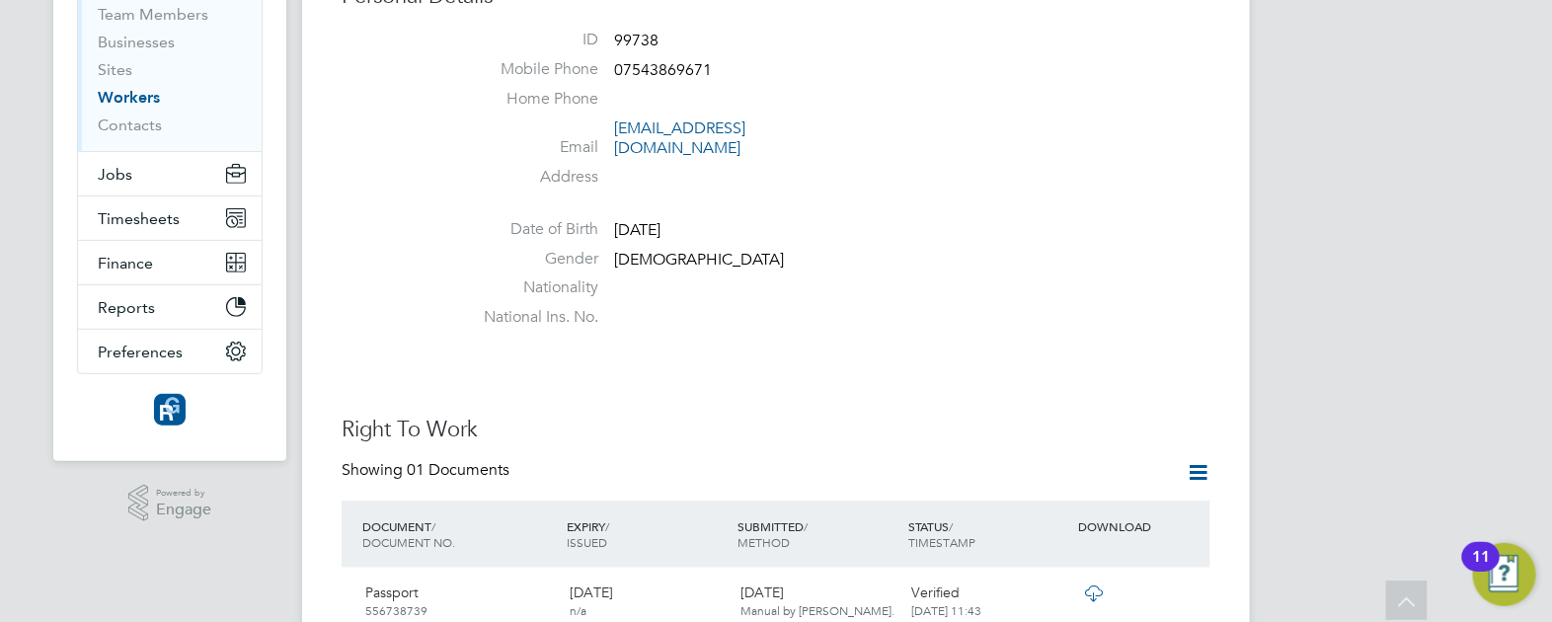
scroll to position [0, 0]
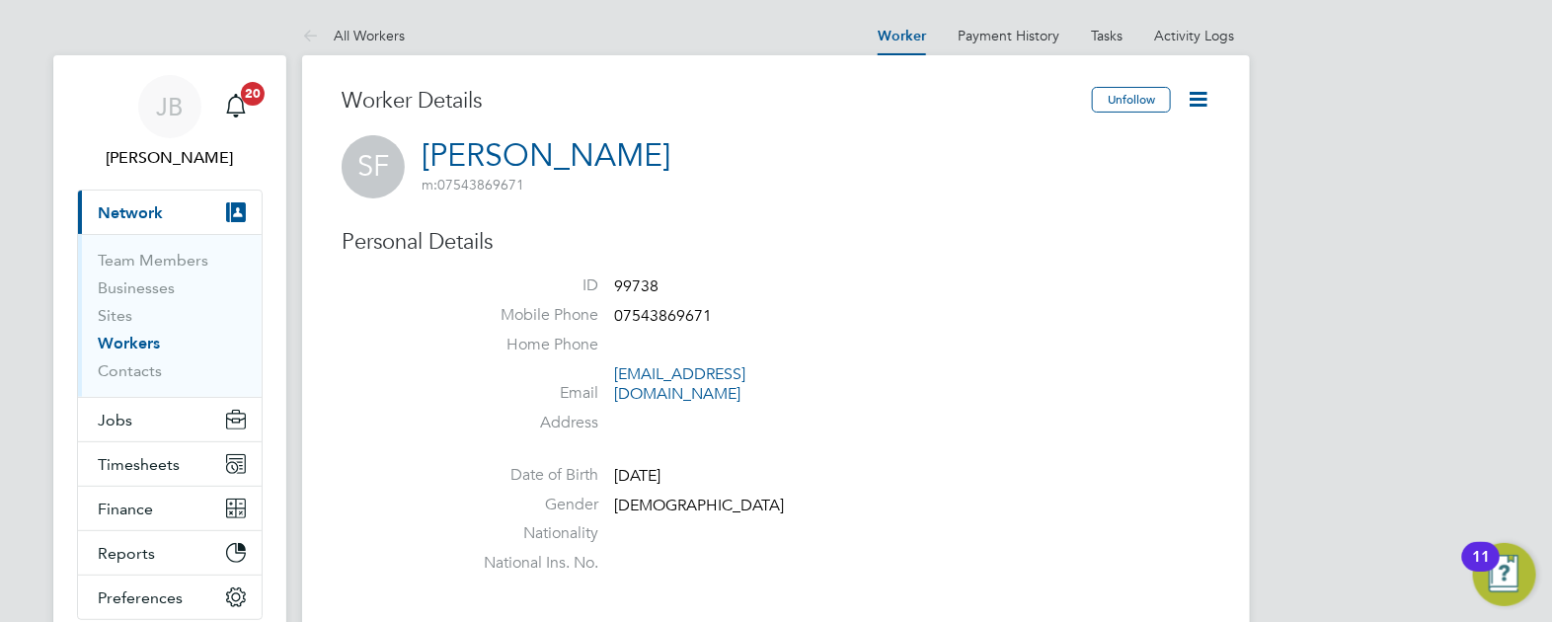
click at [1203, 104] on icon at bounding box center [1198, 99] width 25 height 25
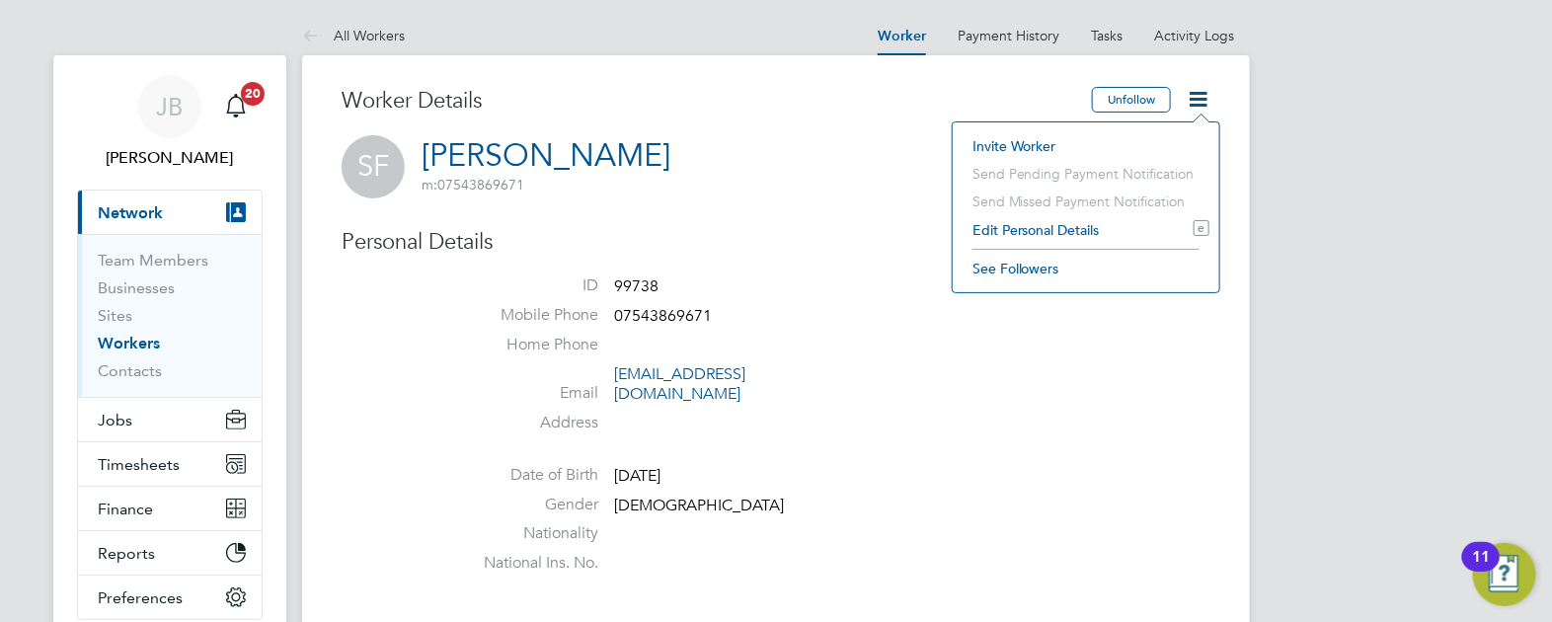
click at [1053, 227] on li "Edit Personal Details e" at bounding box center [1086, 230] width 247 height 28
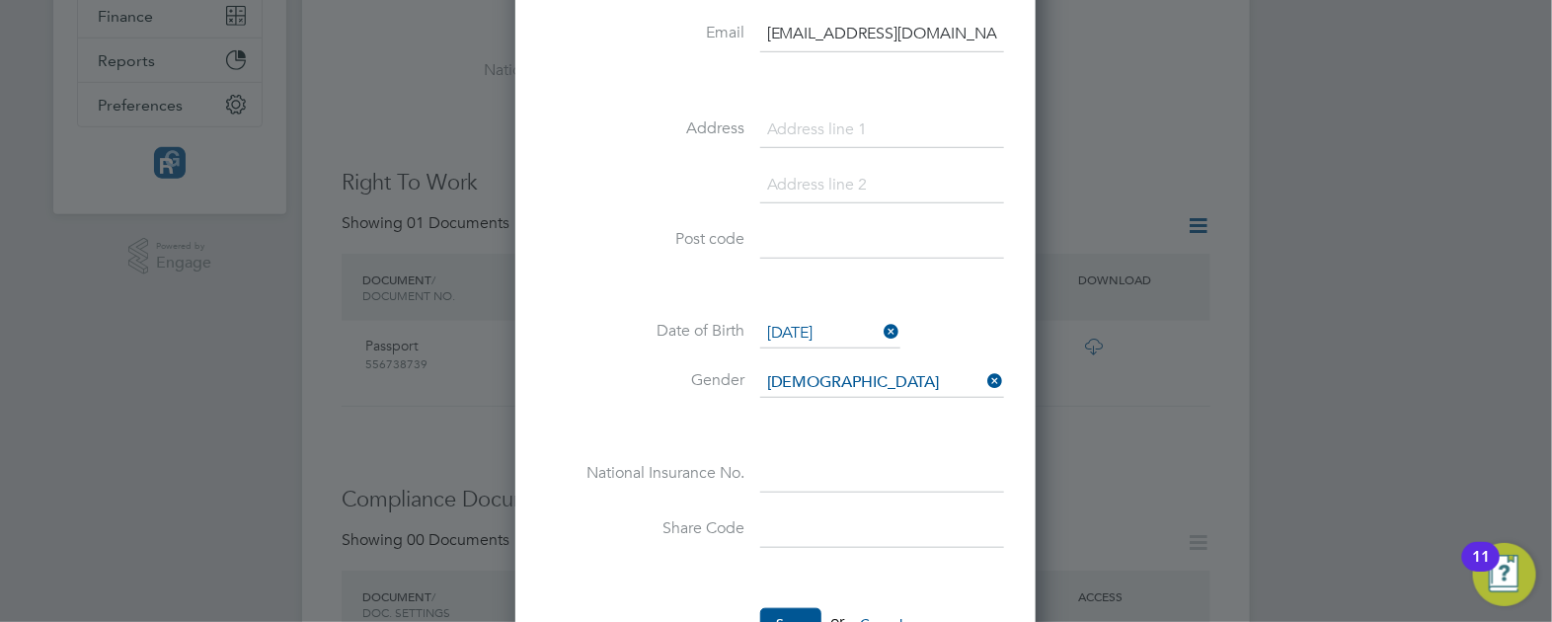
scroll to position [617, 0]
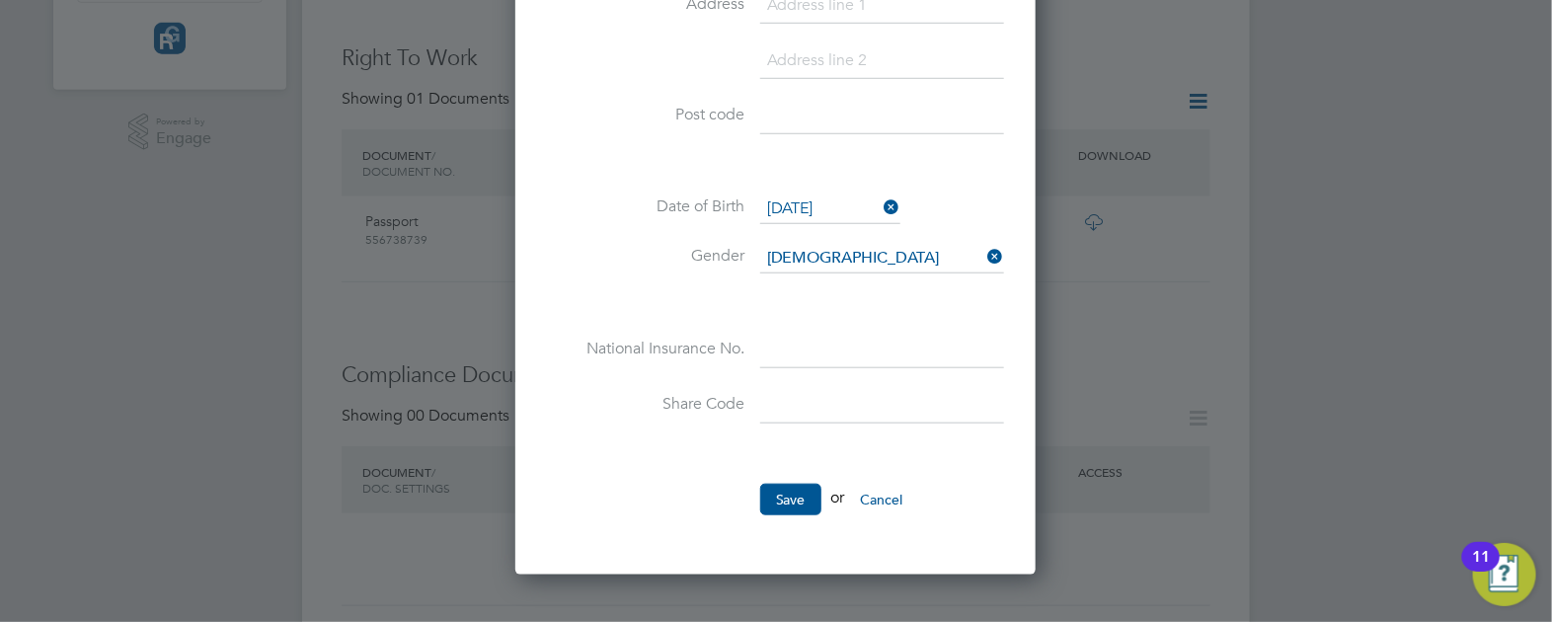
click at [844, 346] on input at bounding box center [882, 352] width 244 height 36
paste input "JT323168A"
click at [770, 349] on input "JT323168A" at bounding box center [882, 352] width 244 height 36
type input "JT 32 31 68 A"
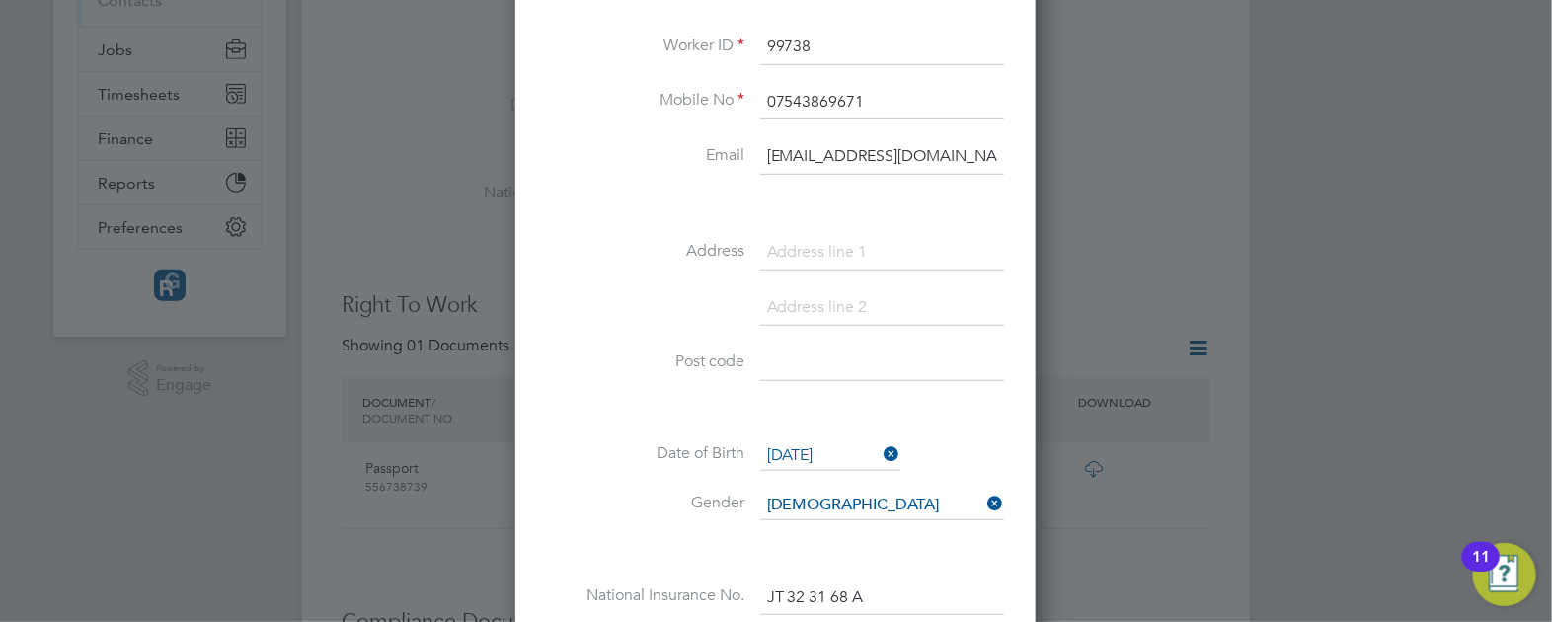
click at [824, 242] on input at bounding box center [882, 253] width 244 height 36
paste input "6 Riverview Drive Colyton Devon"
drag, startPoint x: 889, startPoint y: 245, endPoint x: 1165, endPoint y: 252, distance: 276.5
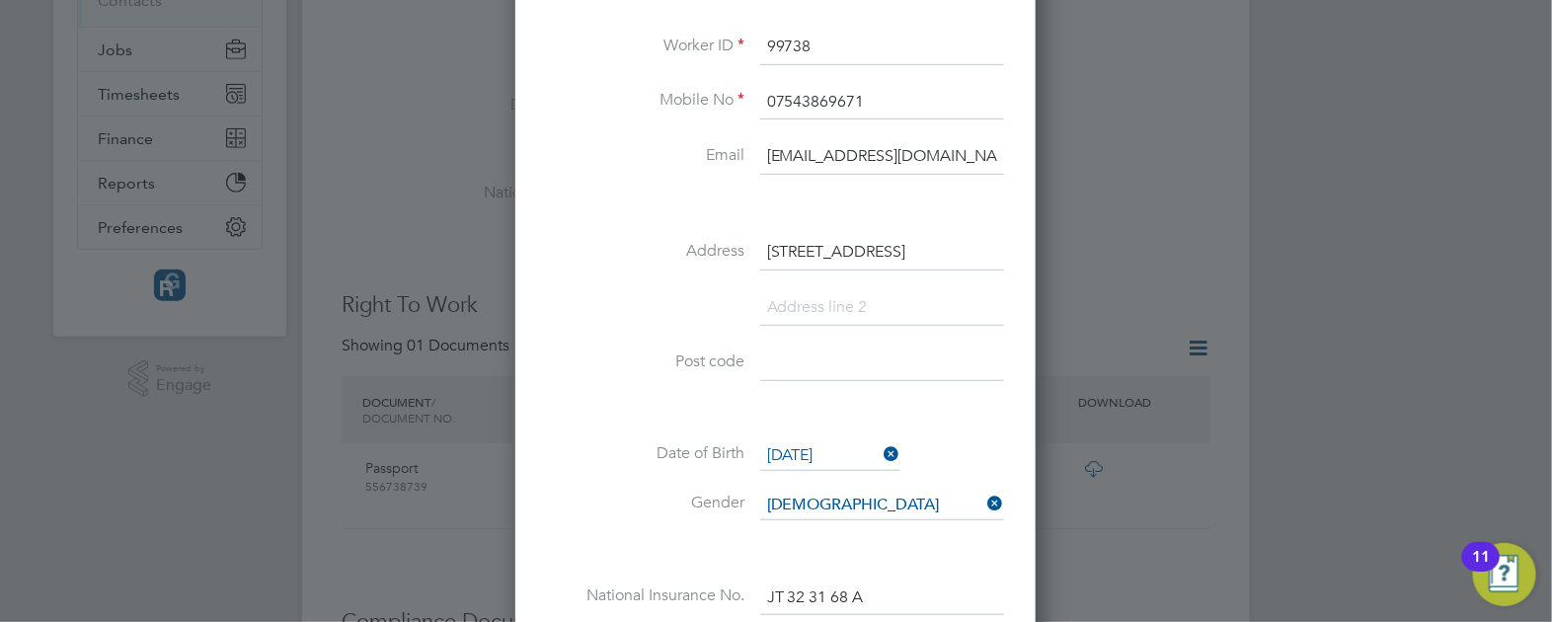
scroll to position [0, 0]
type input "[STREET_ADDRESS]"
click at [854, 305] on input at bounding box center [882, 308] width 244 height 36
paste input "Colyton Devon"
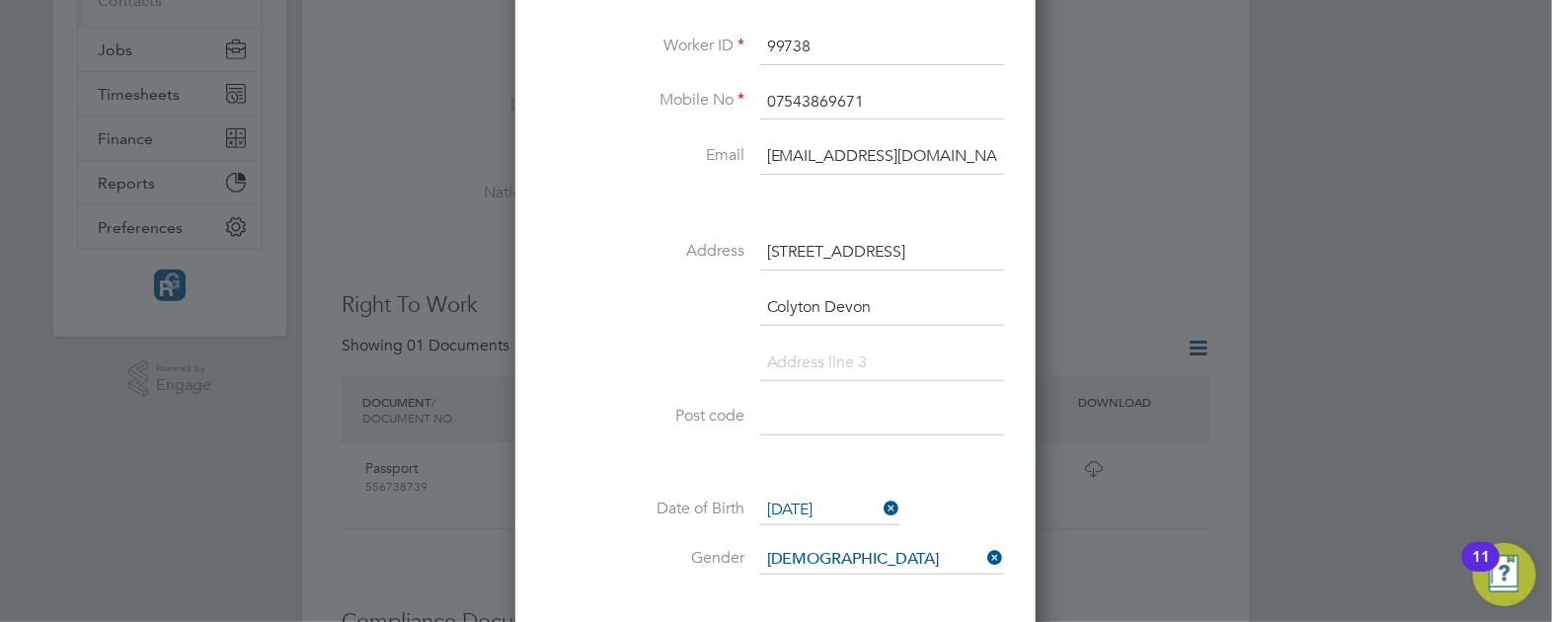
scroll to position [1169, 521]
type input "Colyton Devon"
click at [797, 247] on input "[STREET_ADDRESS]" at bounding box center [882, 253] width 244 height 36
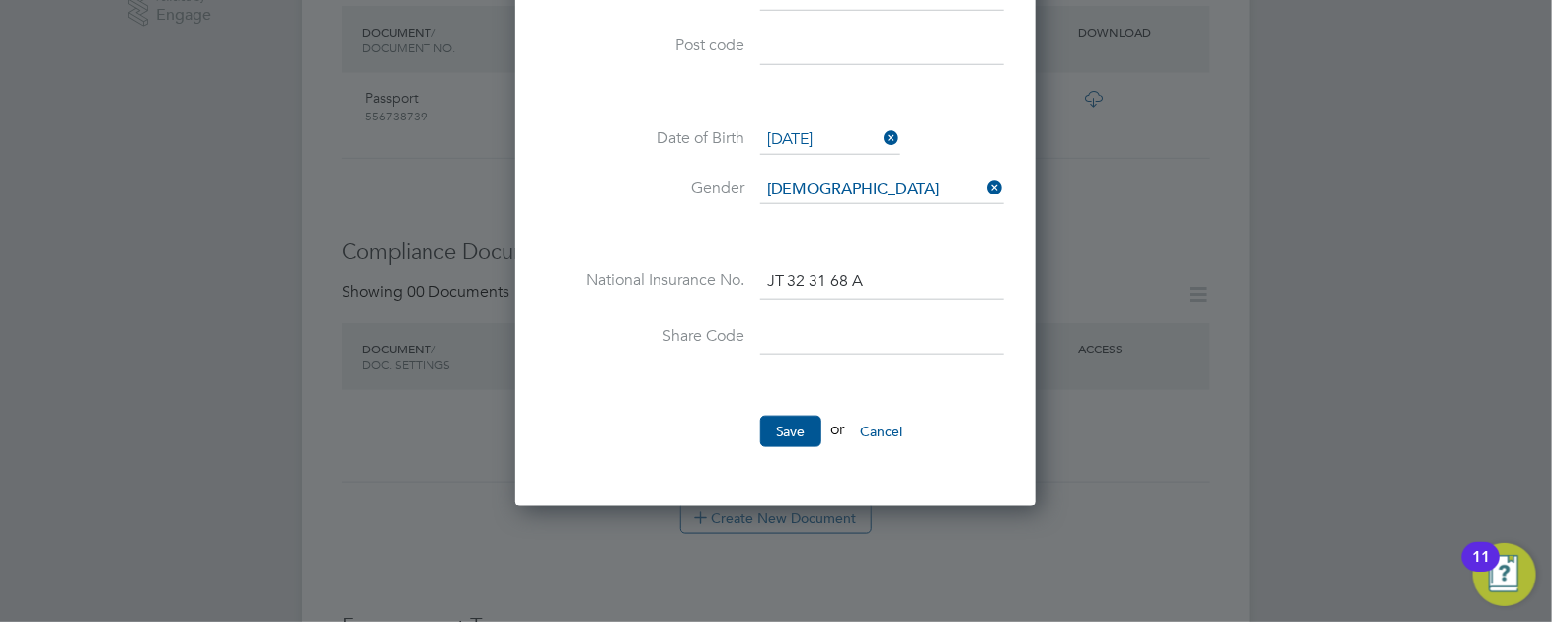
scroll to position [617, 0]
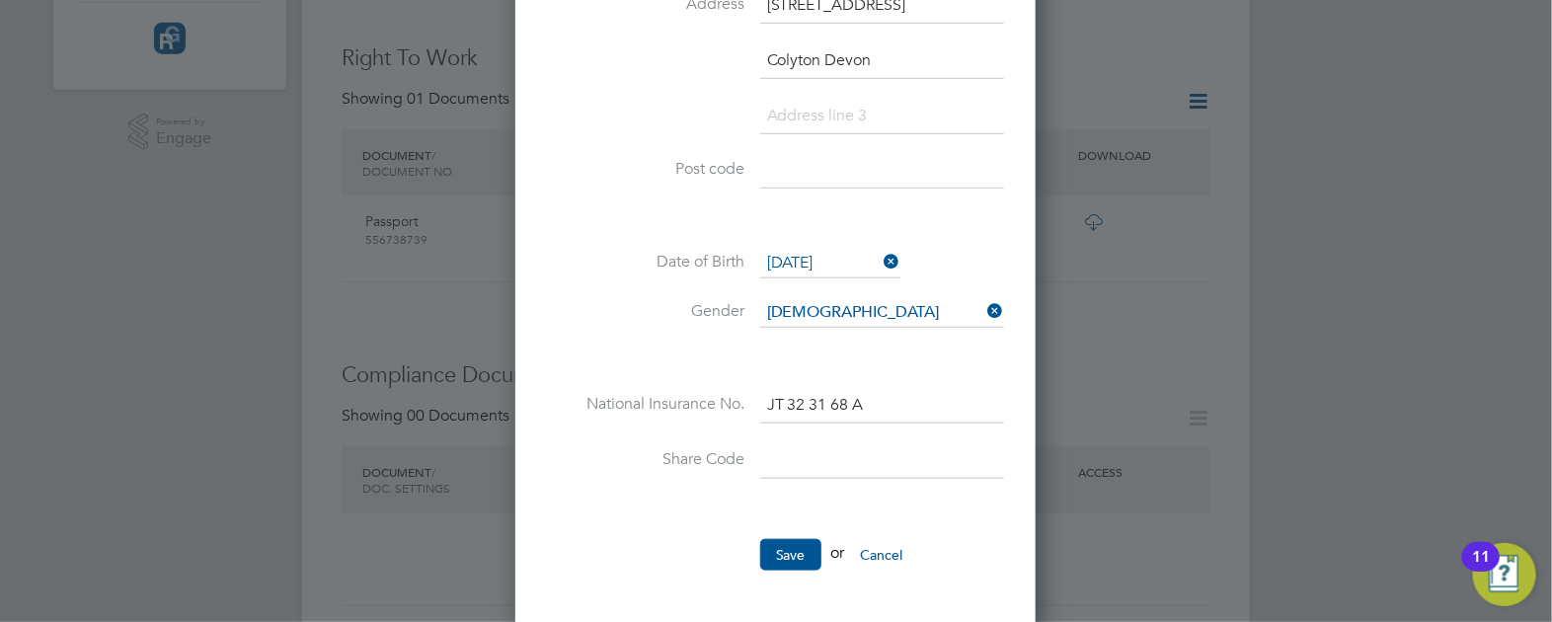
type input "[STREET_ADDRESS]"
click at [832, 173] on input at bounding box center [882, 172] width 244 height 36
paste input "Colyton Devon"
drag, startPoint x: 918, startPoint y: 167, endPoint x: 669, endPoint y: 182, distance: 249.2
click at [669, 182] on li "Post code Colyton Devon" at bounding box center [775, 181] width 457 height 55
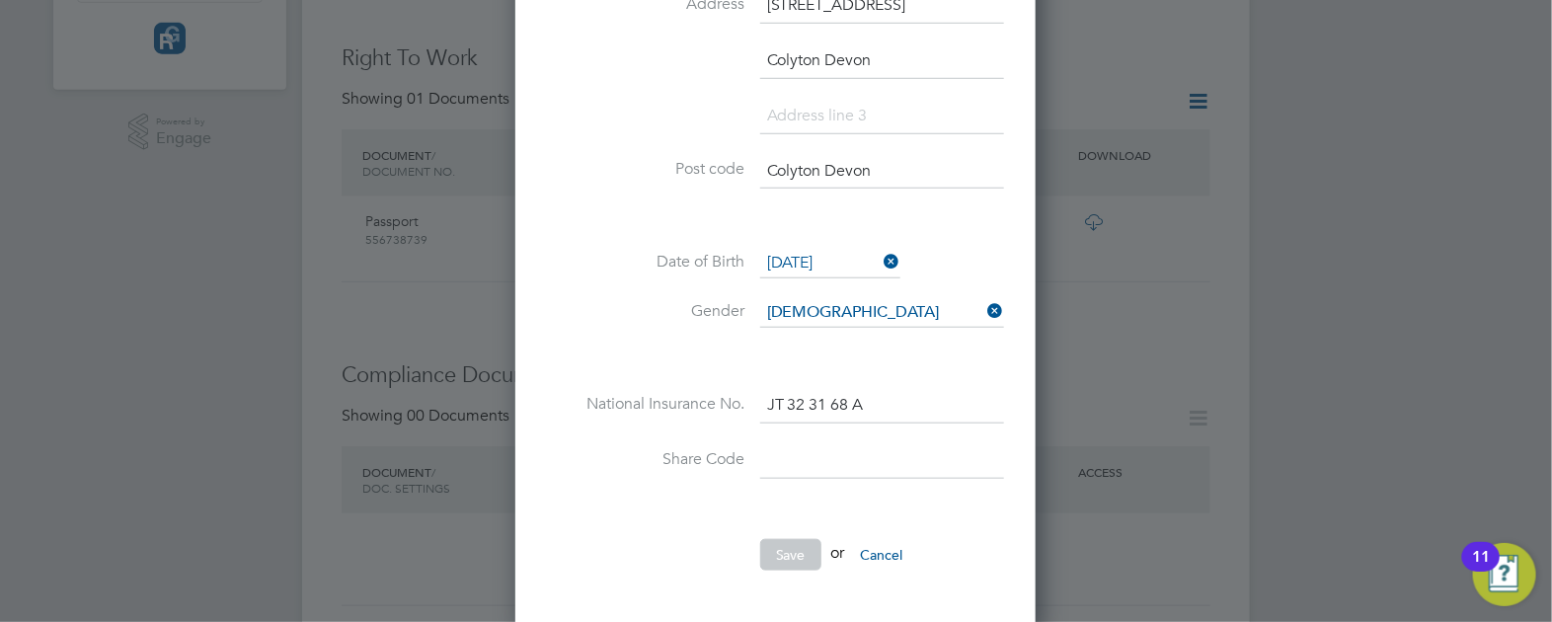
paste input "EX24 6PR"
click at [804, 167] on input "EX24 6PR" at bounding box center [882, 172] width 244 height 36
type input "EX24 6PR"
click at [787, 557] on button "Save" at bounding box center [790, 555] width 61 height 32
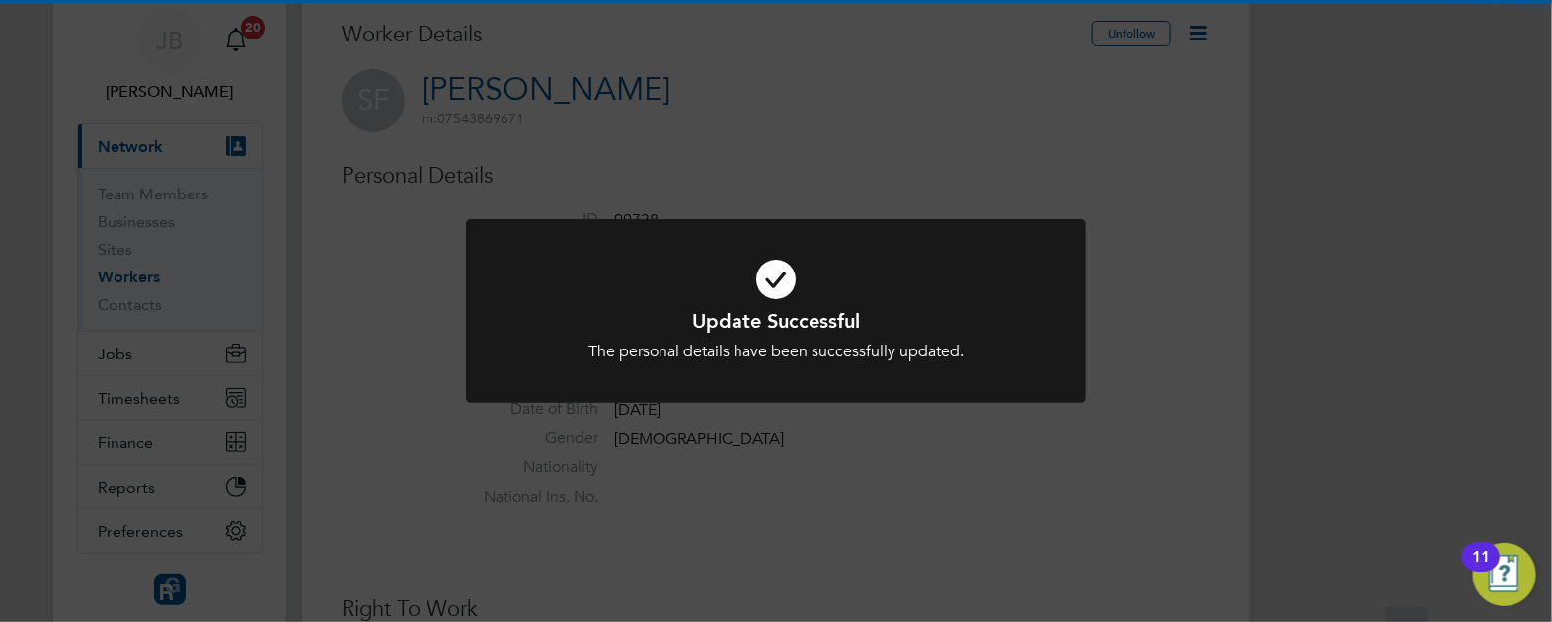
scroll to position [0, 0]
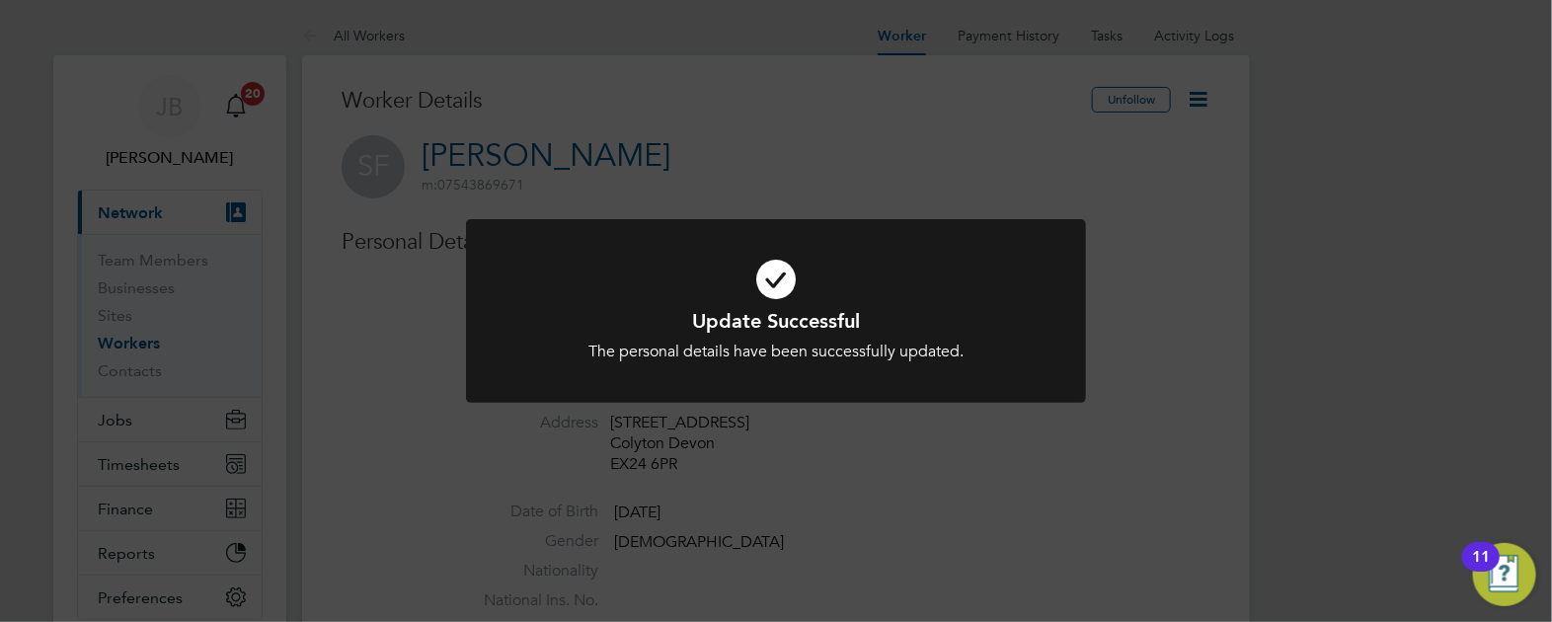
click at [1211, 349] on div "Update Successful The personal details have been successfully updated. Cancel O…" at bounding box center [776, 311] width 1552 height 622
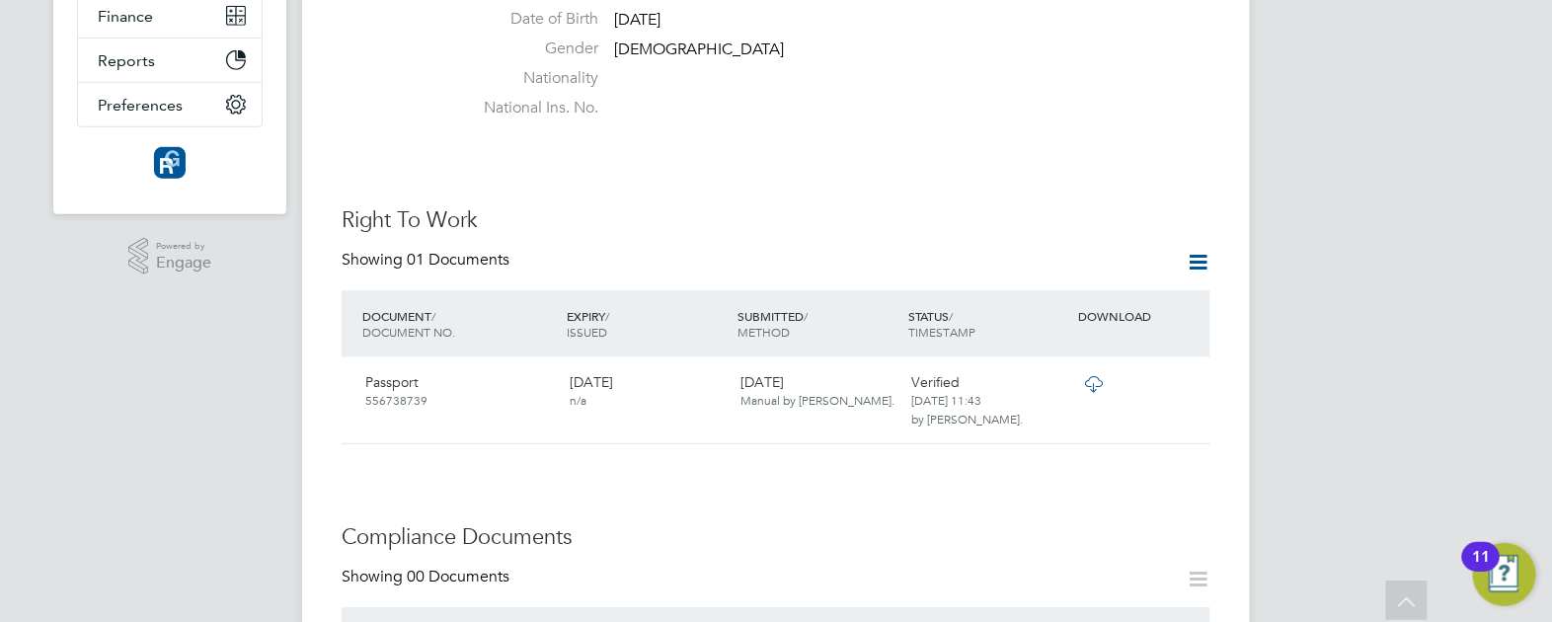
scroll to position [370, 0]
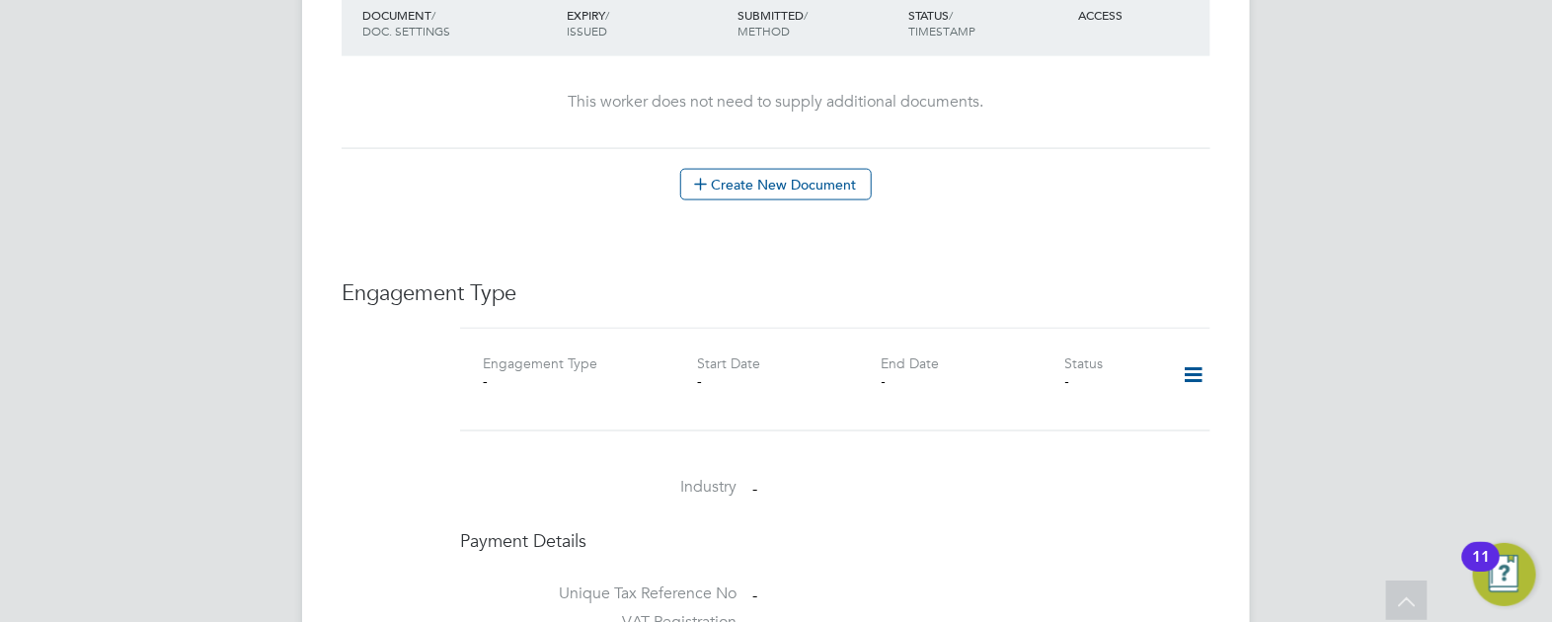
scroll to position [986, 0]
